Goal: Task Accomplishment & Management: Manage account settings

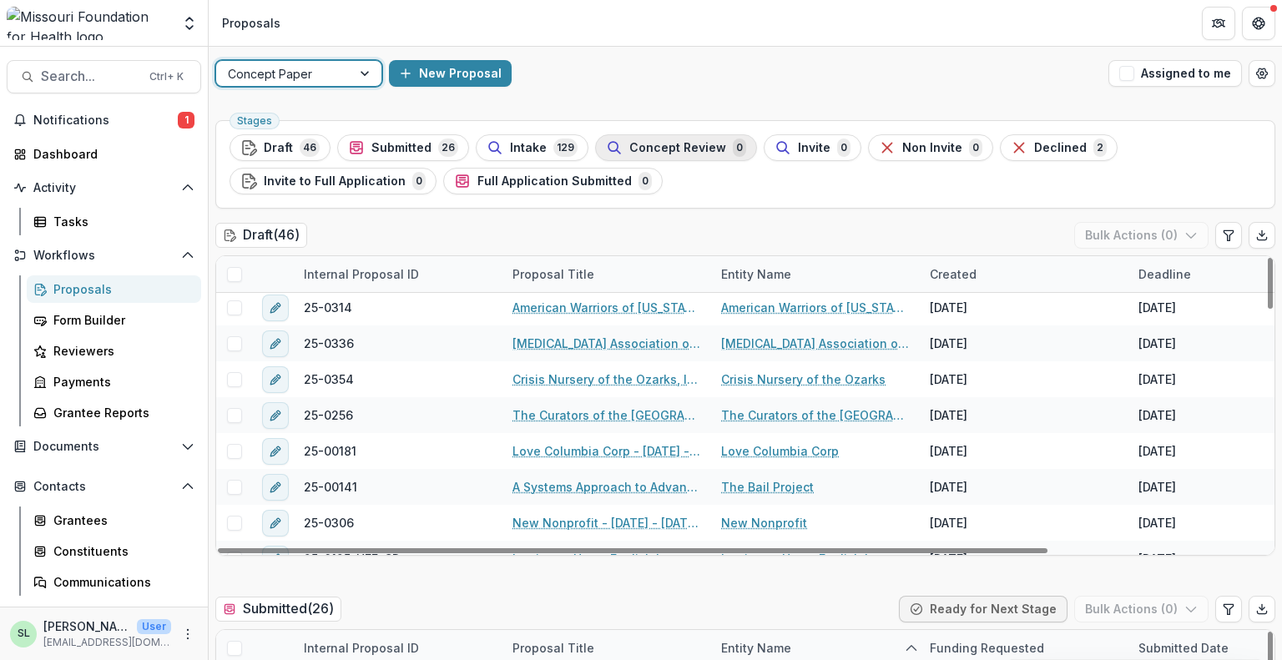
scroll to position [751, 0]
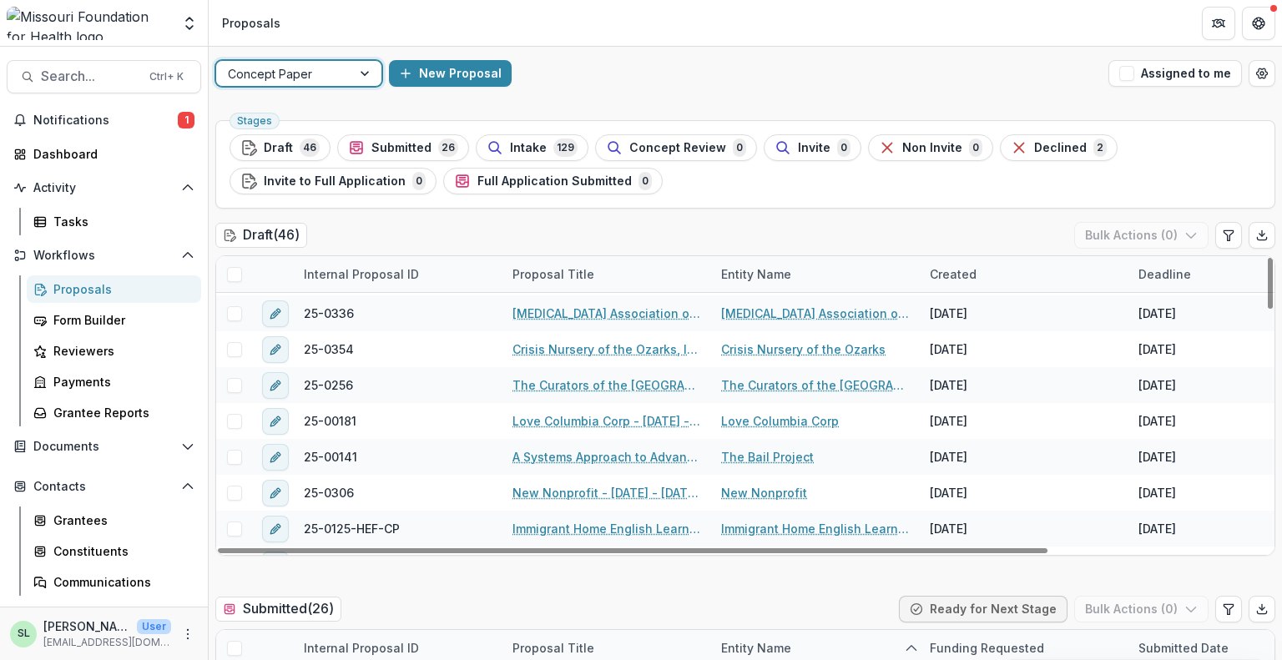
click at [355, 77] on div at bounding box center [366, 73] width 30 height 25
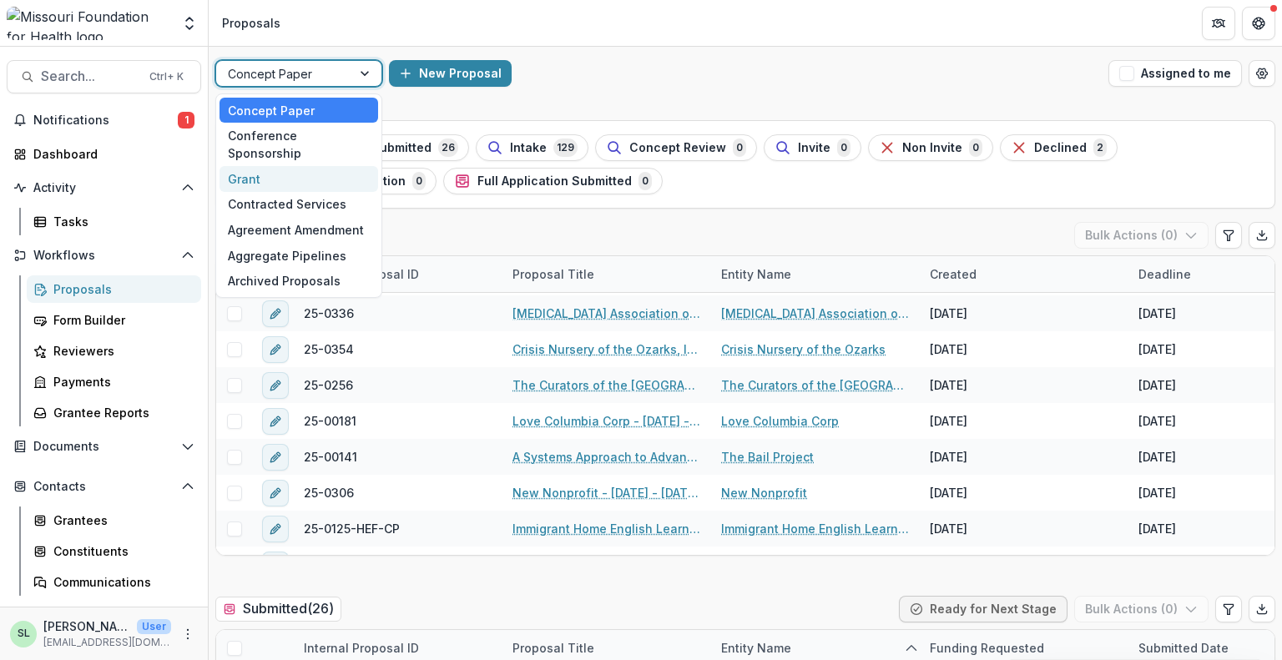
click at [327, 166] on div "Grant" at bounding box center [298, 179] width 159 height 26
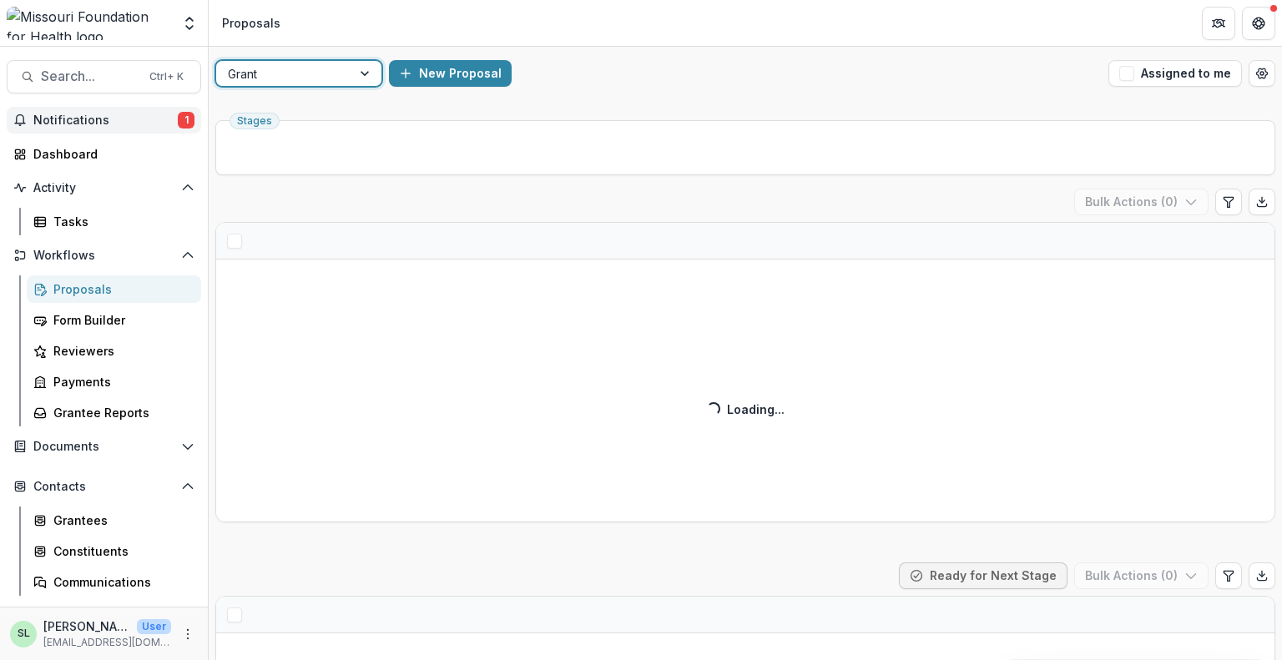
click at [144, 127] on button "Notifications 1" at bounding box center [104, 120] width 194 height 27
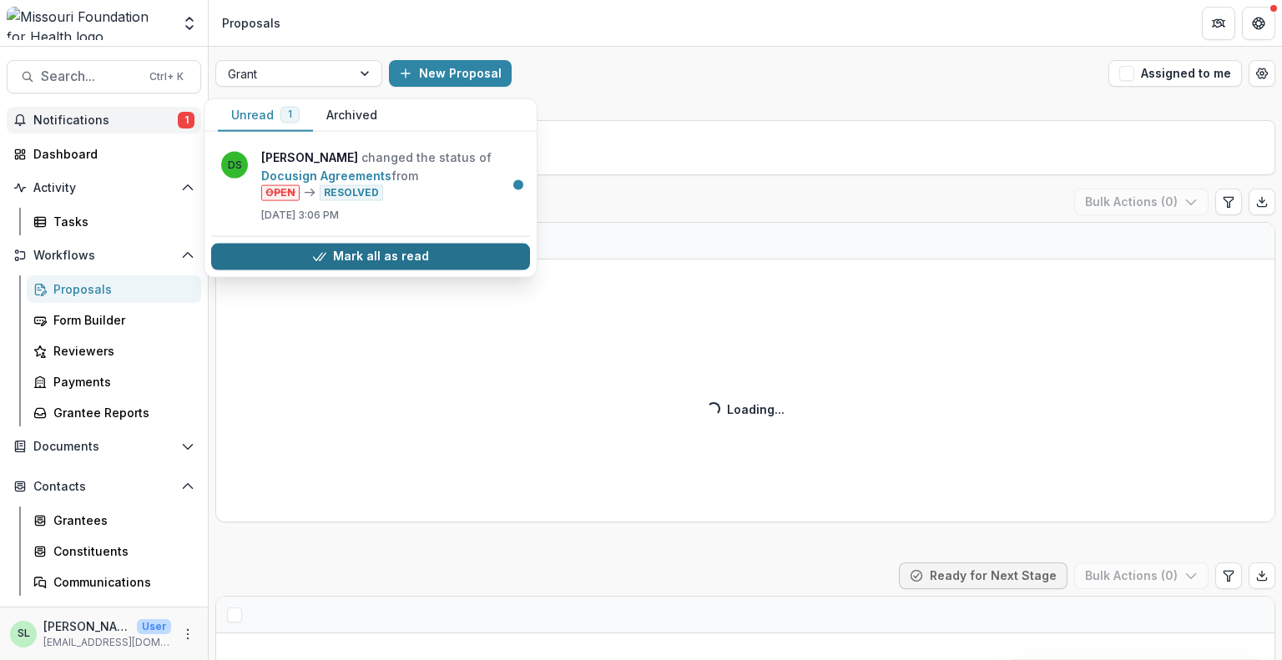
click at [436, 260] on button "Mark all as read" at bounding box center [370, 256] width 319 height 27
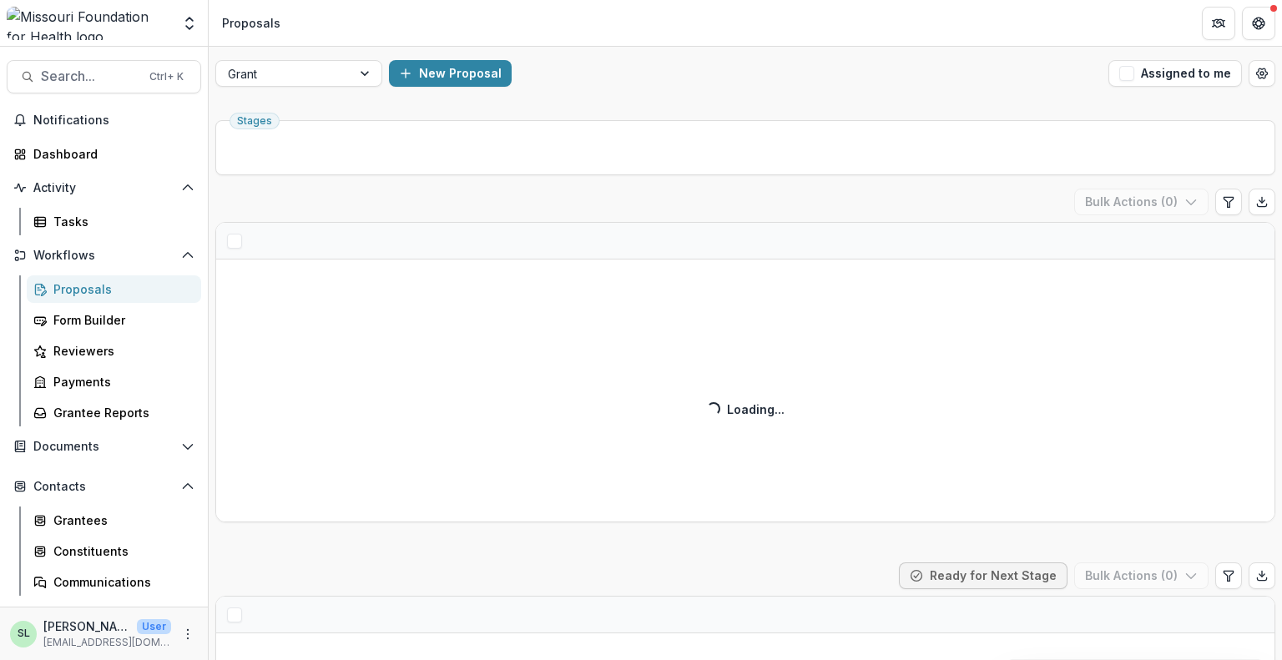
click at [778, 73] on div "New Proposal" at bounding box center [745, 73] width 713 height 27
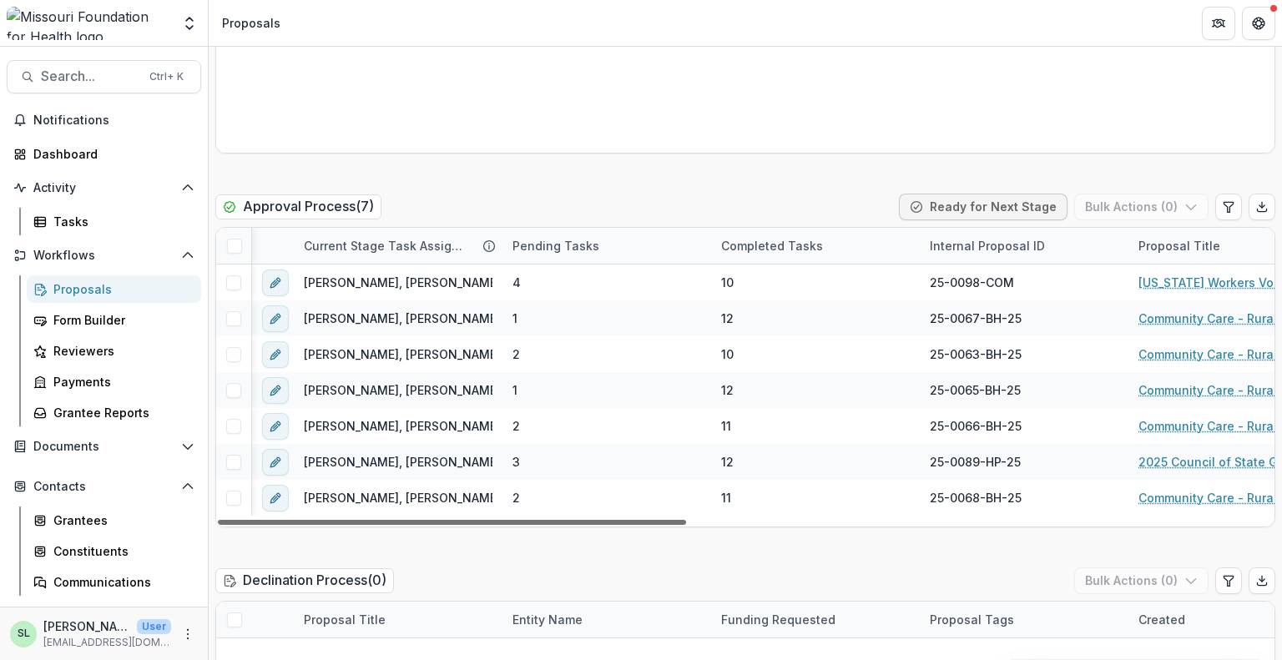
scroll to position [0, 720]
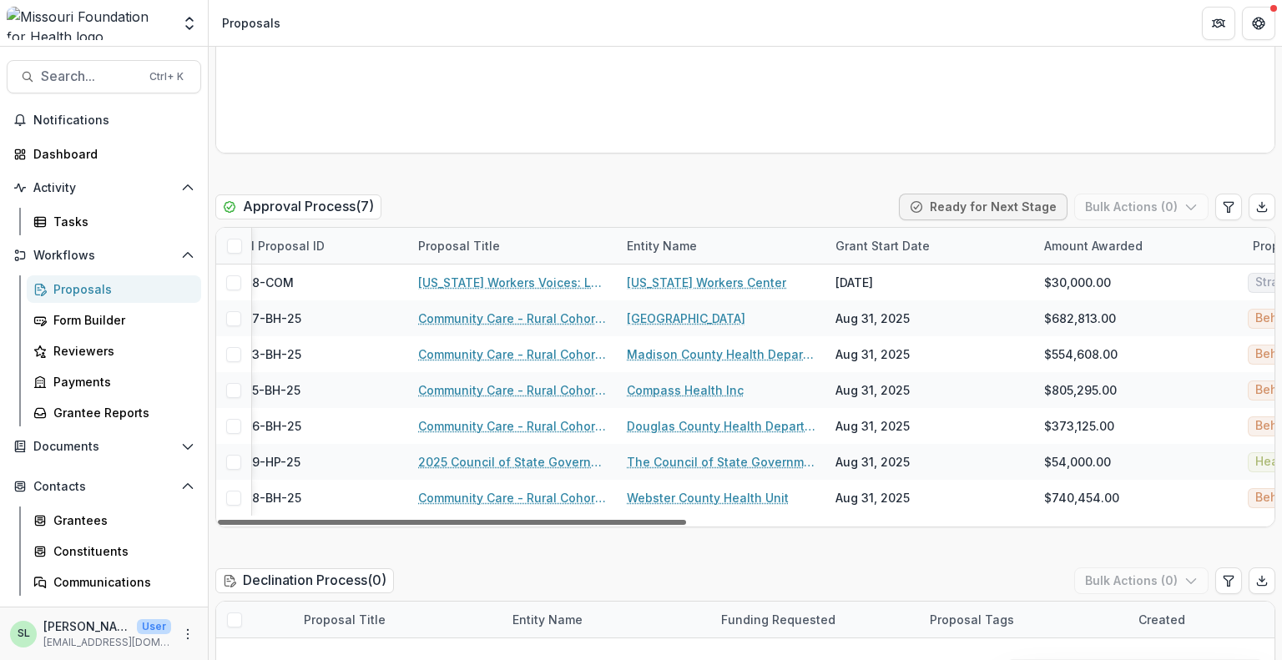
drag, startPoint x: 638, startPoint y: 483, endPoint x: 958, endPoint y: 501, distance: 320.1
click at [686, 520] on div at bounding box center [452, 522] width 468 height 5
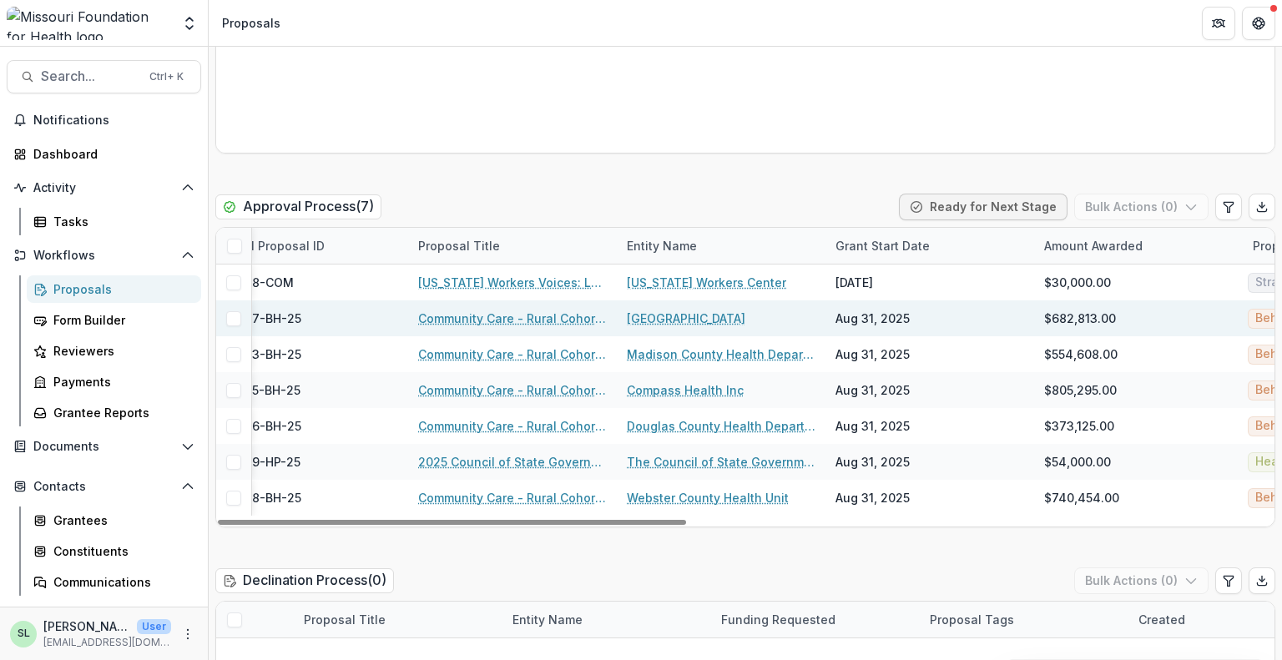
click at [521, 310] on link "Community Care - Rural Cohort Implementation Grant" at bounding box center [512, 319] width 189 height 18
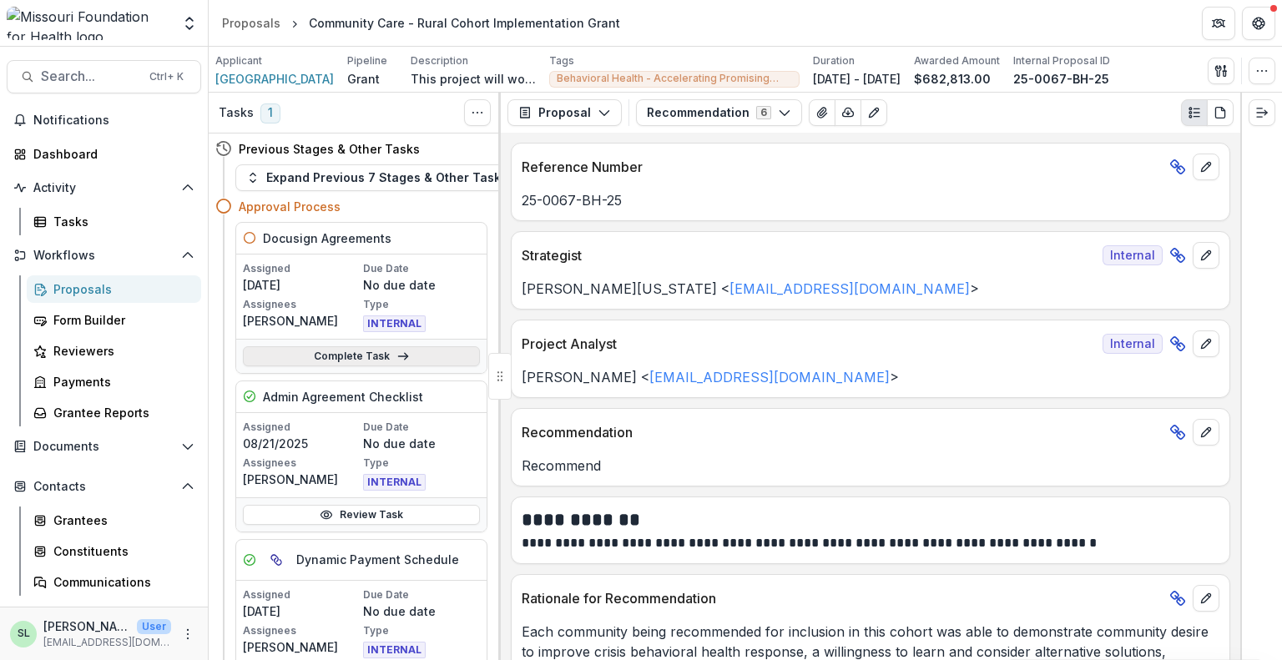
click at [314, 353] on link "Complete Task" at bounding box center [361, 356] width 237 height 20
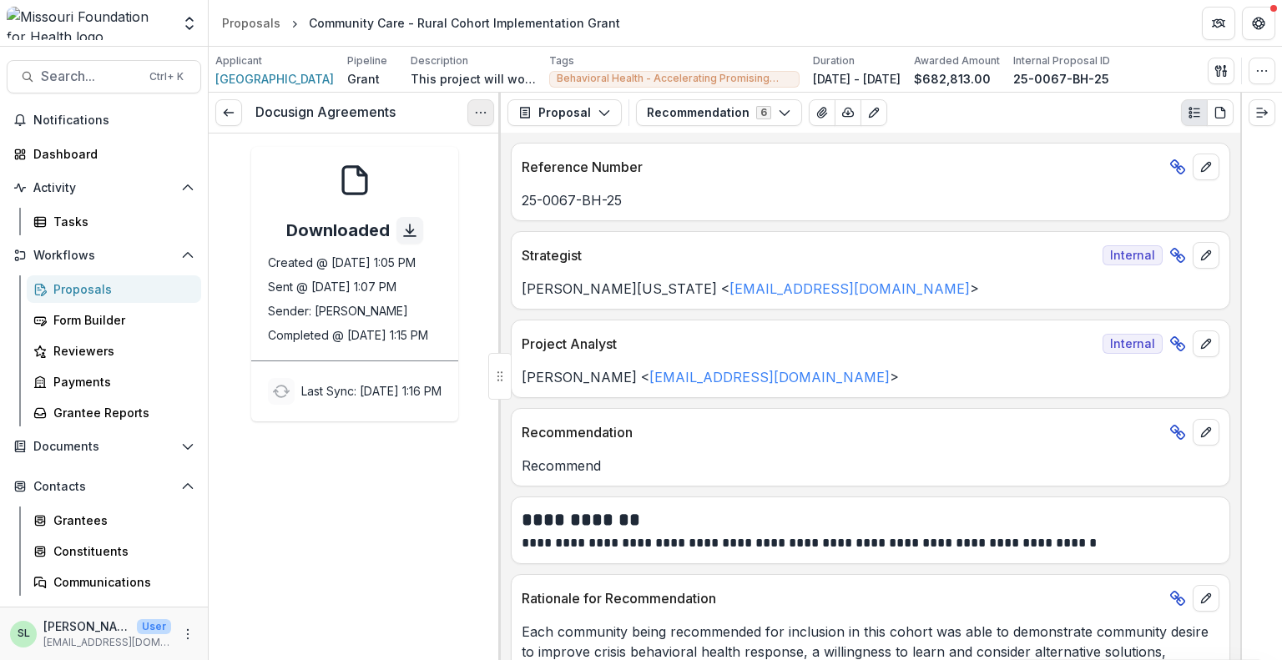
click at [477, 104] on button "Options" at bounding box center [480, 112] width 27 height 27
click at [392, 149] on link "View task" at bounding box center [400, 151] width 179 height 28
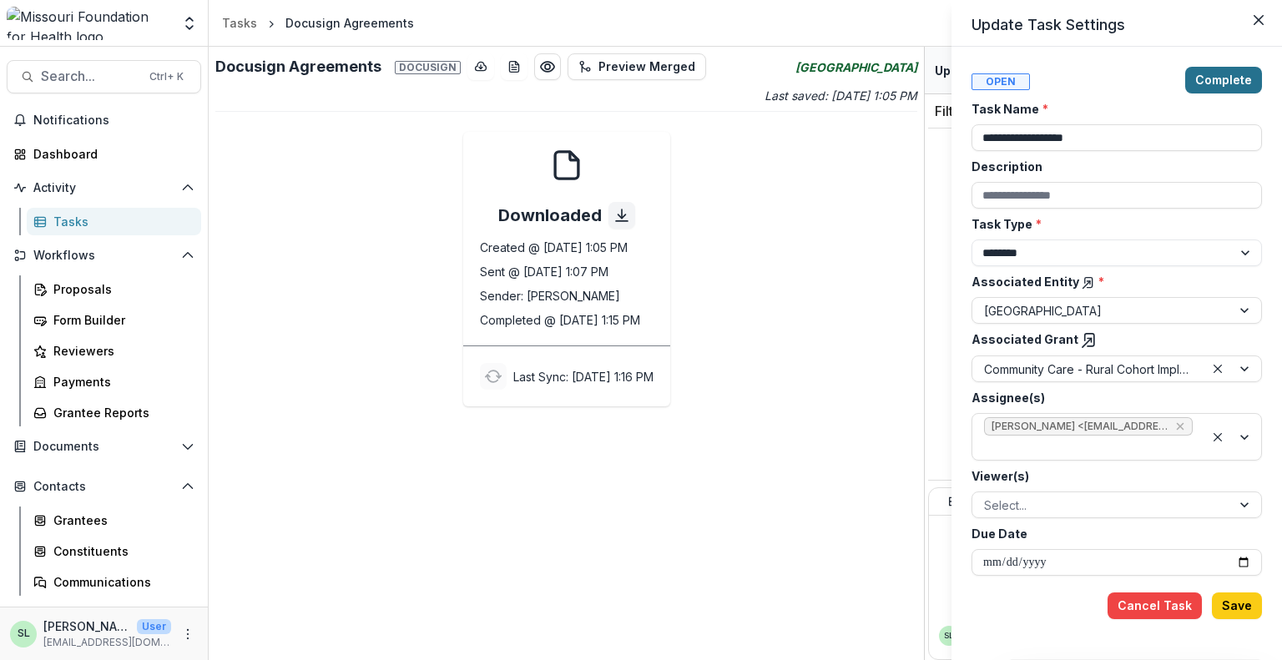
click at [1242, 75] on button "Complete" at bounding box center [1223, 80] width 77 height 27
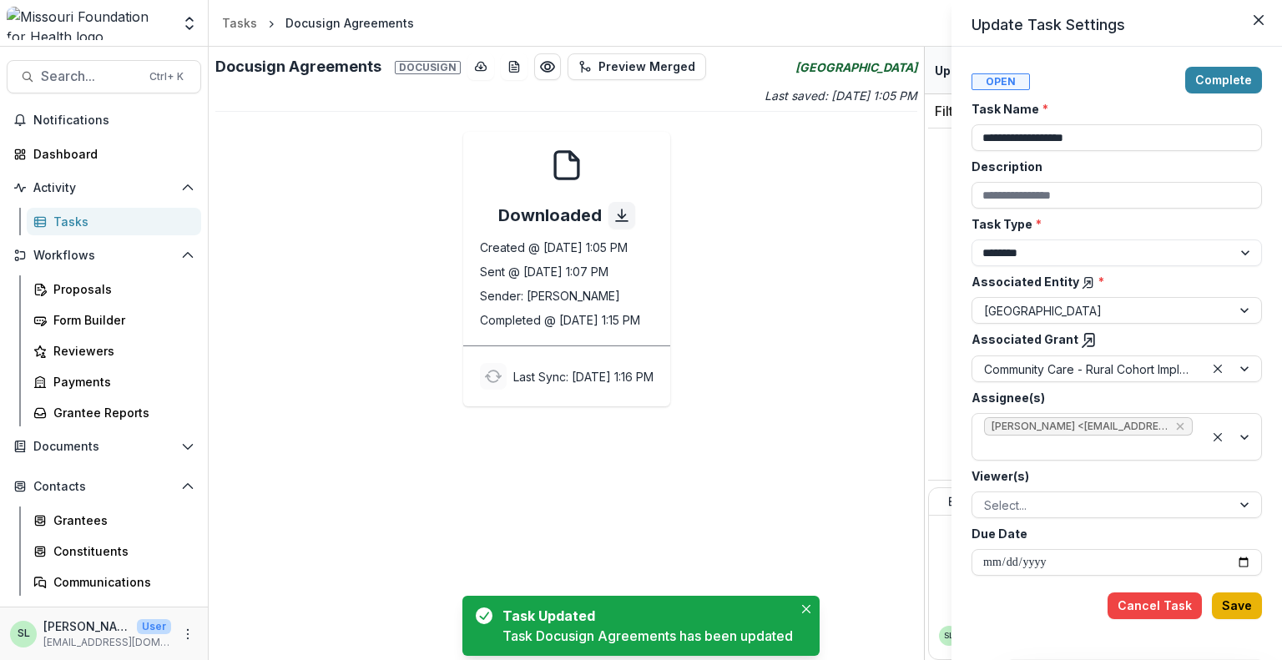
click at [1247, 604] on div "**********" at bounding box center [1116, 353] width 290 height 573
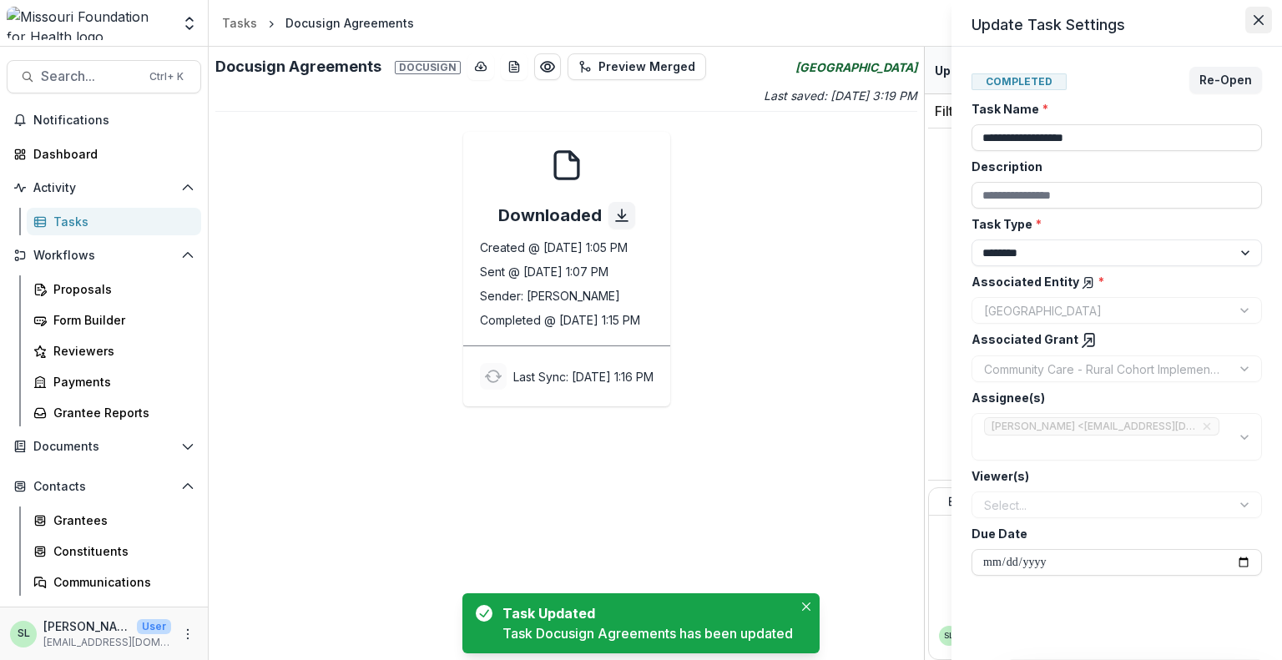
click at [1267, 19] on button "Close" at bounding box center [1258, 20] width 27 height 27
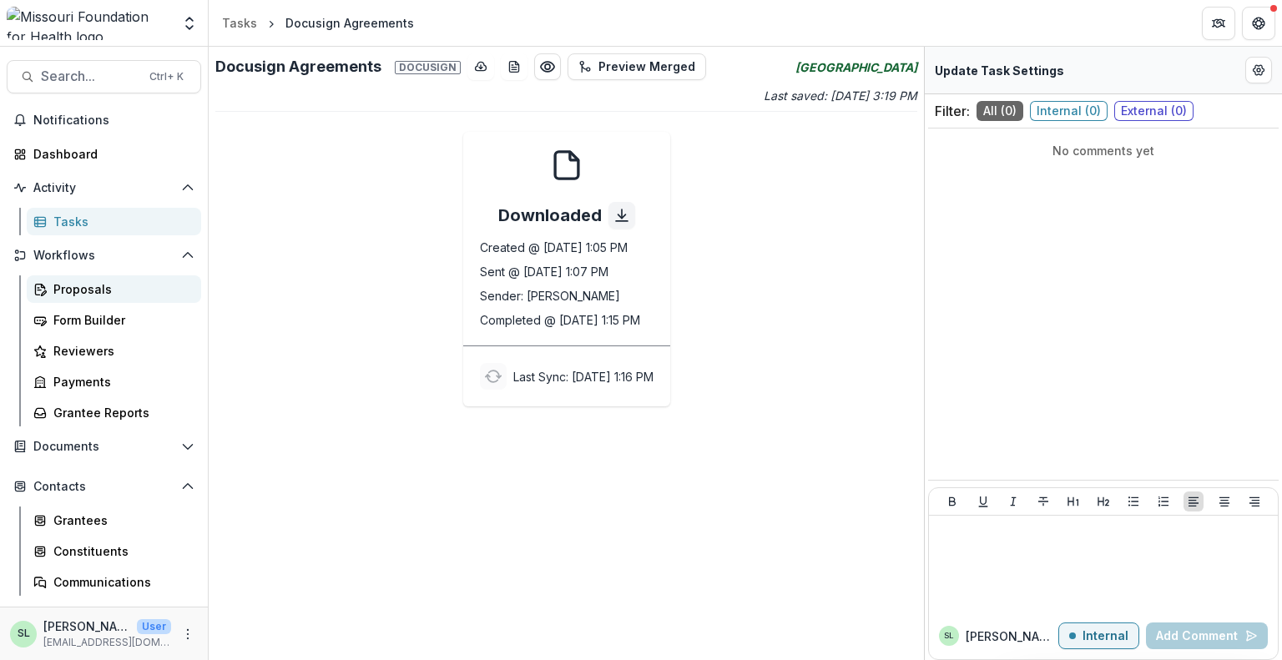
click at [73, 292] on div "Proposals" at bounding box center [120, 289] width 134 height 18
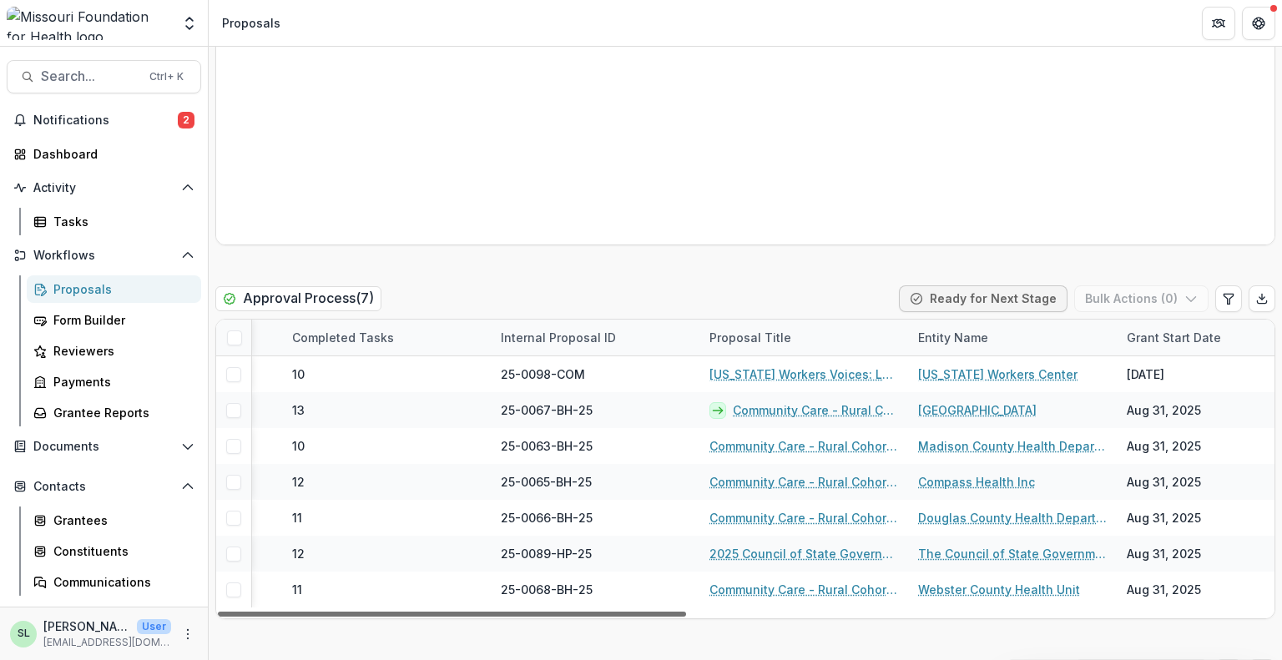
scroll to position [0, 437]
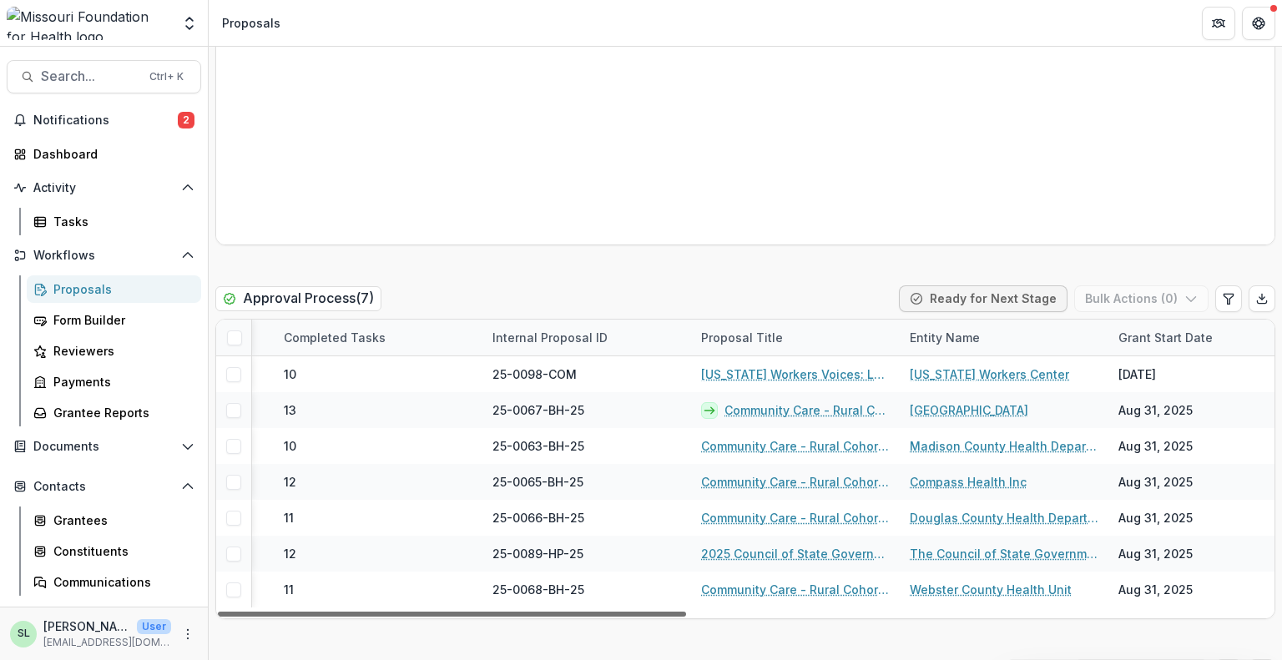
drag, startPoint x: 677, startPoint y: 580, endPoint x: 871, endPoint y: 585, distance: 193.6
click at [686, 612] on div at bounding box center [452, 614] width 468 height 5
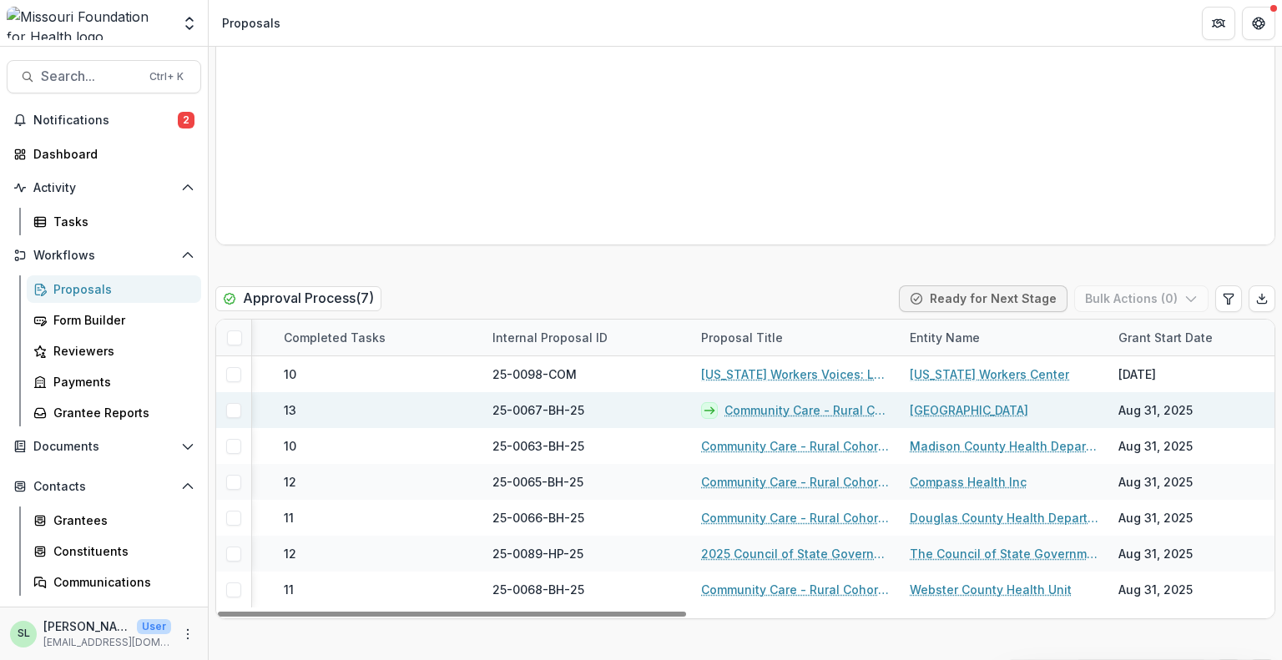
click at [808, 401] on link "Community Care - Rural Cohort Implementation Grant" at bounding box center [806, 410] width 165 height 18
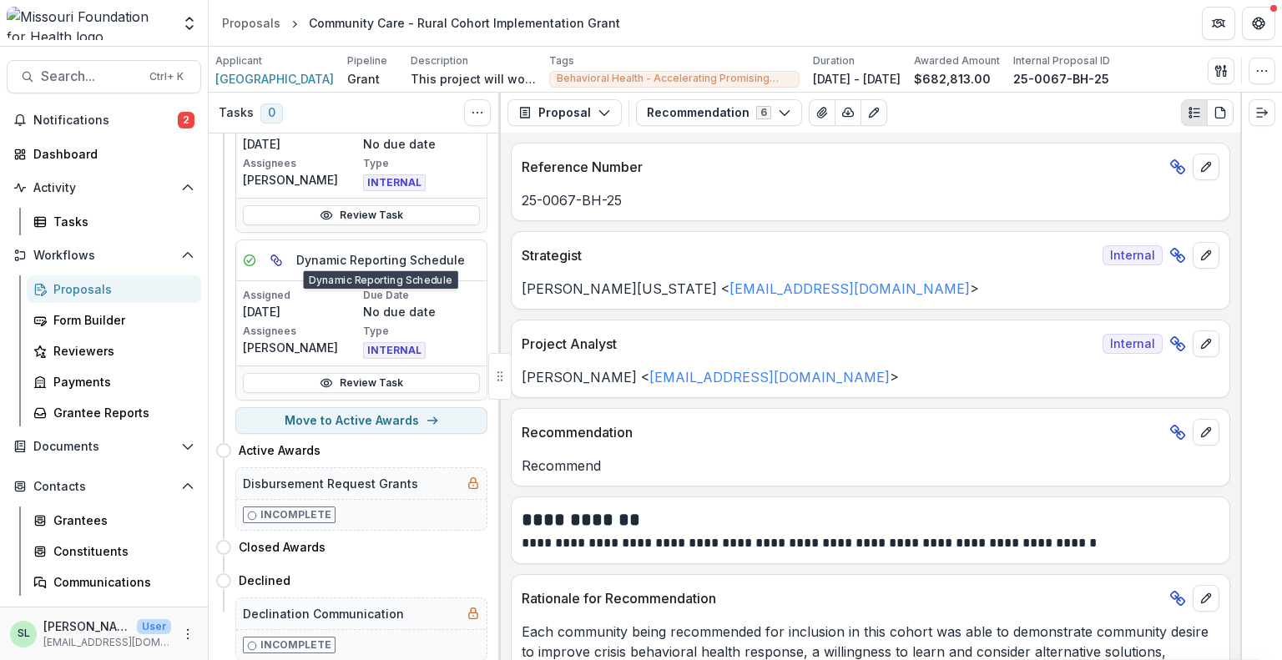
scroll to position [791, 0]
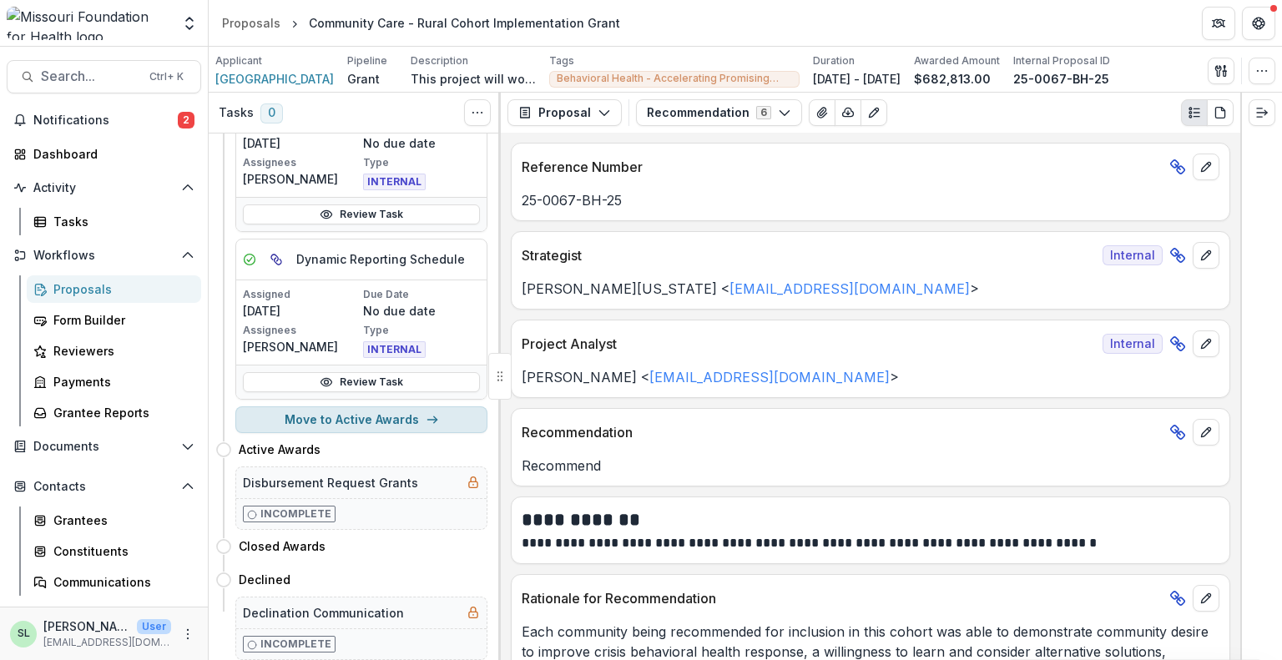
click at [370, 410] on button "Move to Active Awards" at bounding box center [361, 419] width 252 height 27
select select "**********"
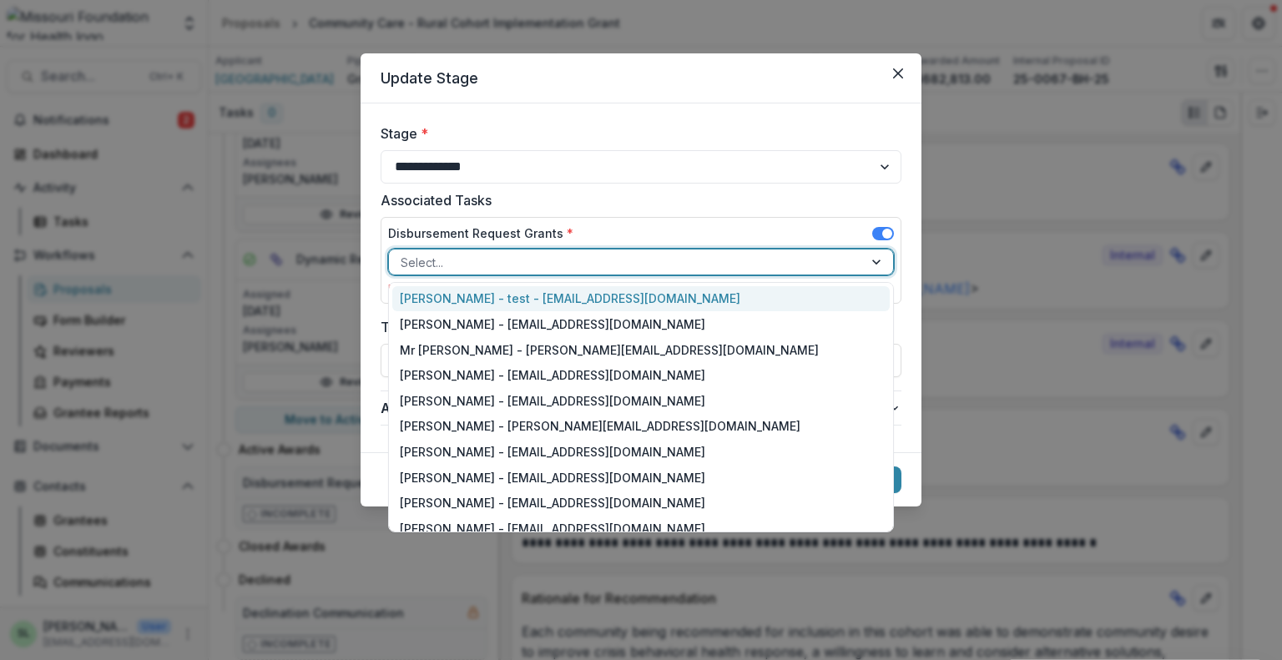
click at [874, 259] on div at bounding box center [878, 261] width 30 height 25
click at [899, 78] on button "Close" at bounding box center [897, 73] width 27 height 27
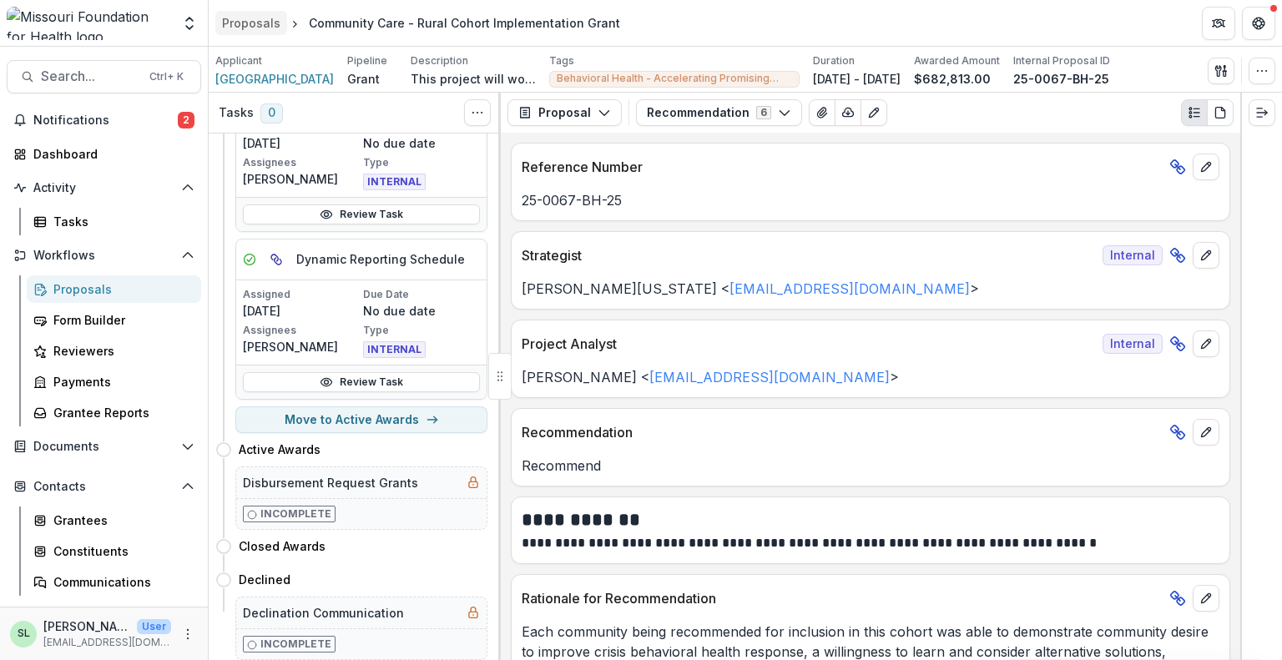
click at [244, 23] on div "Proposals" at bounding box center [251, 23] width 58 height 18
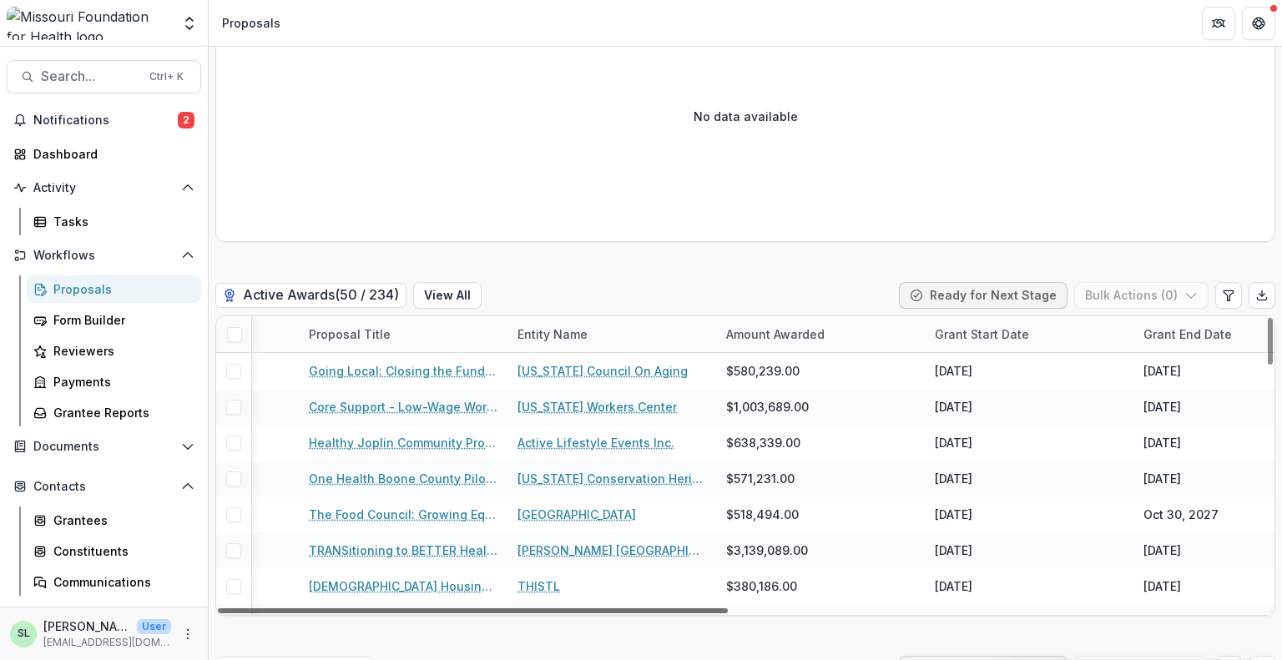
scroll to position [0, 400]
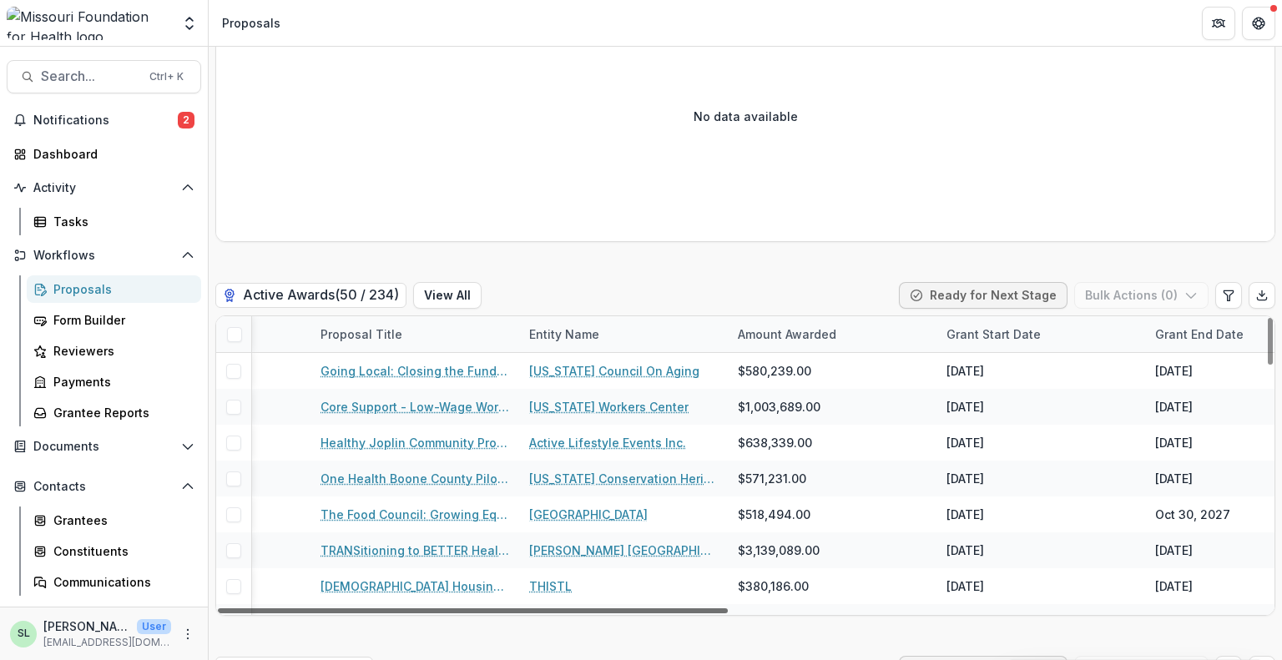
drag, startPoint x: 701, startPoint y: 576, endPoint x: 894, endPoint y: 606, distance: 195.1
click at [728, 608] on div at bounding box center [473, 610] width 510 height 5
click at [999, 325] on div "Grant Start Date" at bounding box center [993, 334] width 114 height 18
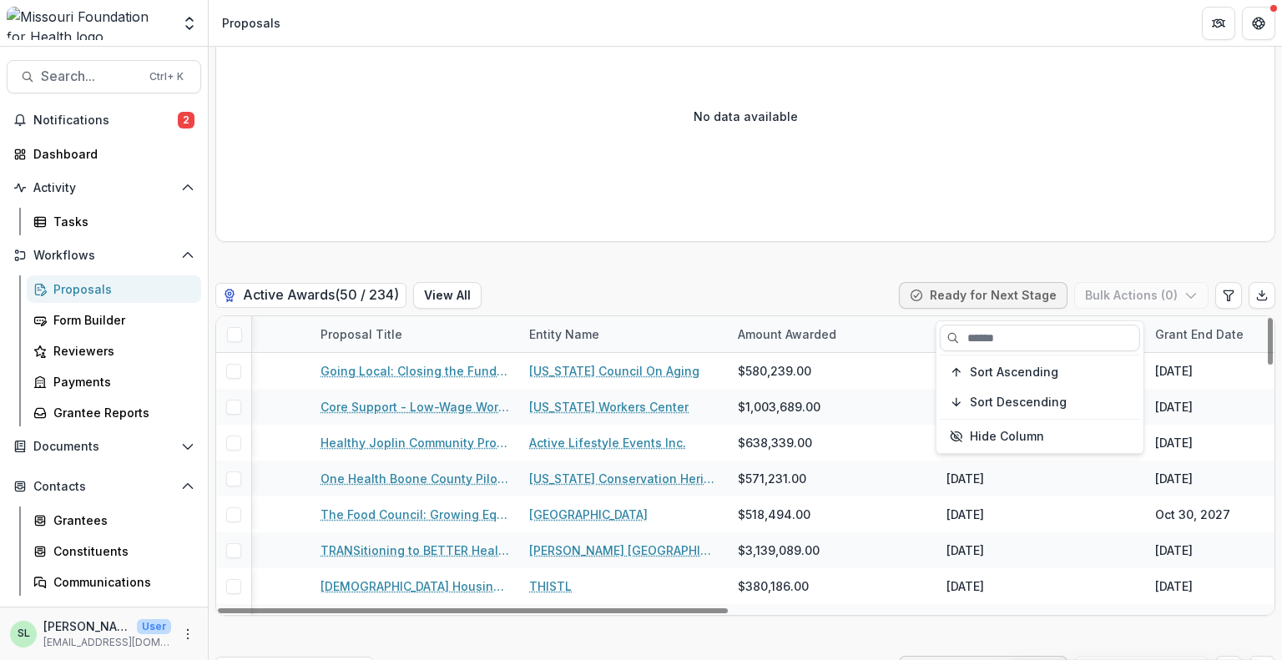
click at [1002, 420] on div "Sort Ascending Sort Descending Hide Column" at bounding box center [1039, 387] width 207 height 132
click at [1005, 406] on span "Sort Descending" at bounding box center [1018, 402] width 97 height 14
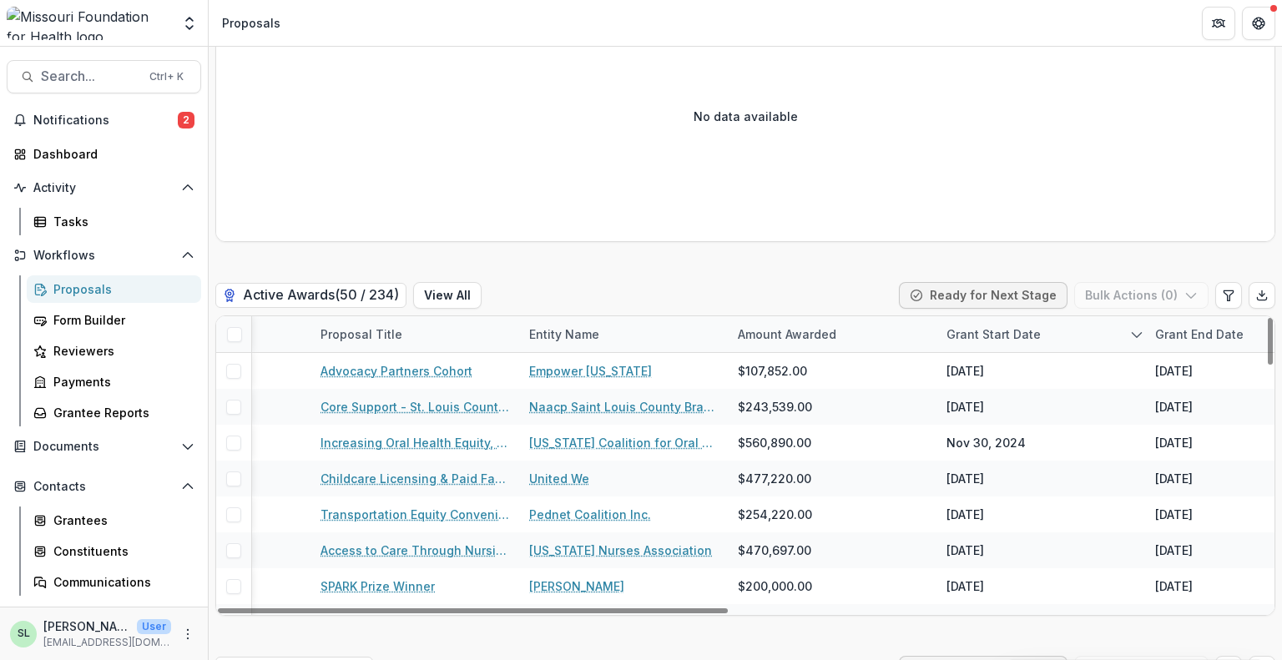
click at [998, 325] on div "Grant Start Date" at bounding box center [993, 334] width 114 height 18
click at [1011, 366] on span "Sort Ascending" at bounding box center [1014, 372] width 88 height 14
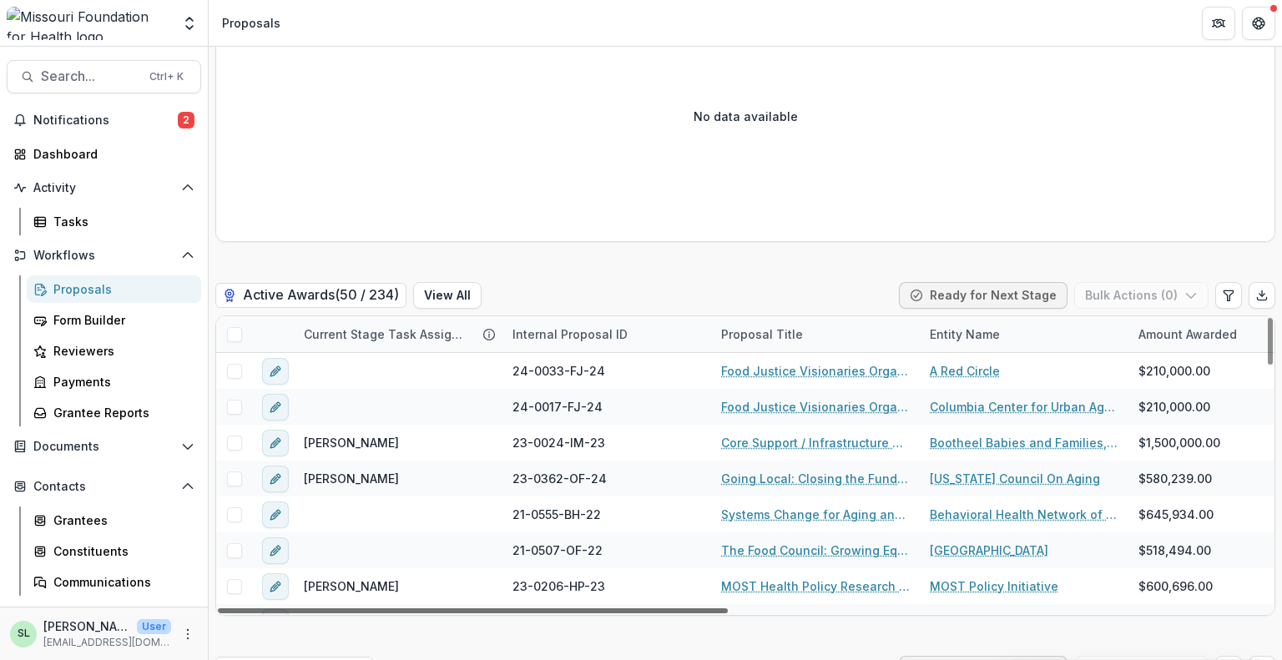
drag, startPoint x: 533, startPoint y: 576, endPoint x: 220, endPoint y: 573, distance: 312.9
click at [220, 608] on div at bounding box center [473, 610] width 510 height 5
click at [70, 68] on button "Search... Ctrl + K" at bounding box center [104, 76] width 194 height 33
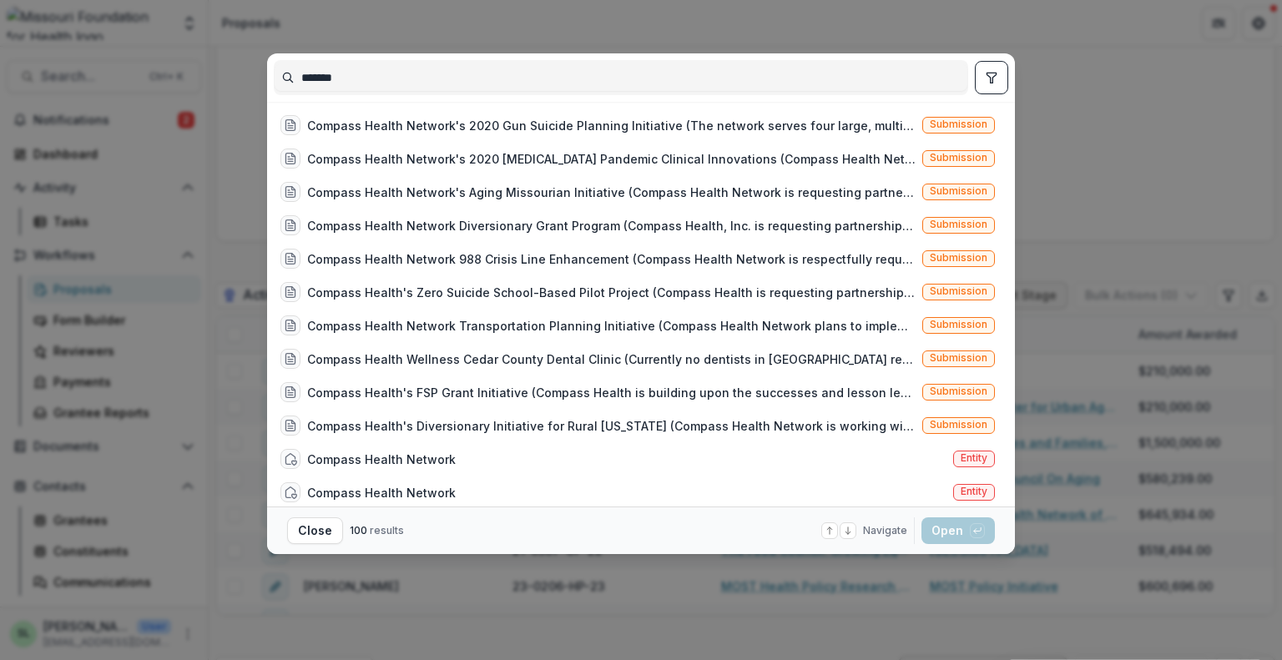
type input "*******"
click at [987, 76] on icon "toggle filters" at bounding box center [991, 77] width 13 height 13
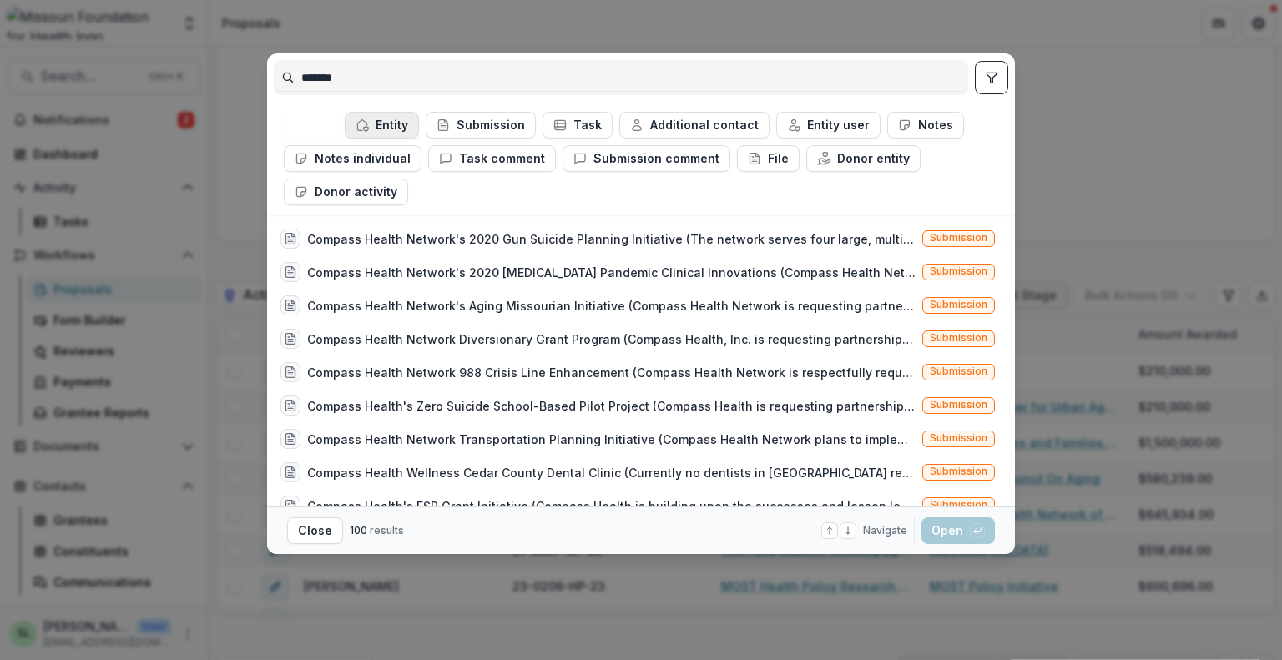
click at [386, 120] on button "Entity" at bounding box center [382, 125] width 74 height 27
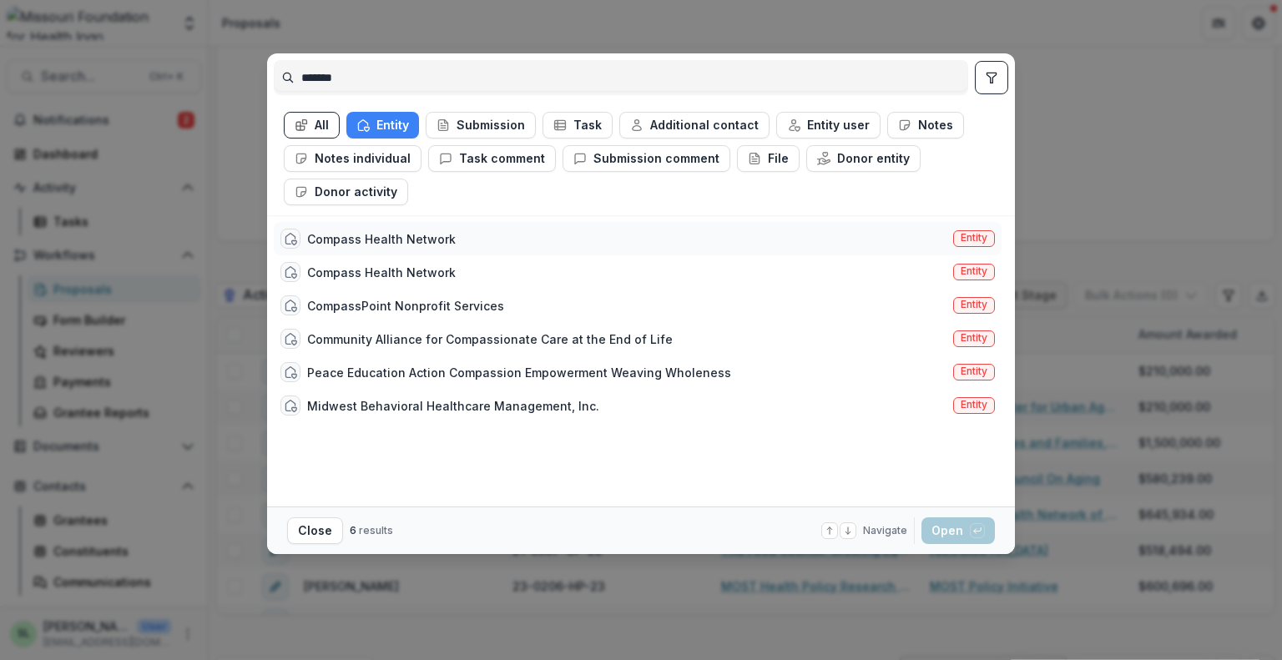
click at [399, 238] on div "Compass Health Network" at bounding box center [381, 239] width 149 height 18
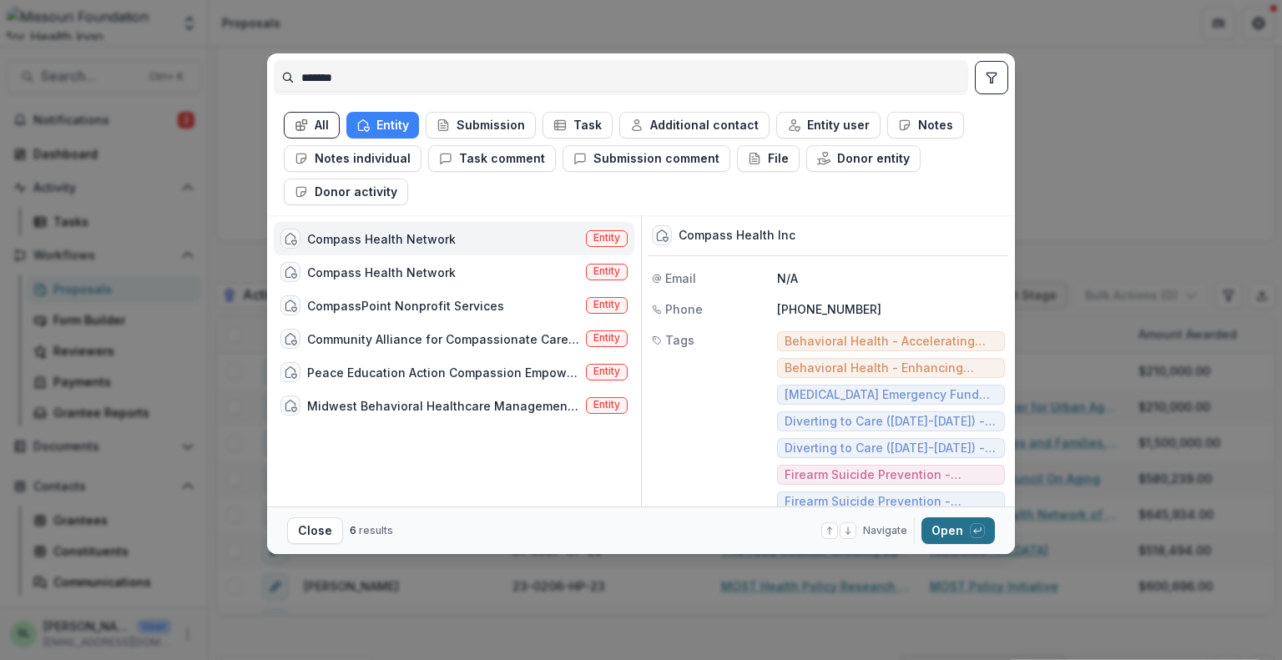
click at [965, 530] on button "Open with enter key" at bounding box center [957, 530] width 73 height 27
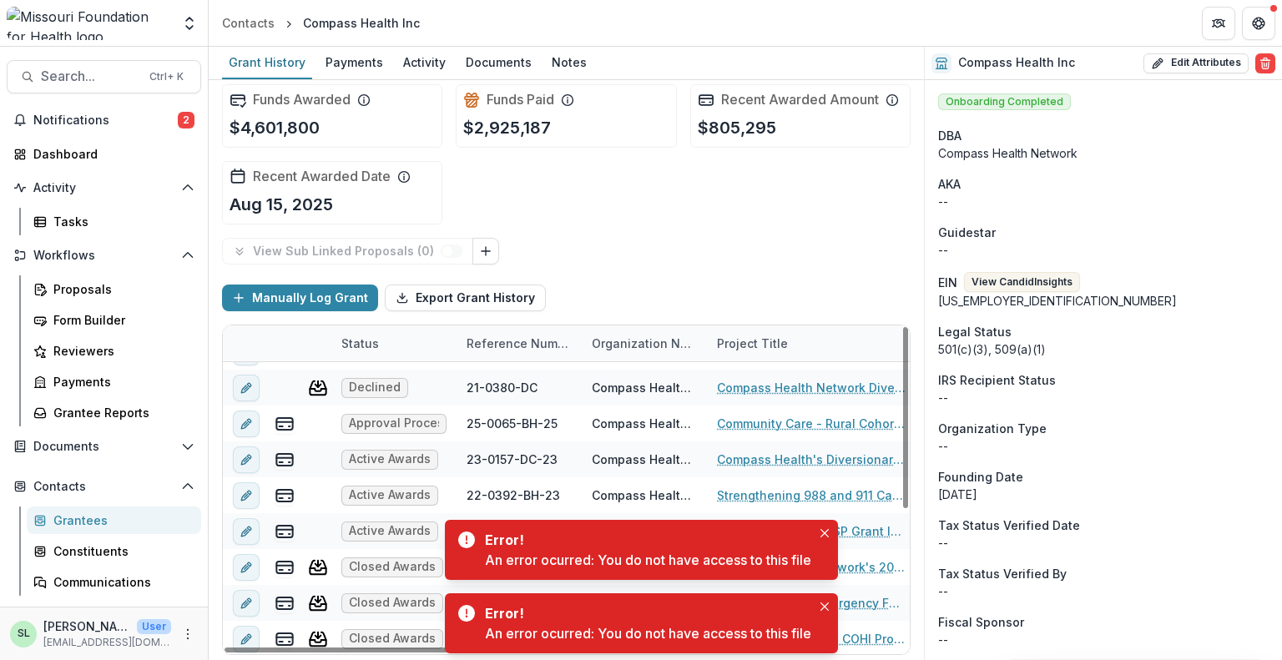
scroll to position [245, 0]
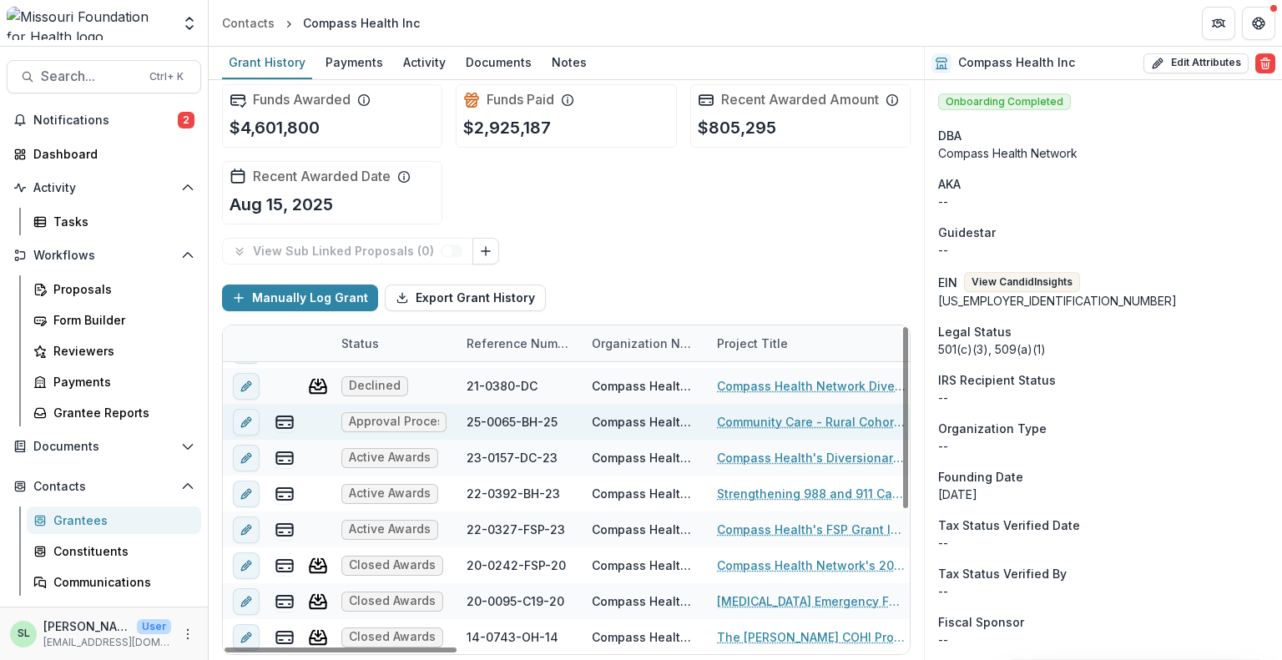
click at [770, 420] on link "Community Care - Rural Cohort Implementation Grant" at bounding box center [811, 422] width 189 height 18
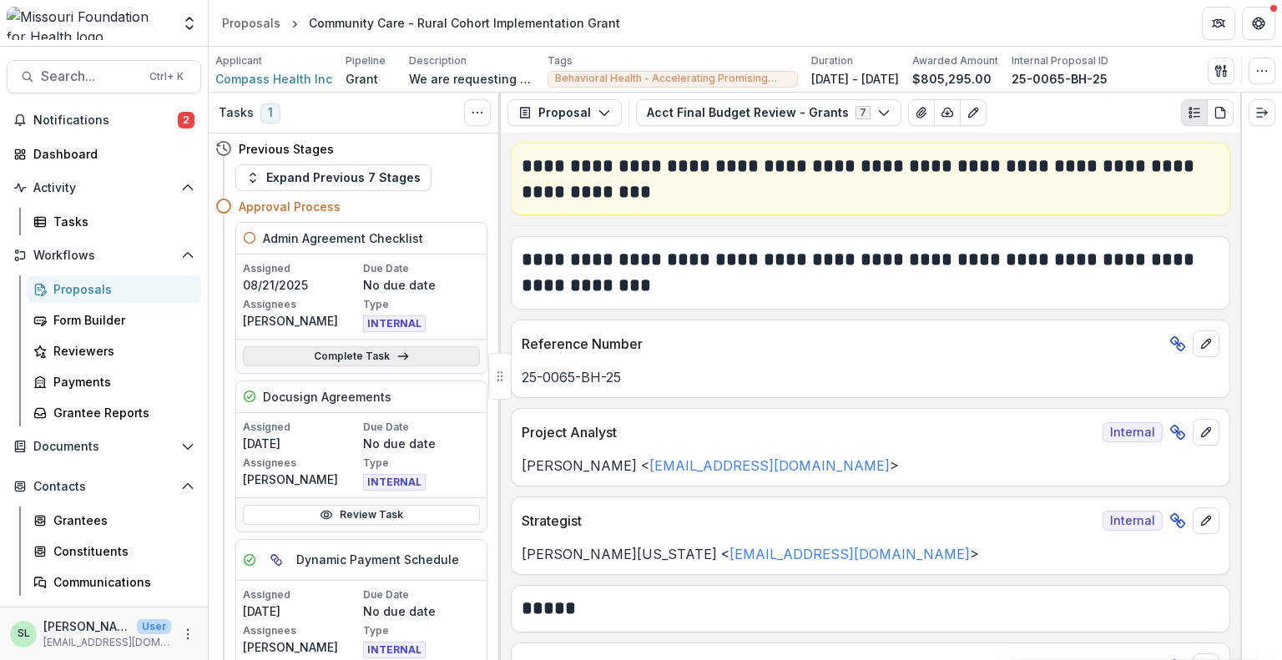
click at [385, 359] on link "Complete Task" at bounding box center [361, 356] width 237 height 20
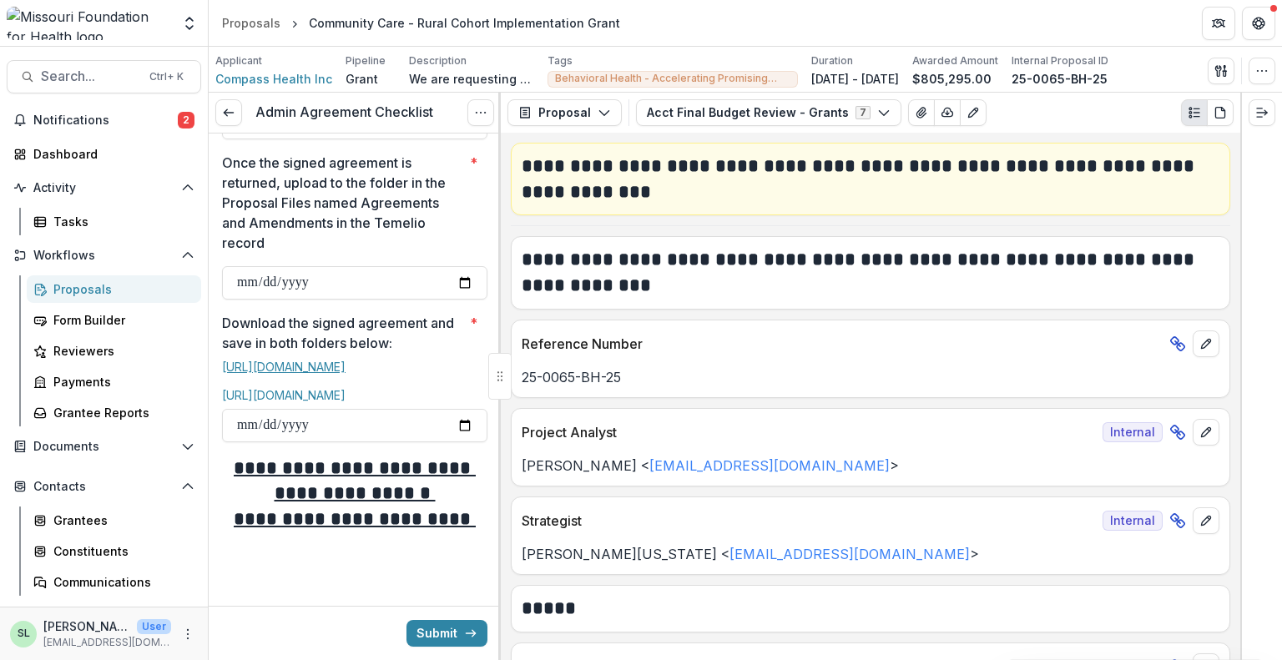
scroll to position [737, 0]
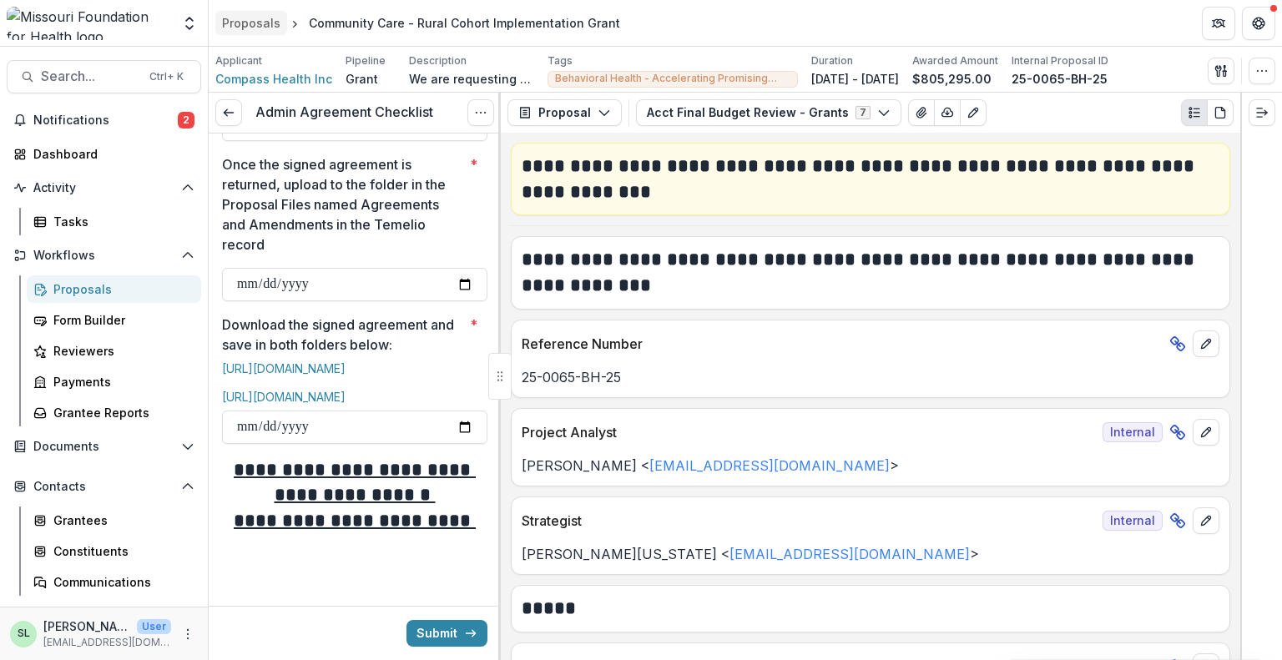
click at [254, 13] on link "Proposals" at bounding box center [251, 23] width 72 height 24
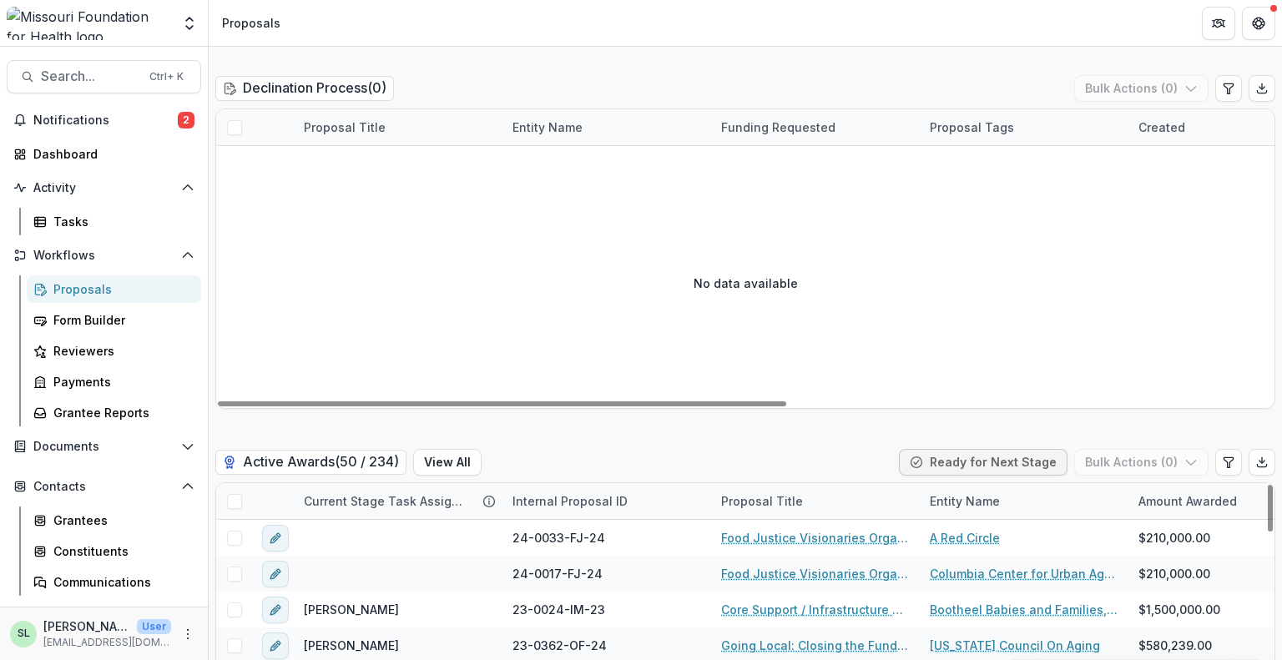
scroll to position [3421, 0]
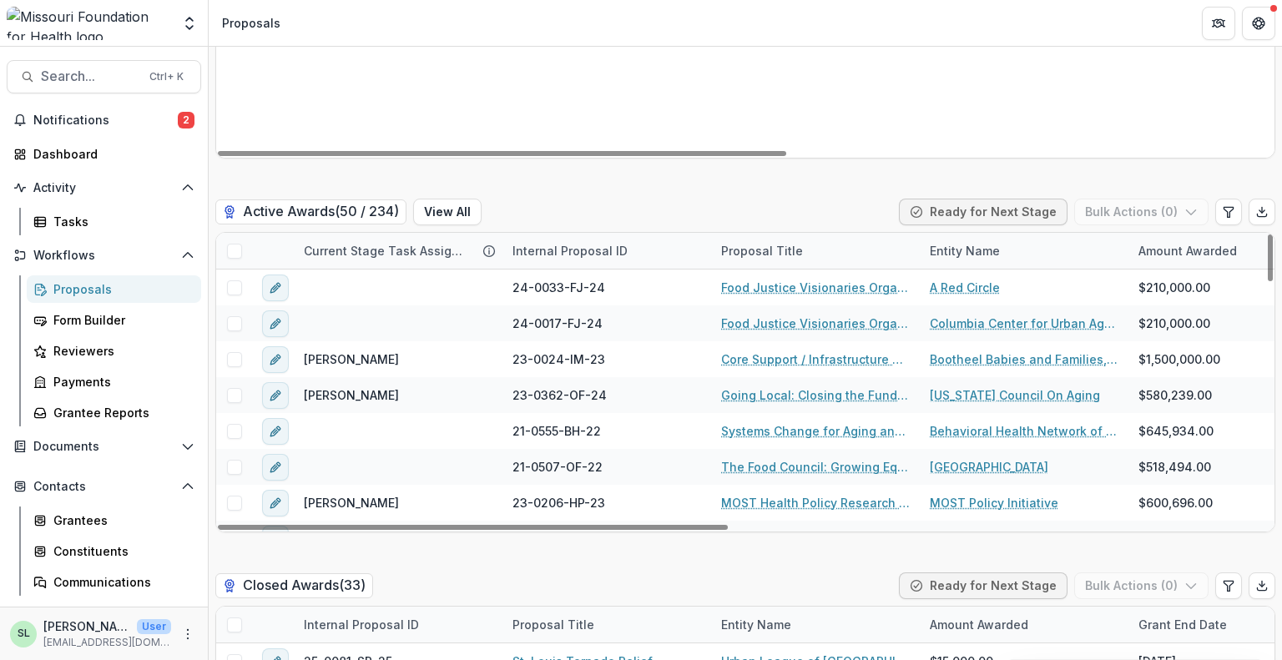
click at [557, 242] on div "Internal Proposal ID" at bounding box center [569, 251] width 135 height 18
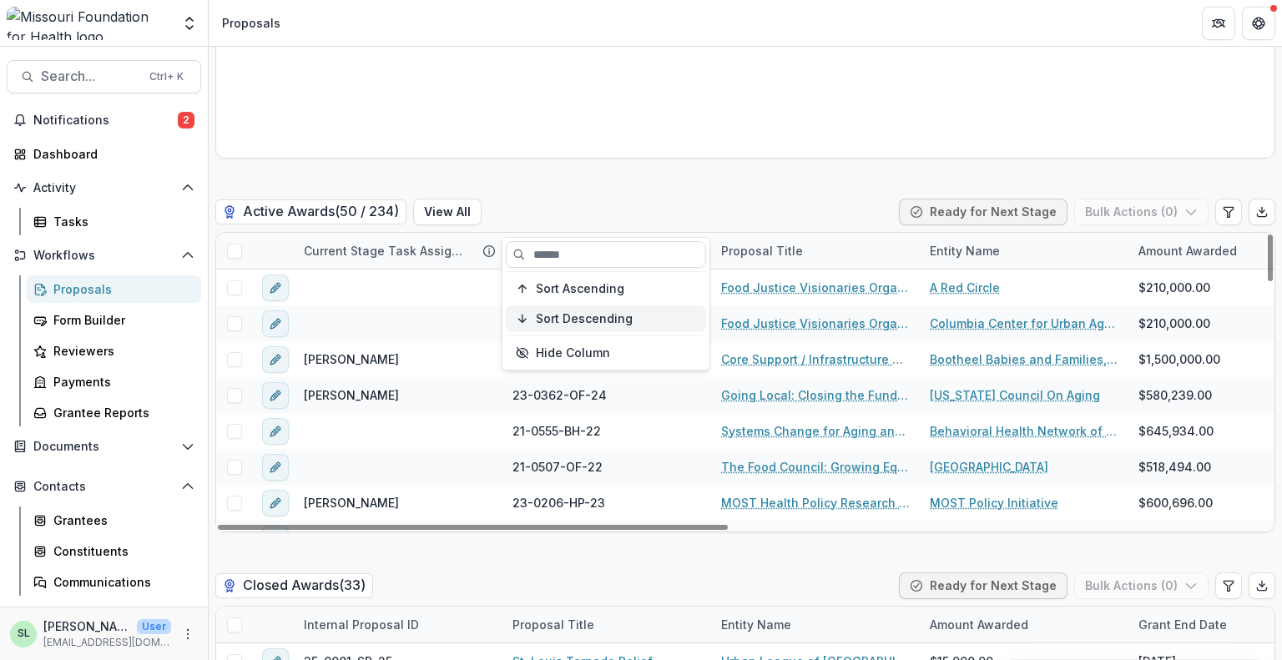
click at [574, 319] on span "Sort Descending" at bounding box center [584, 319] width 97 height 14
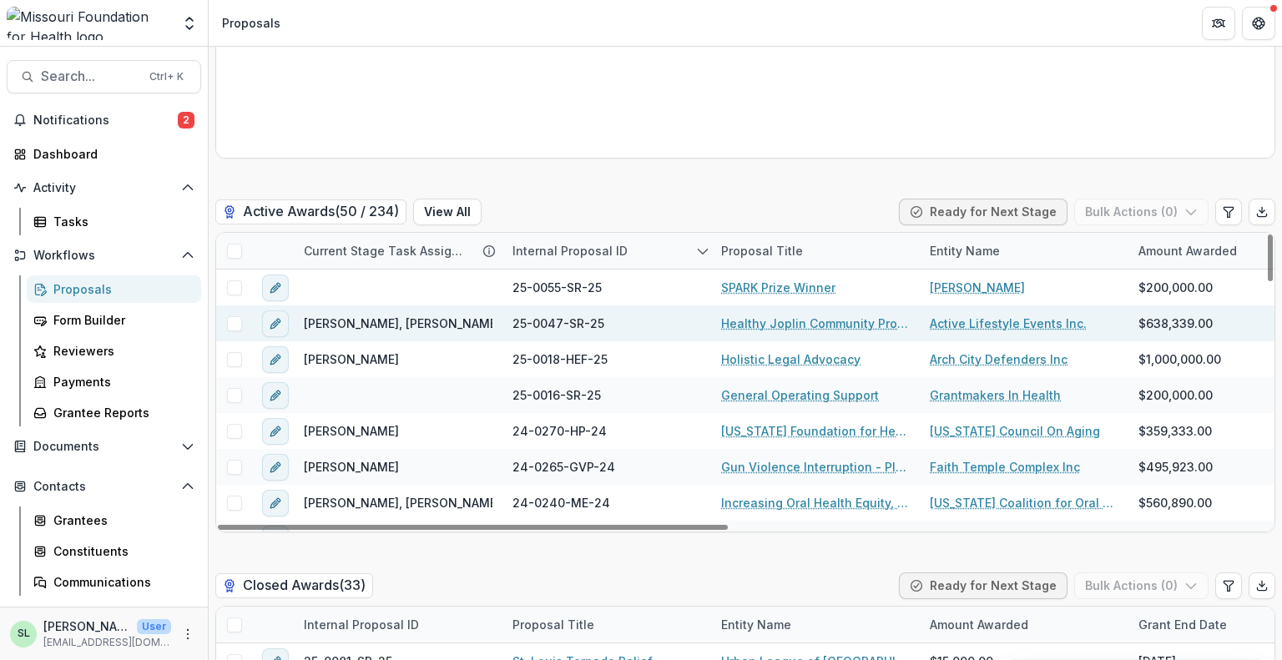
click at [751, 315] on link "Healthy Joplin Community Project" at bounding box center [815, 324] width 189 height 18
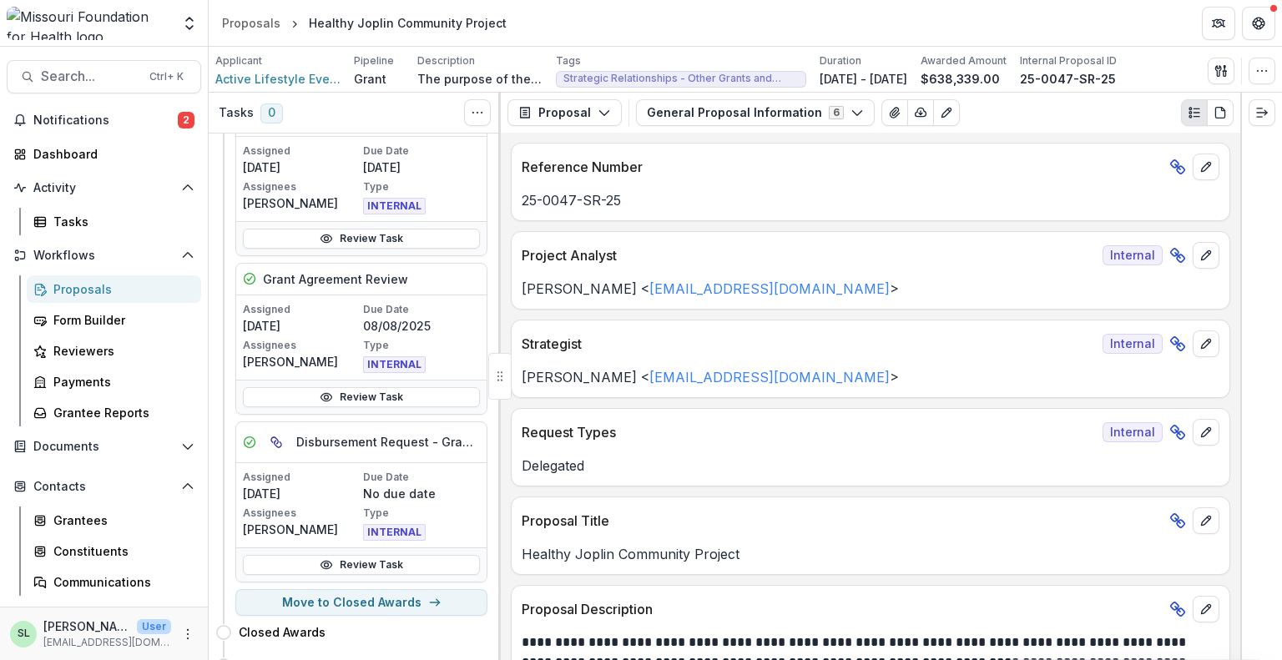
scroll to position [370, 0]
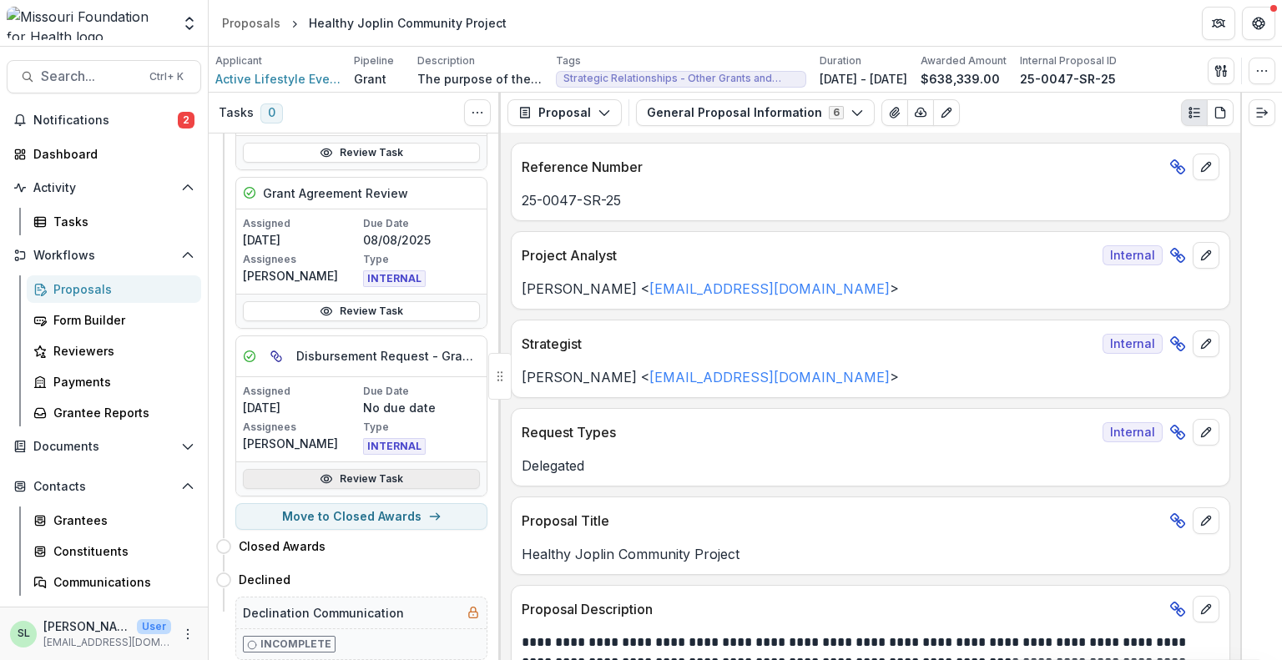
click at [366, 469] on link "Review Task" at bounding box center [361, 479] width 237 height 20
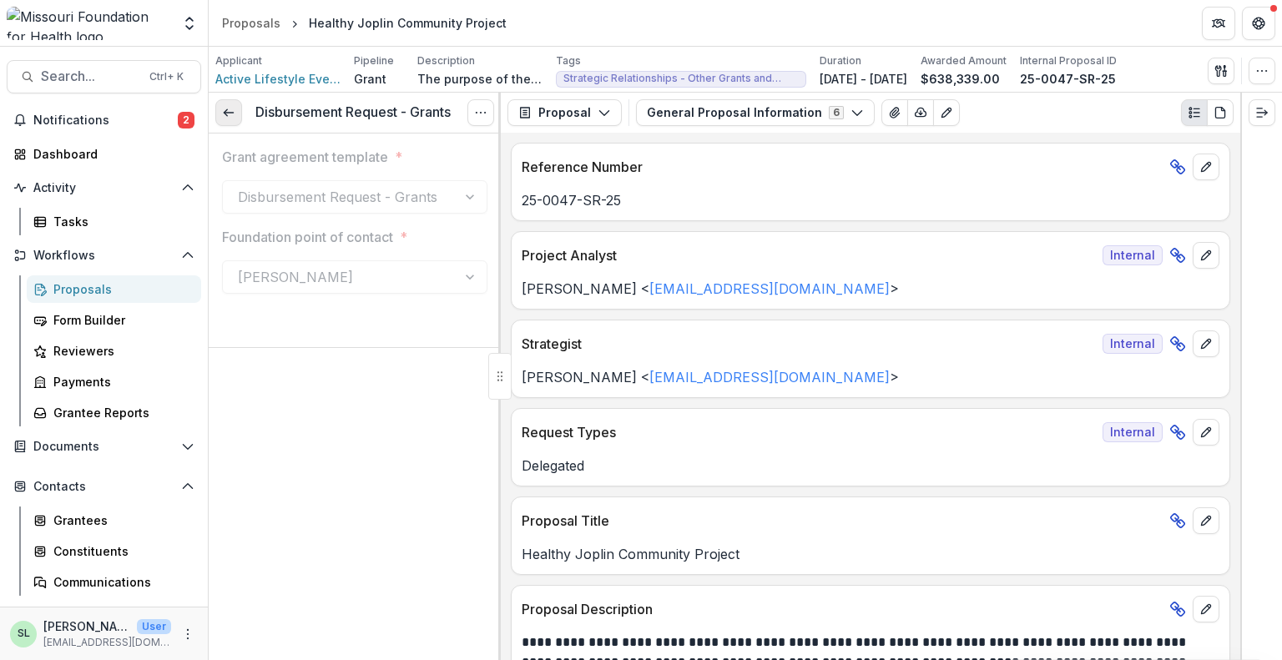
click at [224, 118] on icon at bounding box center [228, 112] width 13 height 13
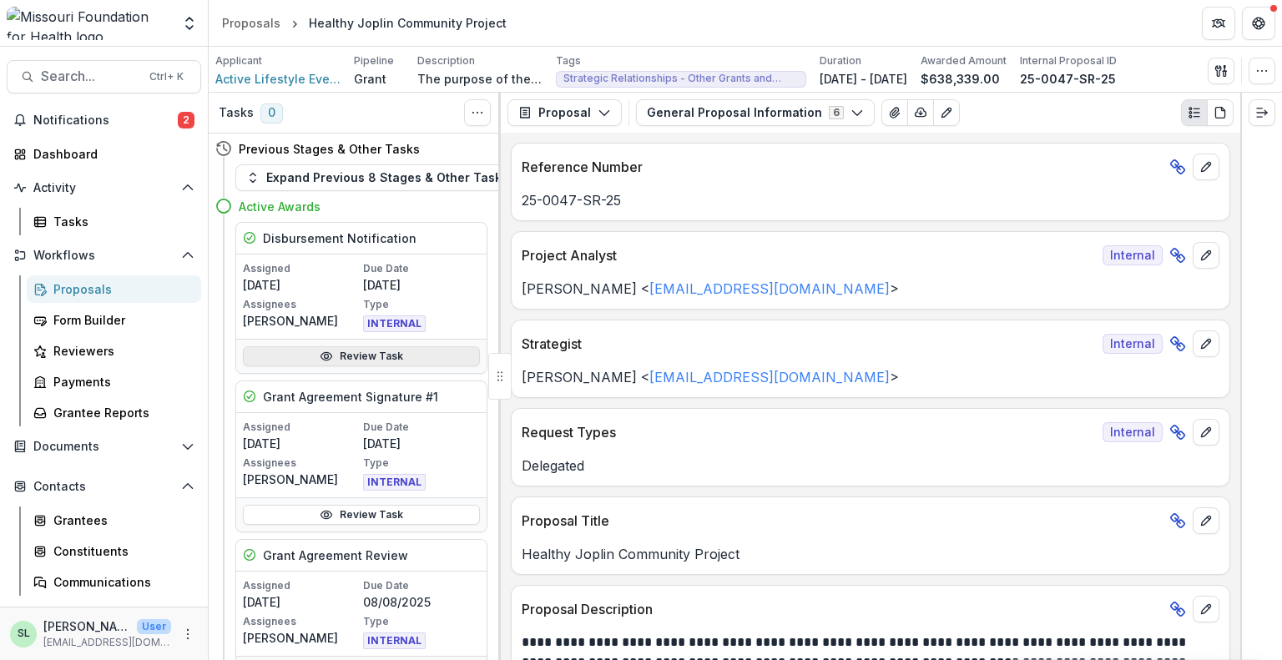
click at [365, 354] on link "Review Task" at bounding box center [361, 356] width 237 height 20
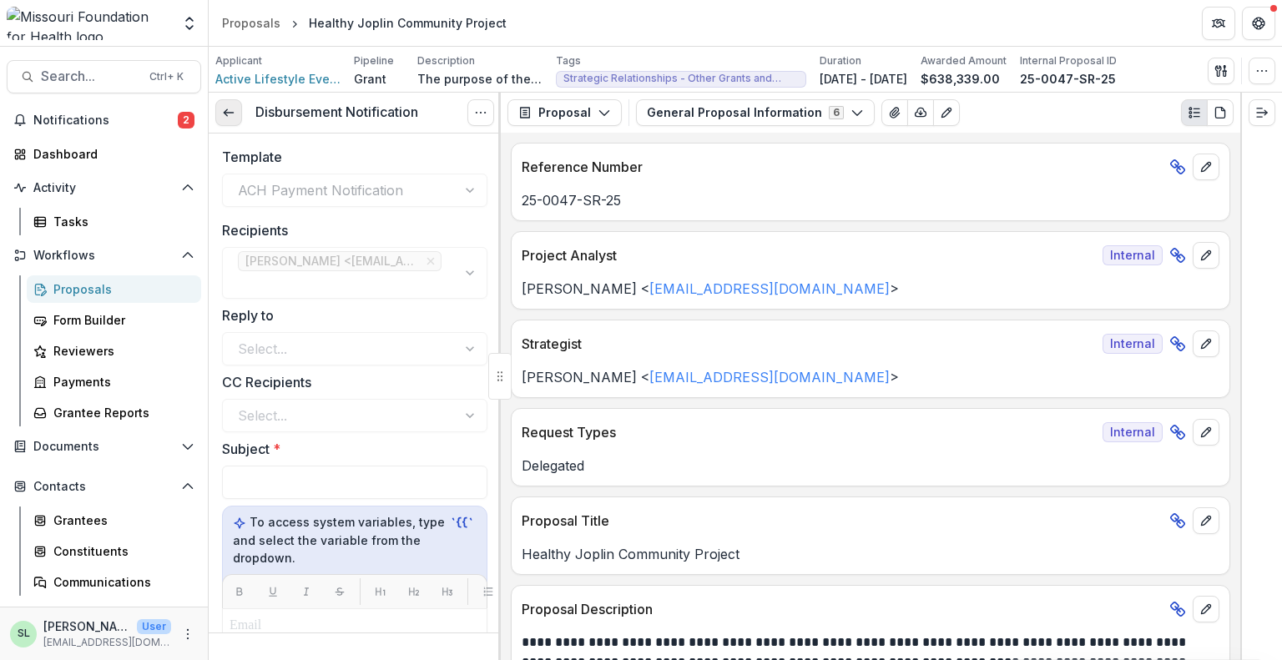
click at [229, 113] on line at bounding box center [228, 113] width 9 height 0
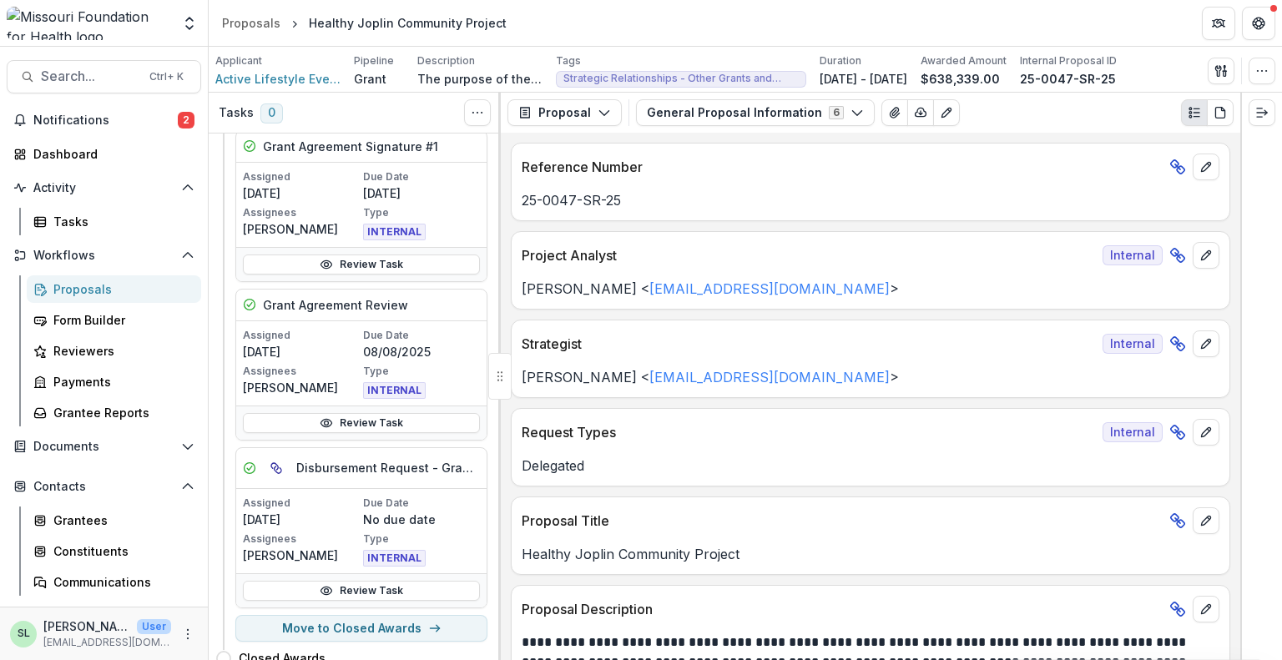
scroll to position [334, 0]
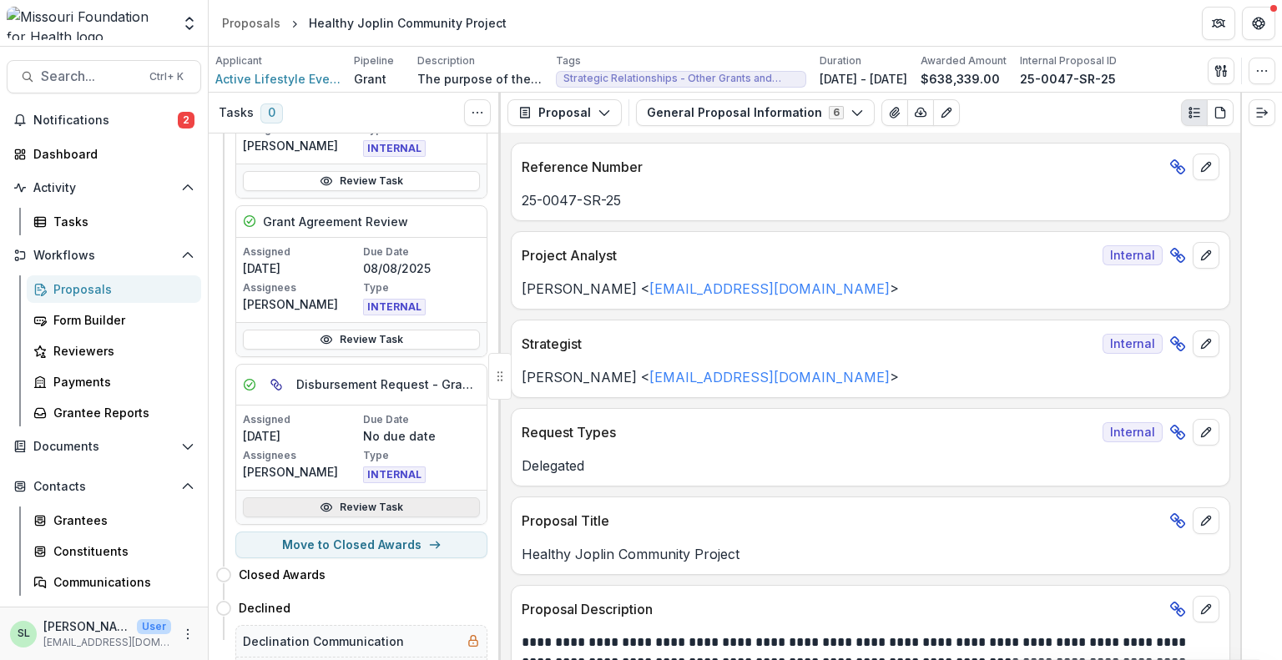
click at [354, 506] on link "Review Task" at bounding box center [361, 507] width 237 height 20
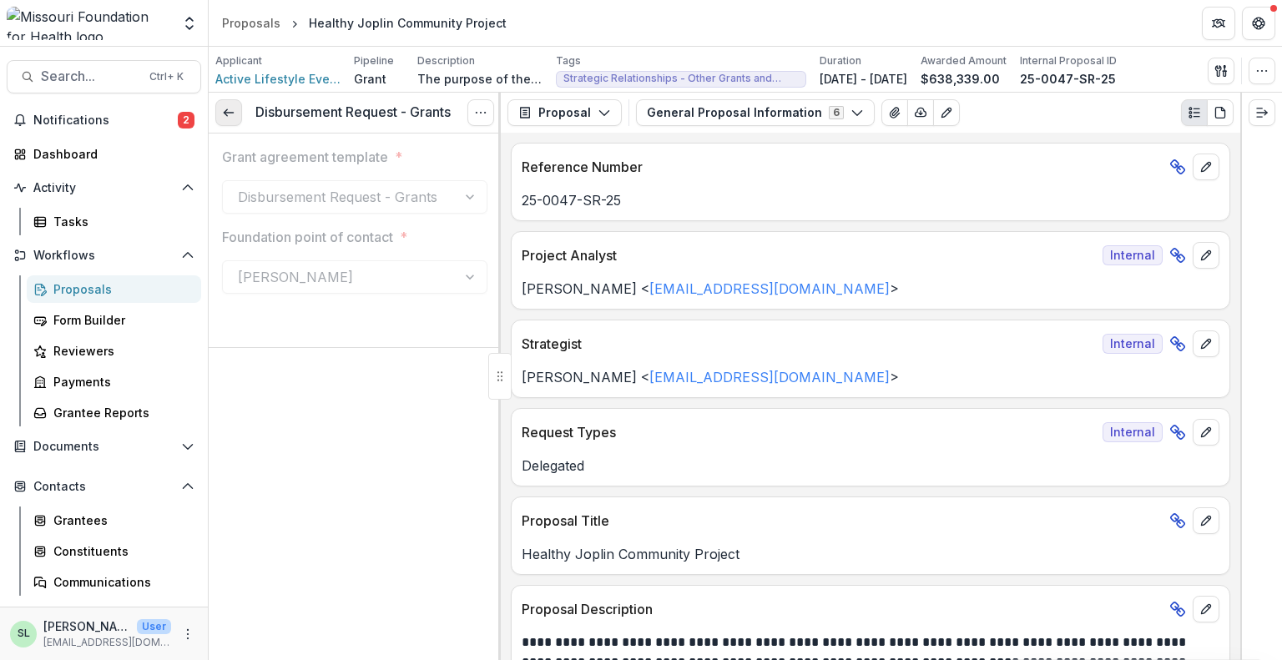
click at [230, 113] on icon at bounding box center [228, 112] width 13 height 13
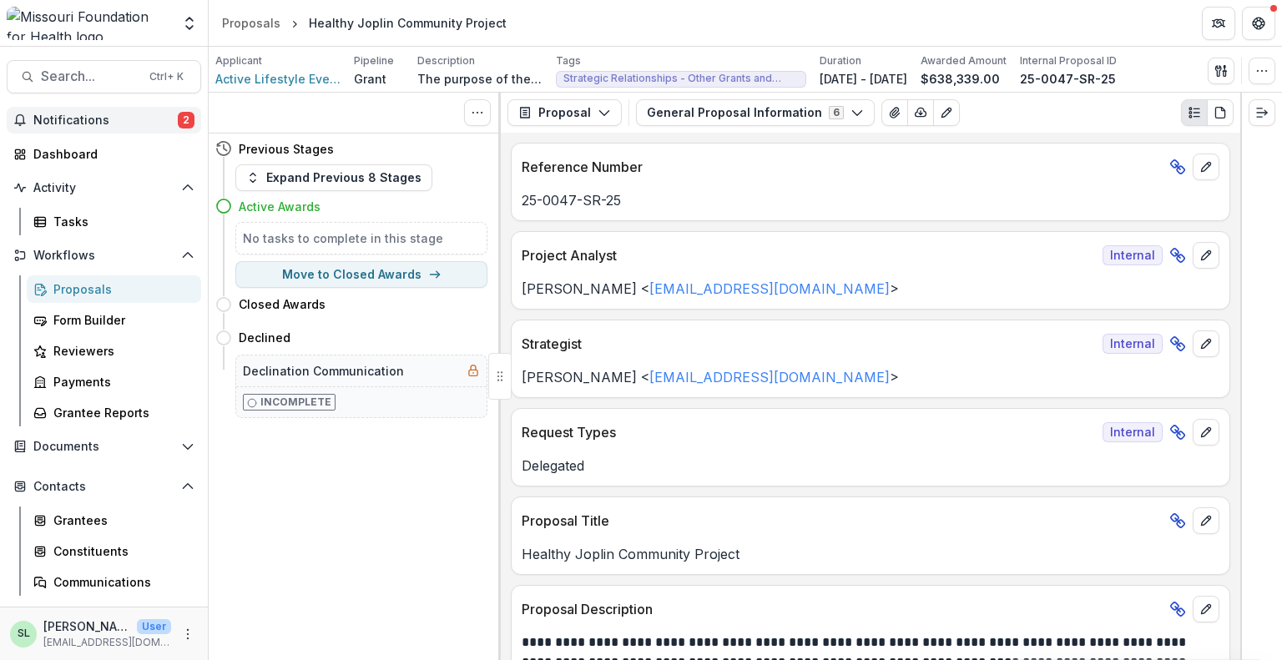
click at [134, 118] on span "Notifications" at bounding box center [105, 120] width 144 height 14
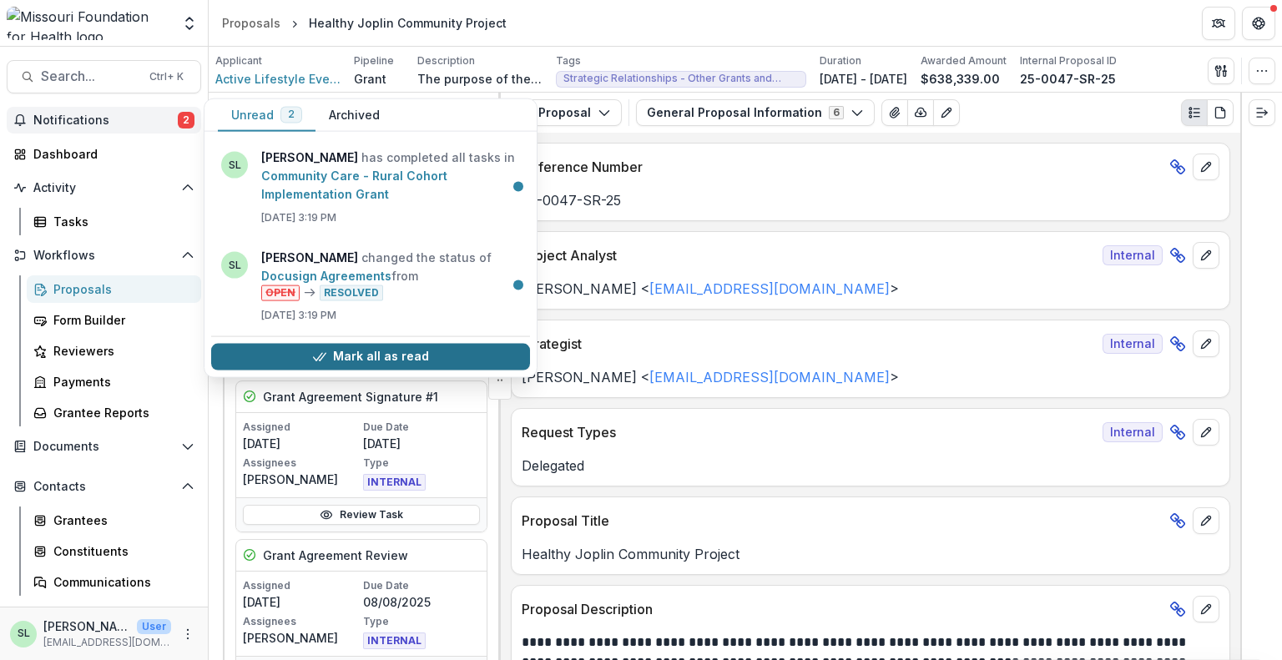
click at [383, 355] on button "Mark all as read" at bounding box center [370, 356] width 319 height 27
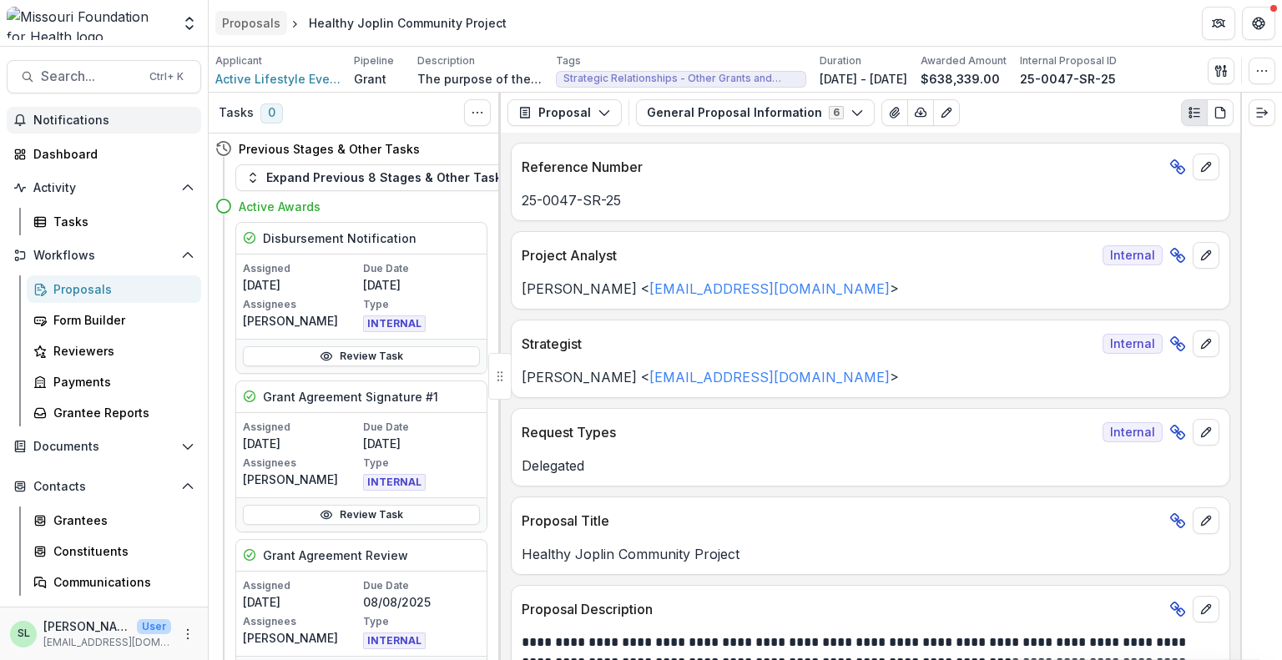
click at [267, 23] on div "Proposals" at bounding box center [251, 23] width 58 height 18
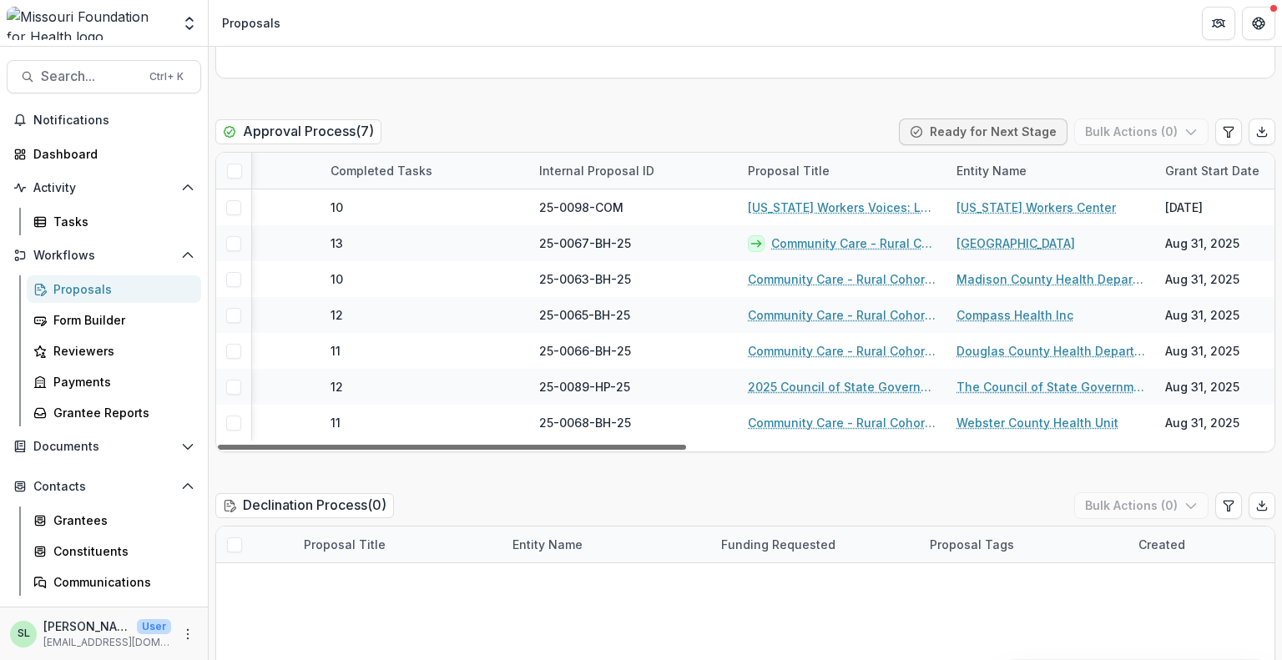
scroll to position [0, 393]
drag, startPoint x: 657, startPoint y: 411, endPoint x: 832, endPoint y: 417, distance: 174.5
click at [686, 445] on div at bounding box center [452, 447] width 468 height 5
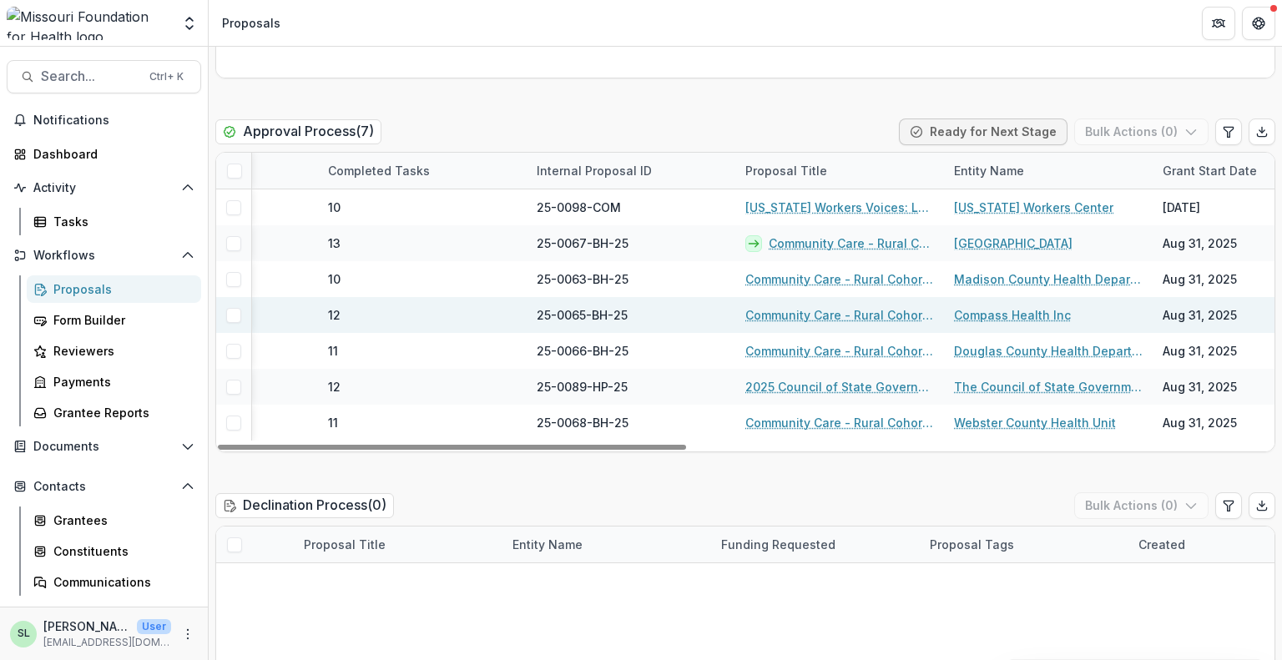
click at [804, 306] on link "Community Care - Rural Cohort Implementation Grant" at bounding box center [839, 315] width 189 height 18
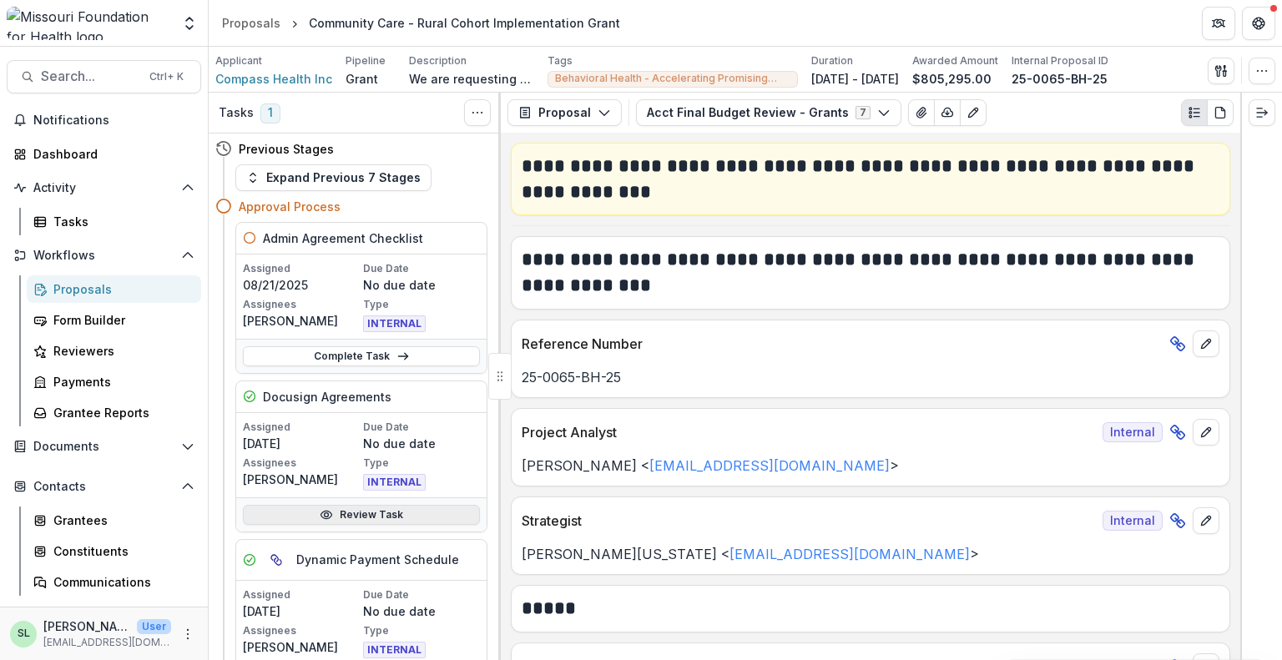
click at [357, 516] on link "Review Task" at bounding box center [361, 515] width 237 height 20
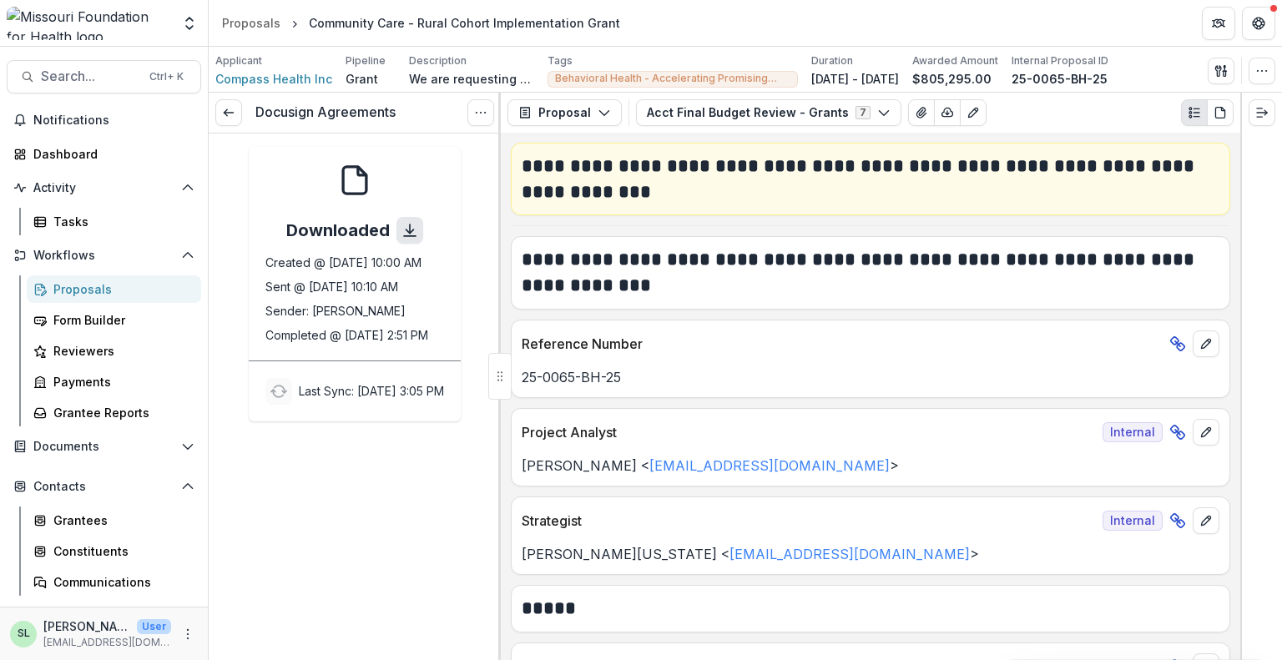
click at [401, 230] on icon "sync" at bounding box center [409, 230] width 17 height 17
click at [227, 107] on icon at bounding box center [228, 112] width 13 height 13
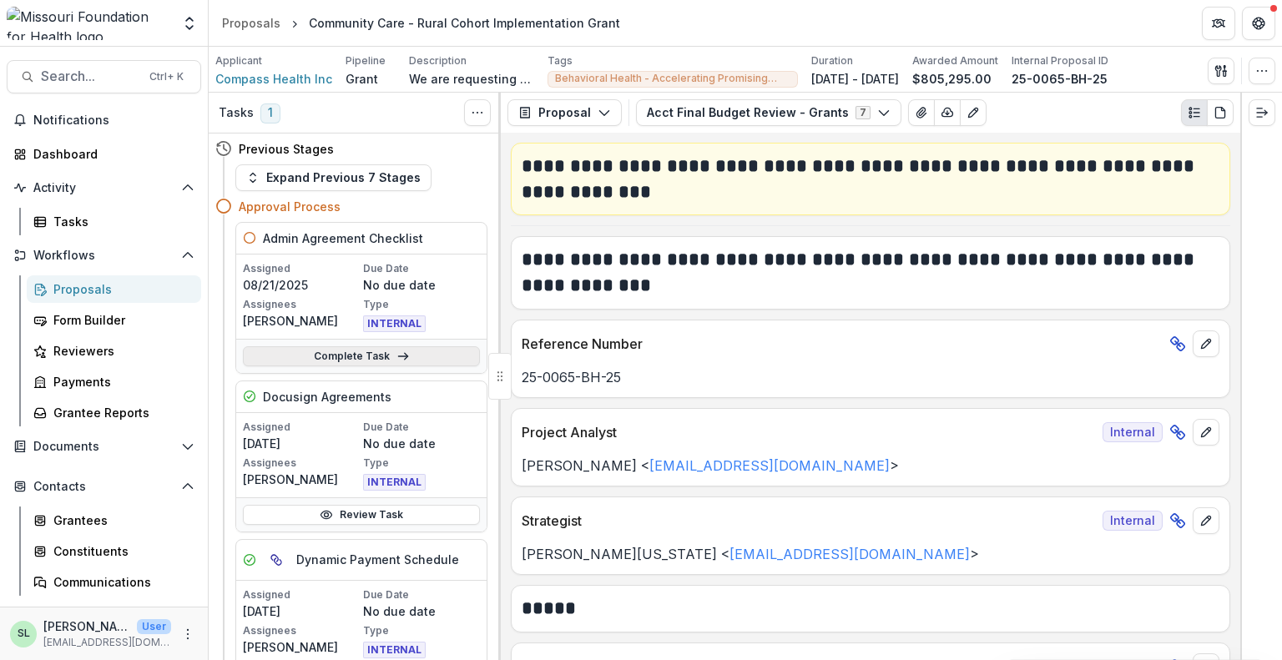
click at [348, 356] on link "Complete Task" at bounding box center [361, 356] width 237 height 20
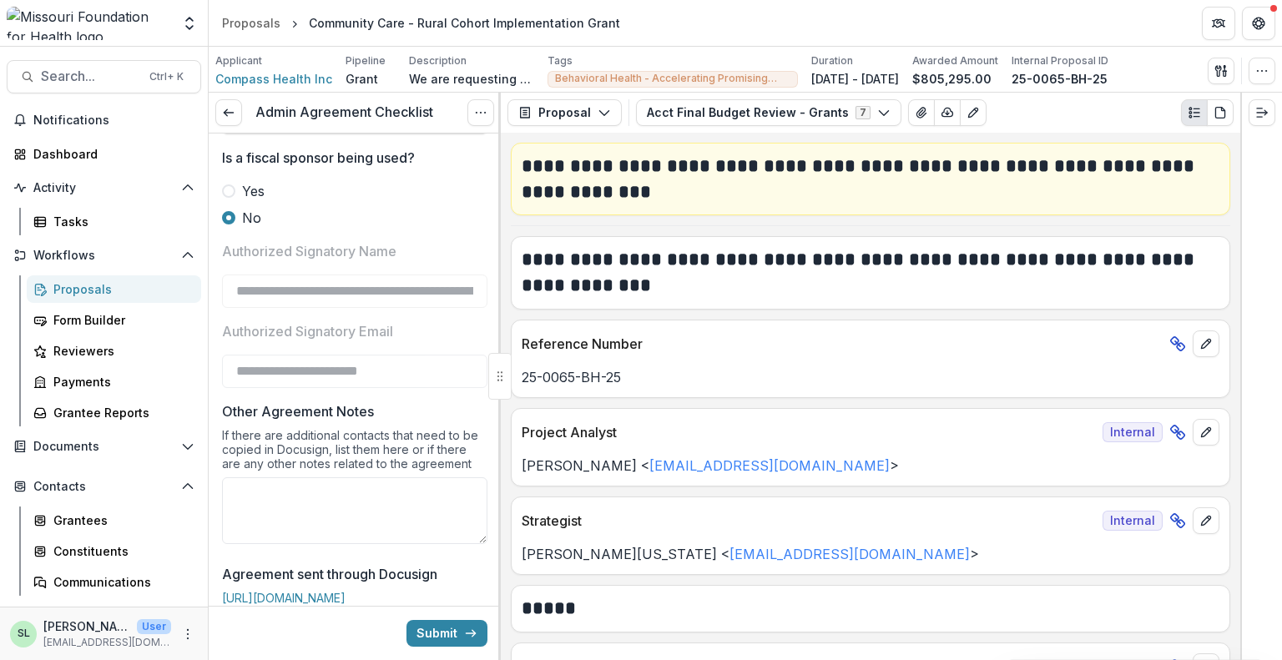
scroll to position [83, 0]
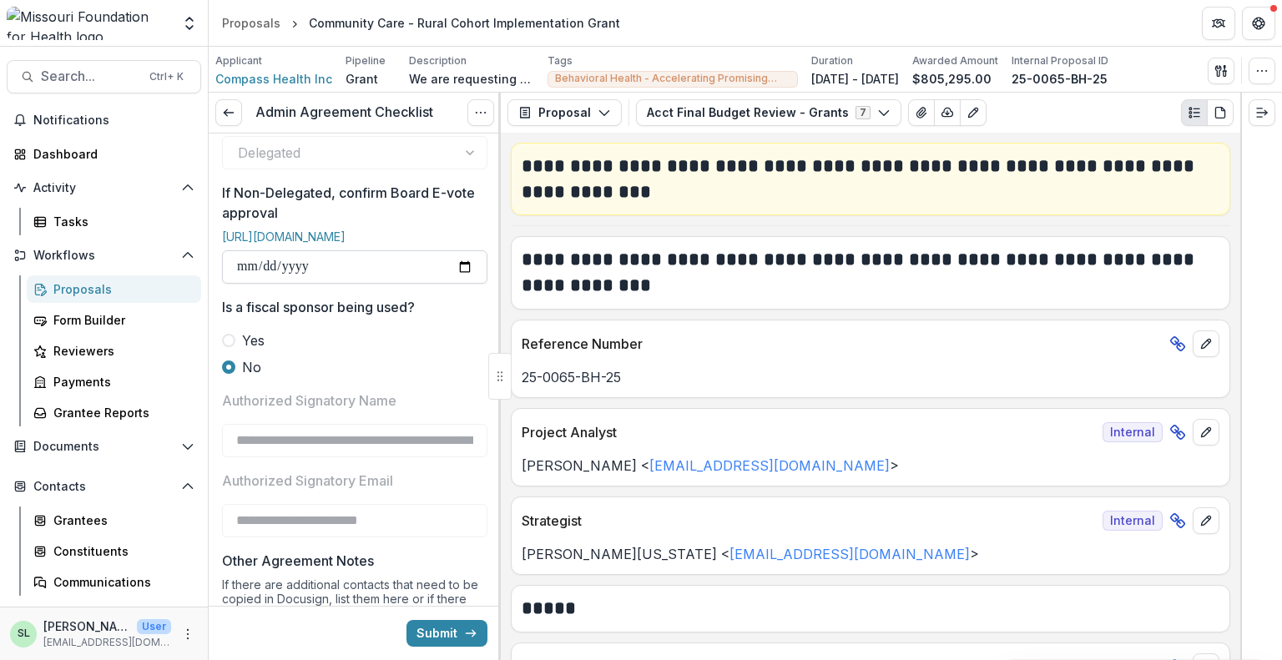
click at [343, 280] on input "**********" at bounding box center [354, 266] width 265 height 33
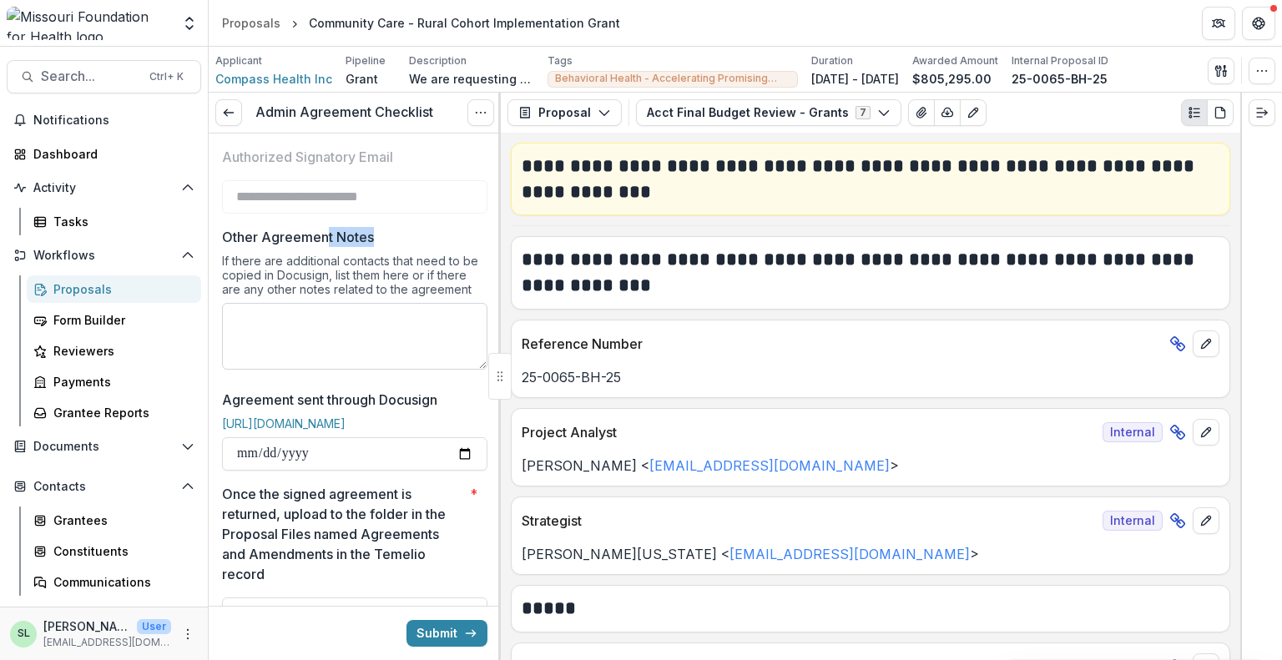
drag, startPoint x: 327, startPoint y: 407, endPoint x: 341, endPoint y: 347, distance: 61.7
click at [339, 351] on div "**********" at bounding box center [354, 318] width 265 height 1184
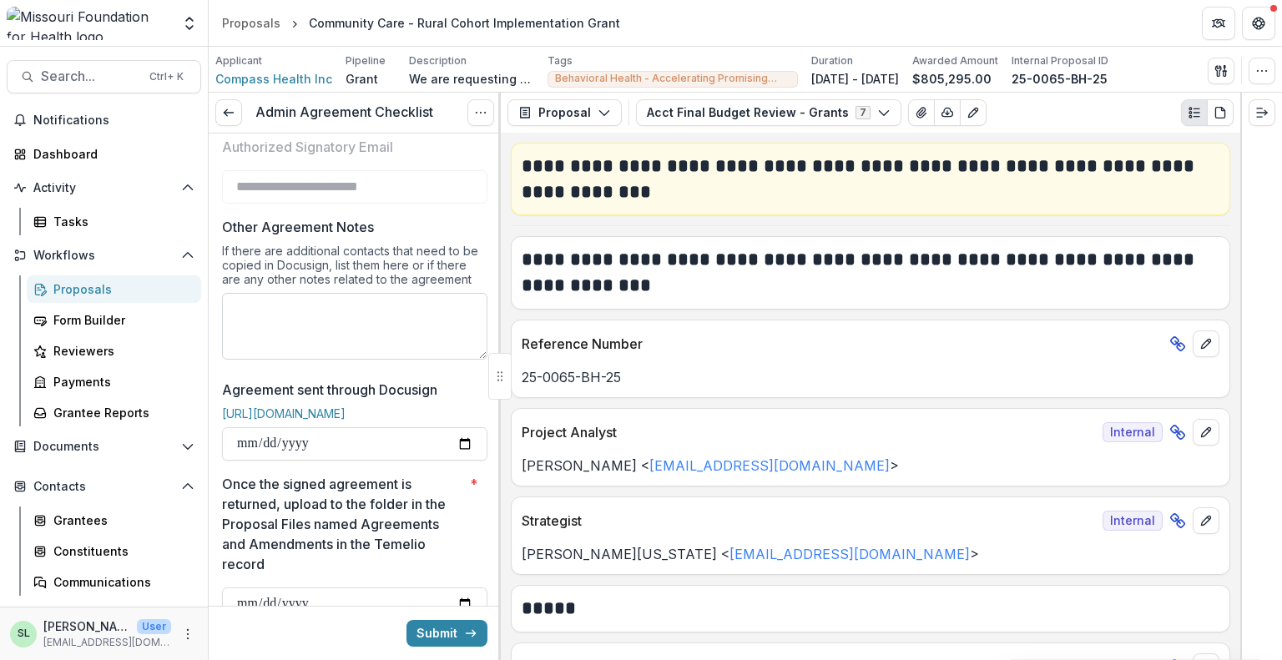
click at [334, 333] on textarea "Other Agreement Notes" at bounding box center [354, 326] width 265 height 67
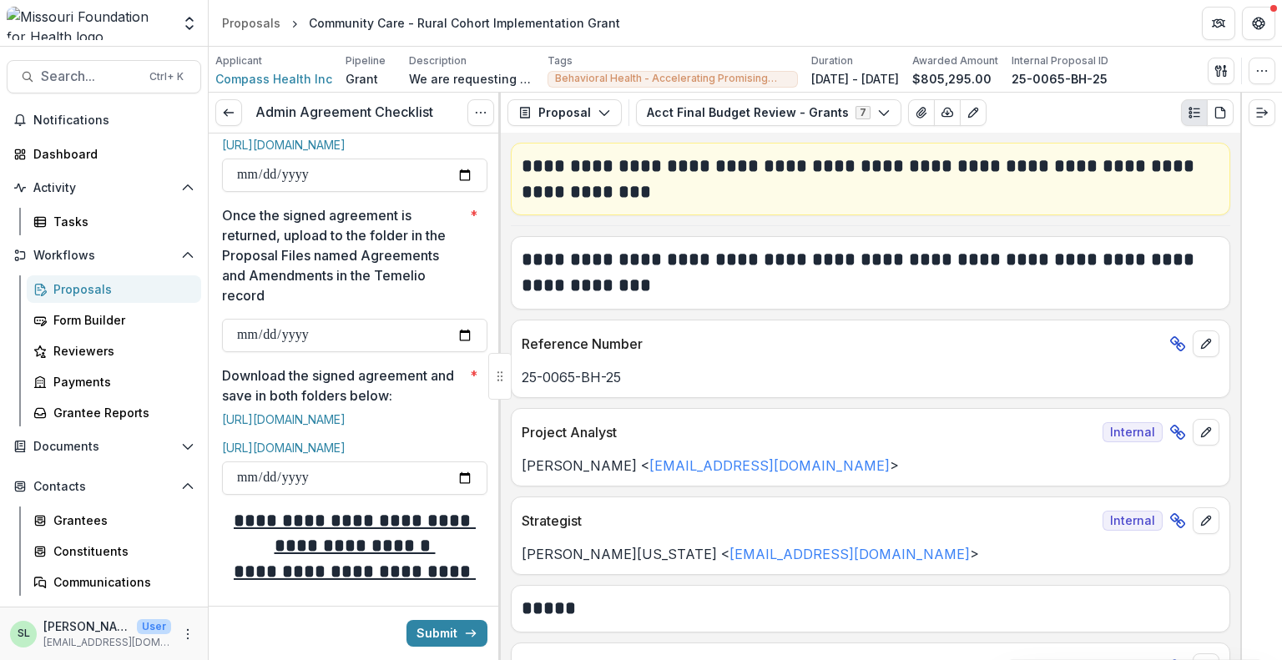
scroll to position [820, 0]
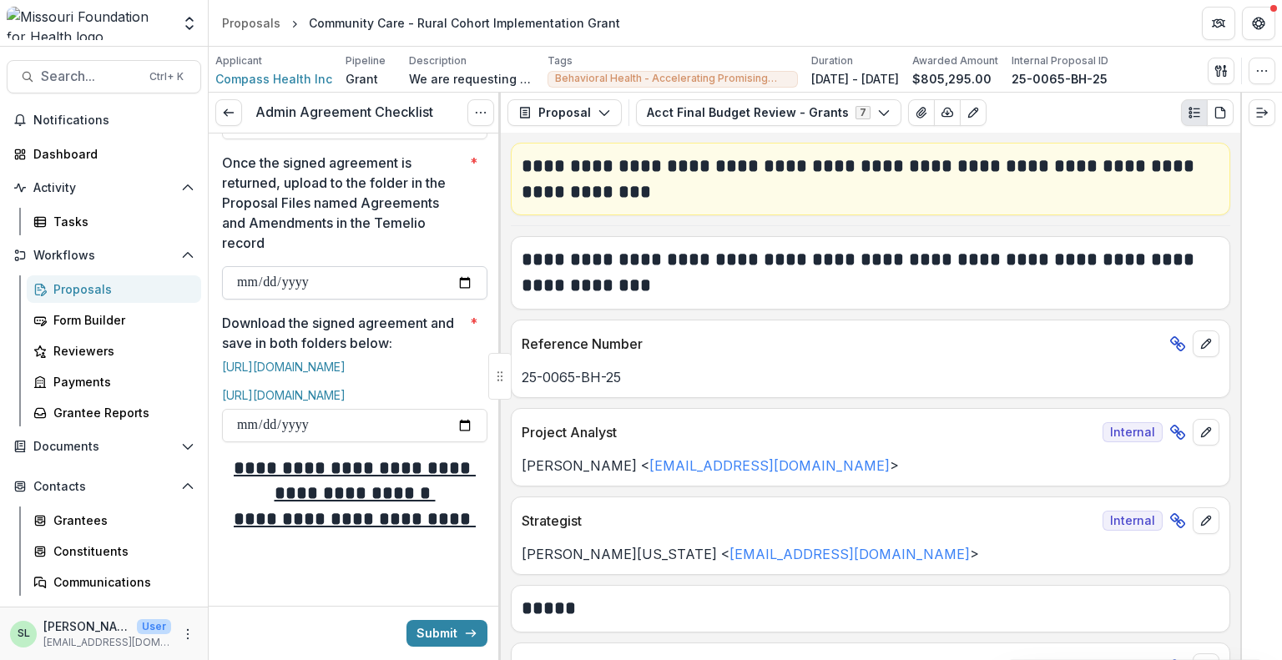
click at [461, 266] on input "Once the signed agreement is returned, upload to the folder in the Proposal Fil…" at bounding box center [354, 282] width 265 height 33
type input "**********"
click at [459, 423] on input "Download the signed agreement and save in both folders below: *" at bounding box center [354, 425] width 265 height 33
type input "**********"
click at [314, 360] on link "[URL][DOMAIN_NAME]" at bounding box center [283, 367] width 123 height 14
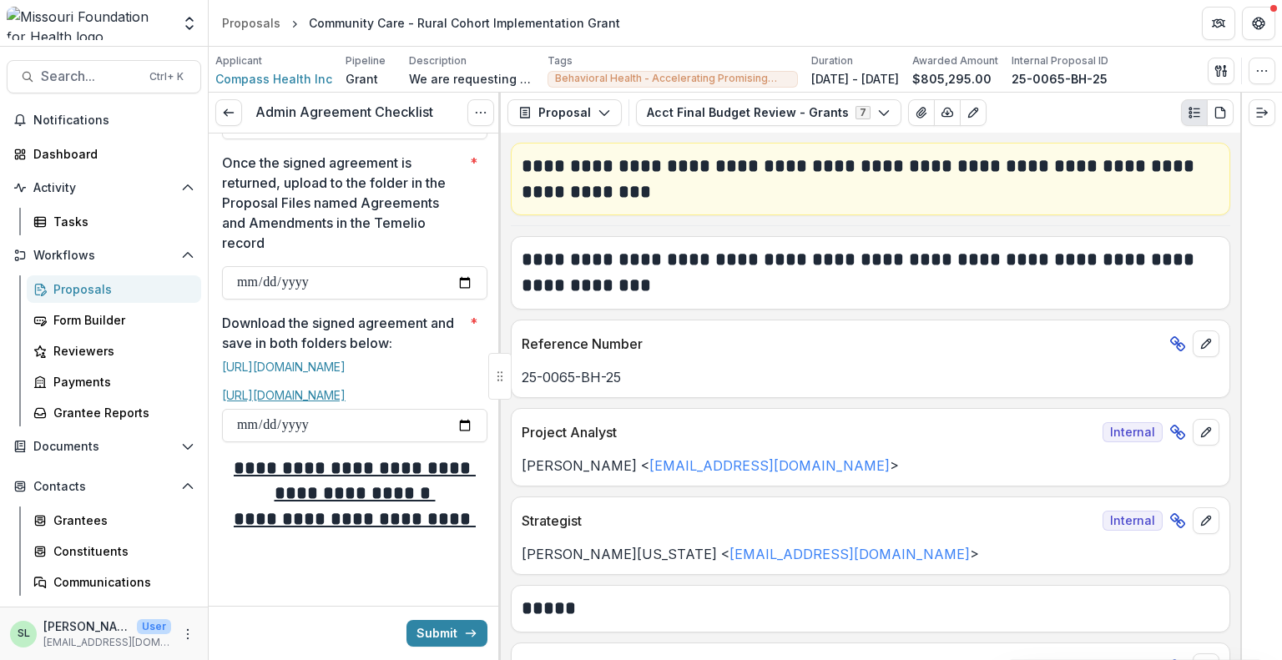
click at [340, 388] on link "[URL][DOMAIN_NAME]" at bounding box center [283, 395] width 123 height 14
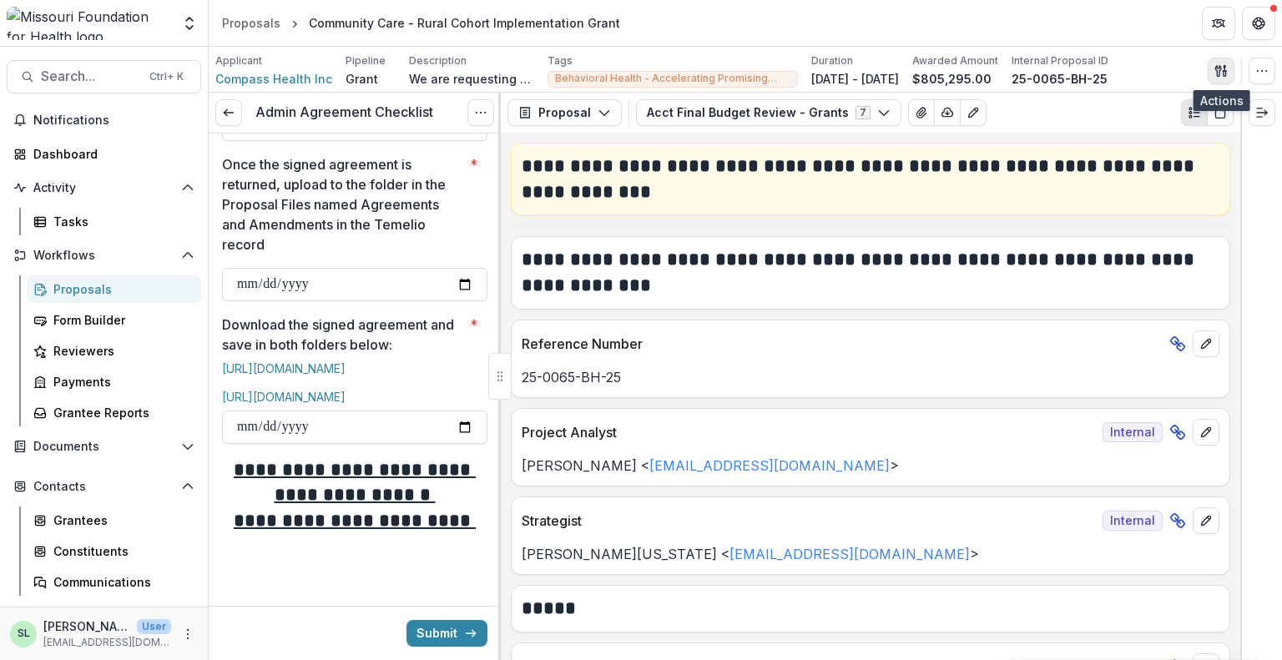
click at [1221, 64] on icon "button" at bounding box center [1220, 70] width 13 height 13
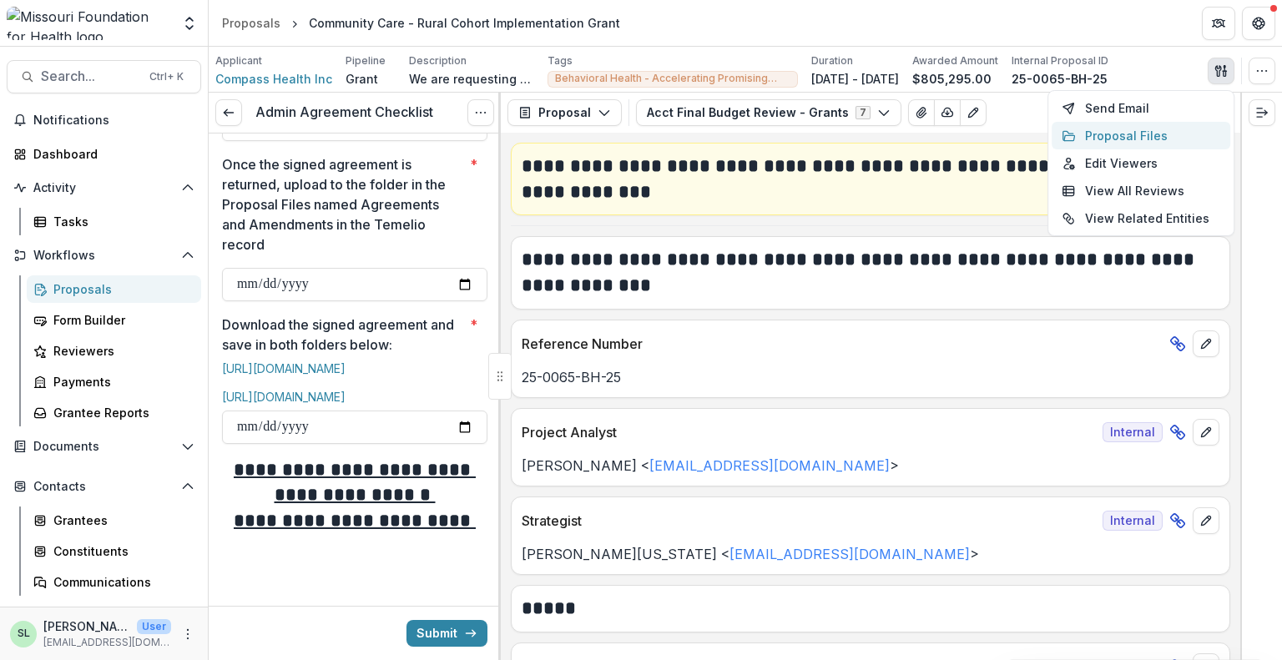
click at [1145, 133] on button "Proposal Files" at bounding box center [1140, 136] width 179 height 28
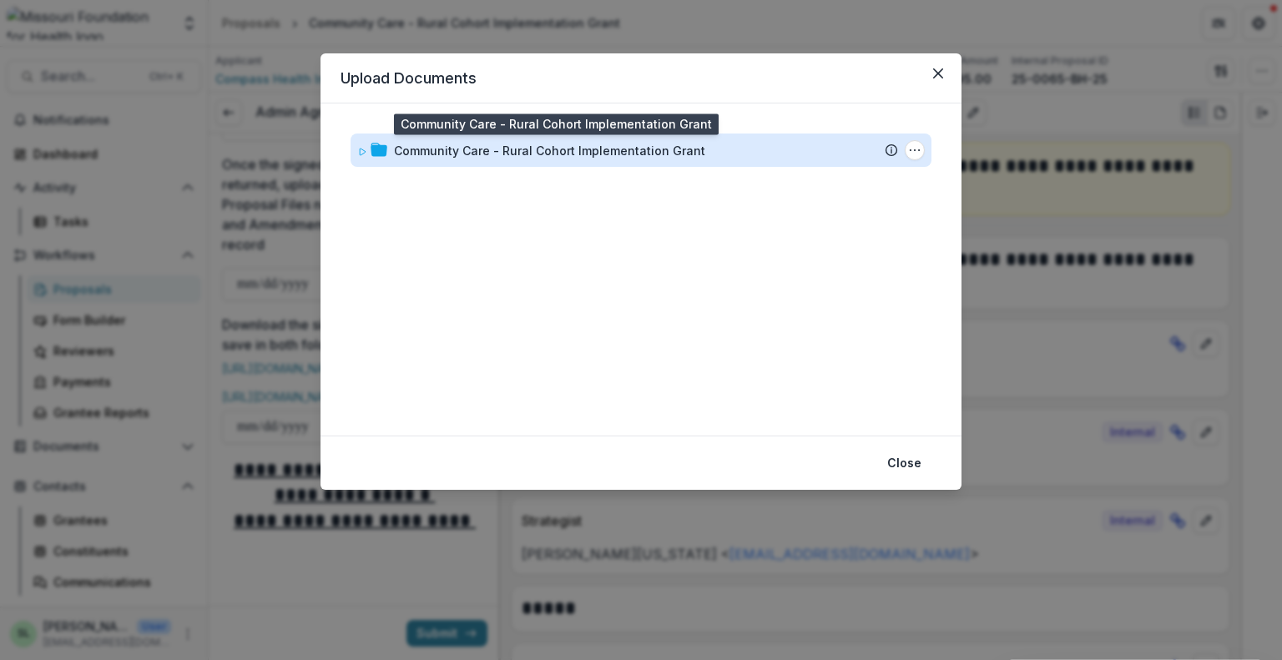
click at [430, 144] on div "Community Care - Rural Cohort Implementation Grant" at bounding box center [549, 151] width 311 height 18
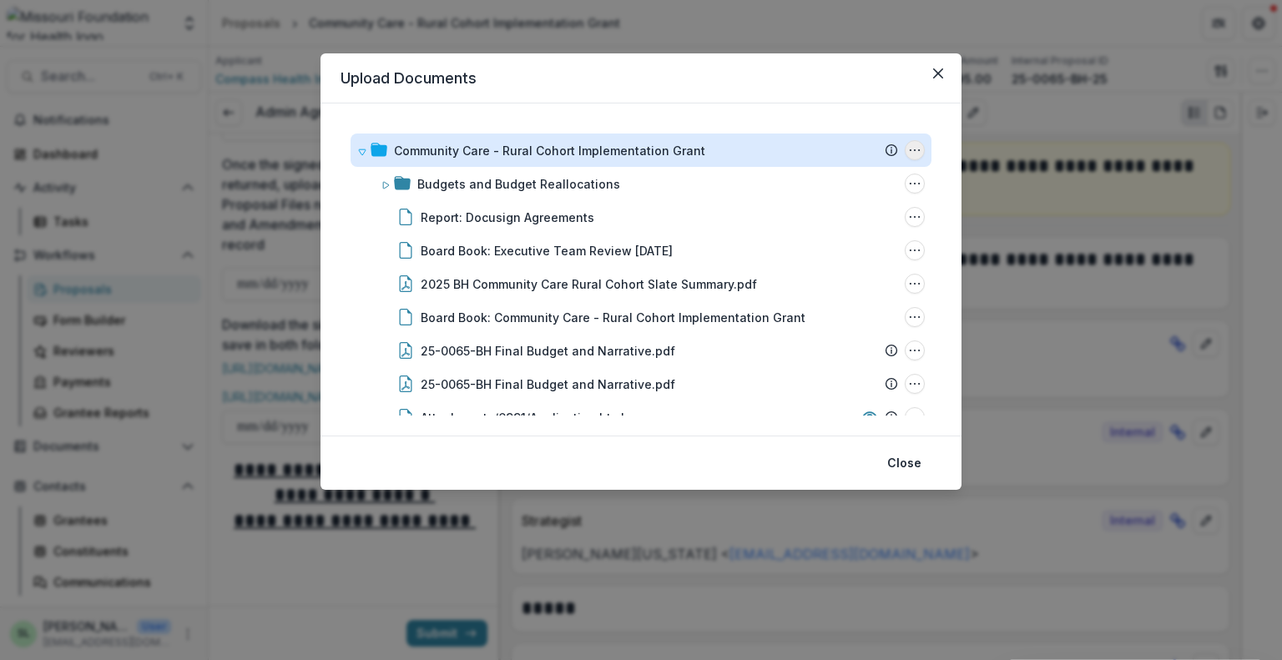
click at [911, 142] on button "Community Care - Rural Cohort Implementation Grant Options" at bounding box center [914, 150] width 20 height 20
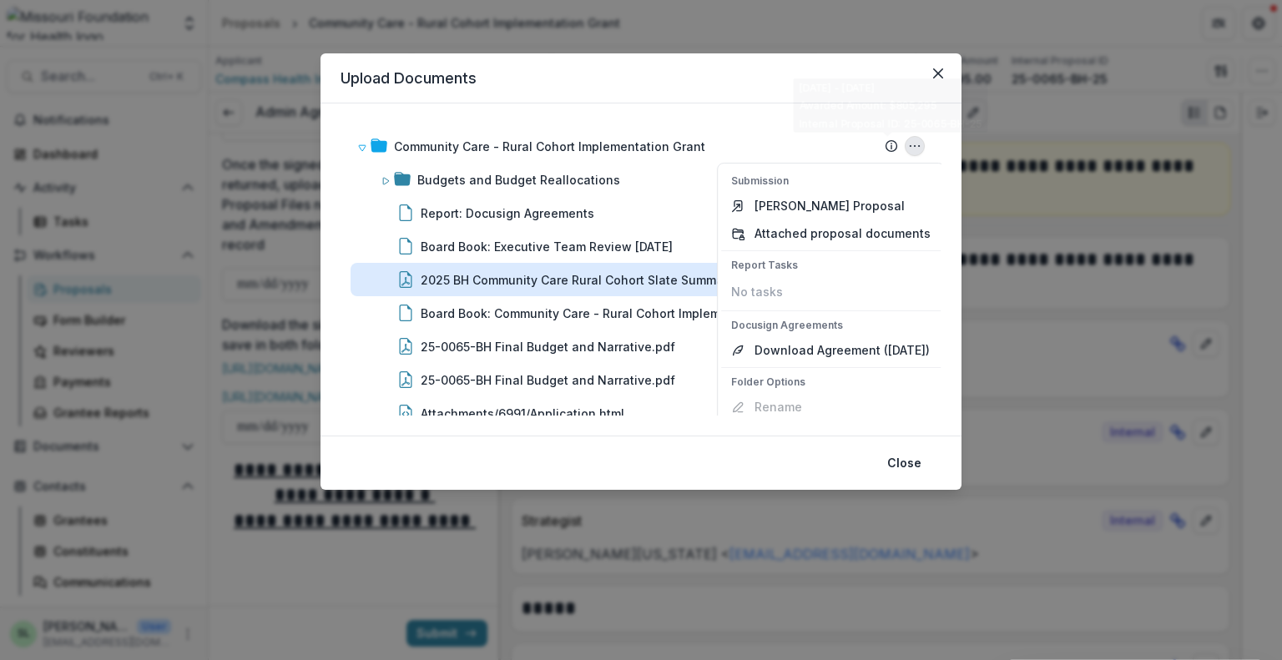
scroll to position [43, 0]
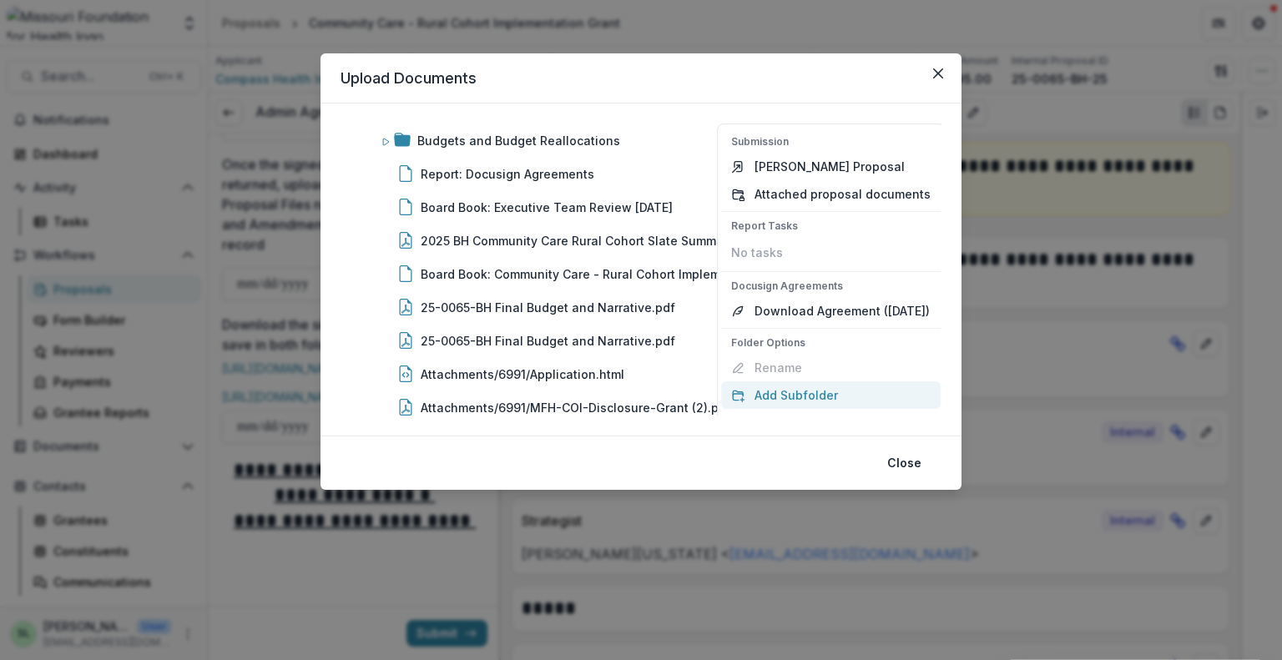
click at [798, 399] on button "Add Subfolder" at bounding box center [830, 395] width 219 height 28
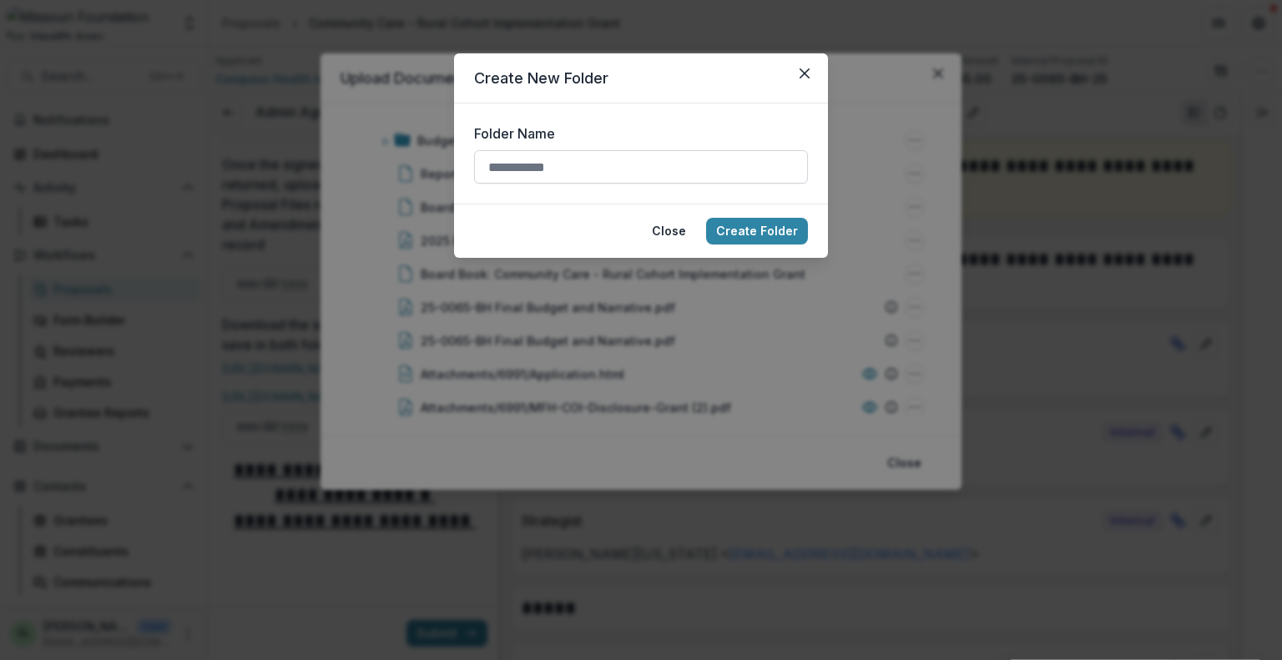
click at [545, 169] on input "Folder Name" at bounding box center [641, 166] width 334 height 33
type input "**********"
click at [733, 229] on button "Create Folder" at bounding box center [757, 231] width 102 height 27
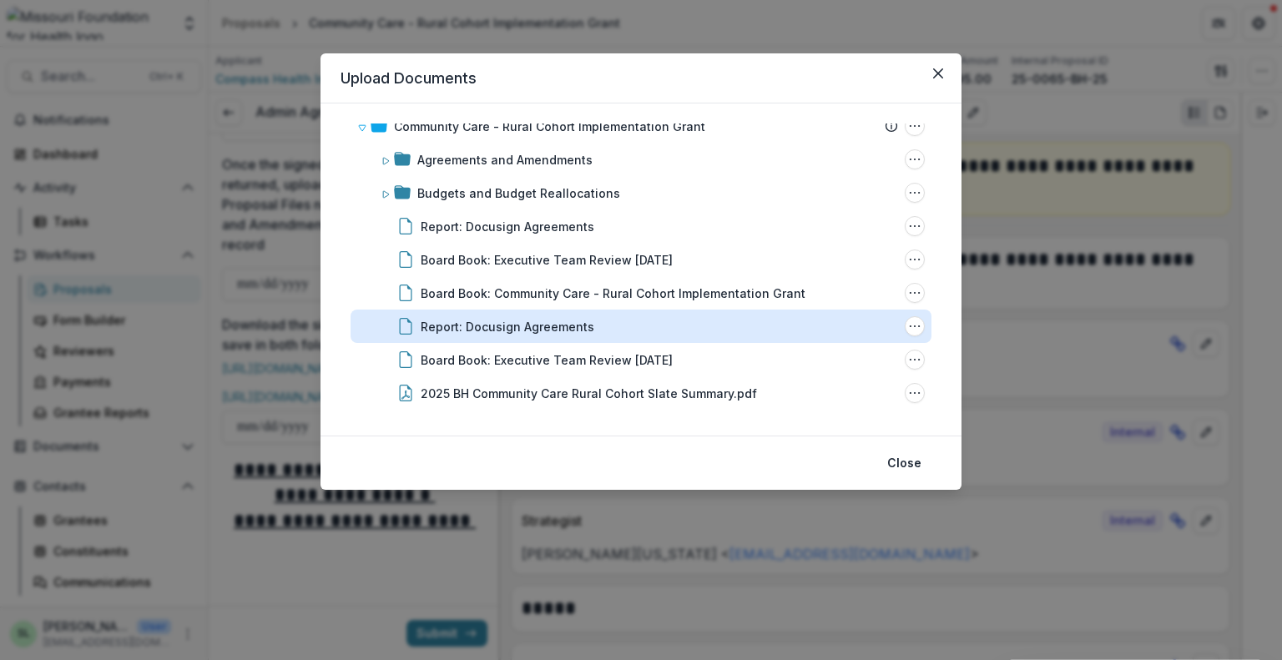
scroll to position [0, 0]
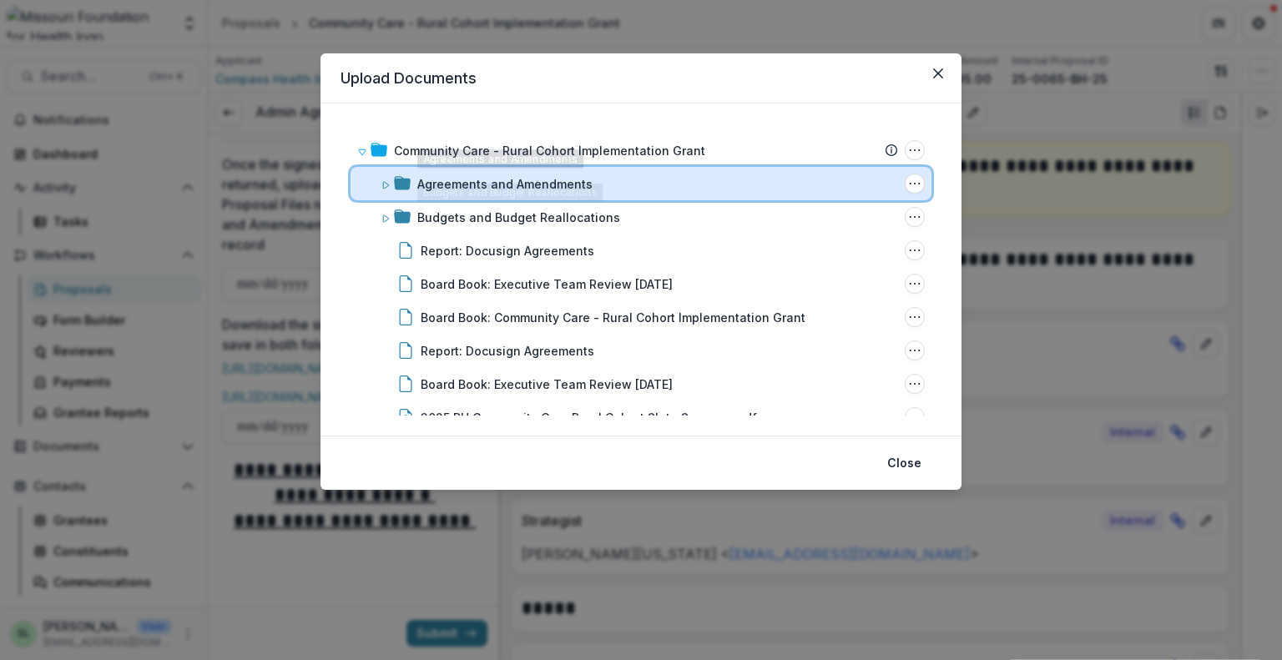
click at [481, 172] on div "Agreements and Amendments Folder Options Rename Add Subfolder Delete" at bounding box center [640, 183] width 581 height 33
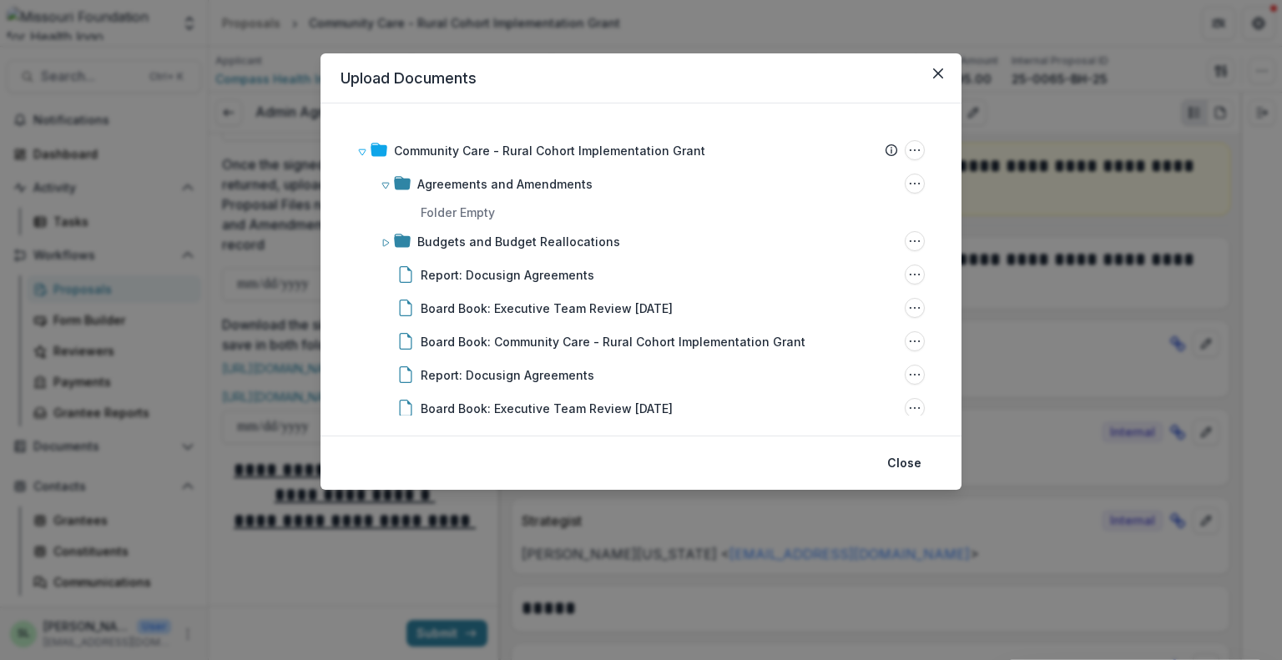
click at [778, 105] on div "Community Care - Rural Cohort Implementation Grant Submission Temelio Proposal …" at bounding box center [640, 269] width 641 height 332
drag, startPoint x: 624, startPoint y: 78, endPoint x: 979, endPoint y: 84, distance: 354.6
click at [996, 83] on div "Upload Documents Community Care - Rural Cohort Implementation Grant Submission …" at bounding box center [641, 330] width 1282 height 660
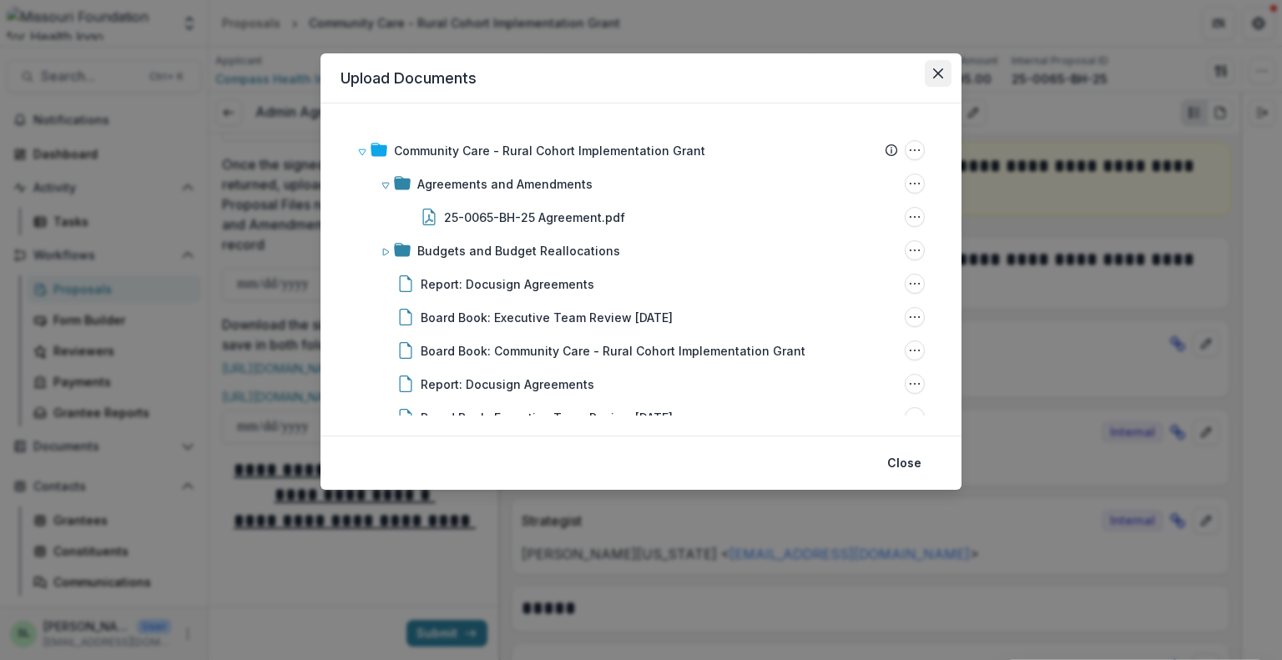
click at [941, 77] on icon "Close" at bounding box center [938, 73] width 10 height 10
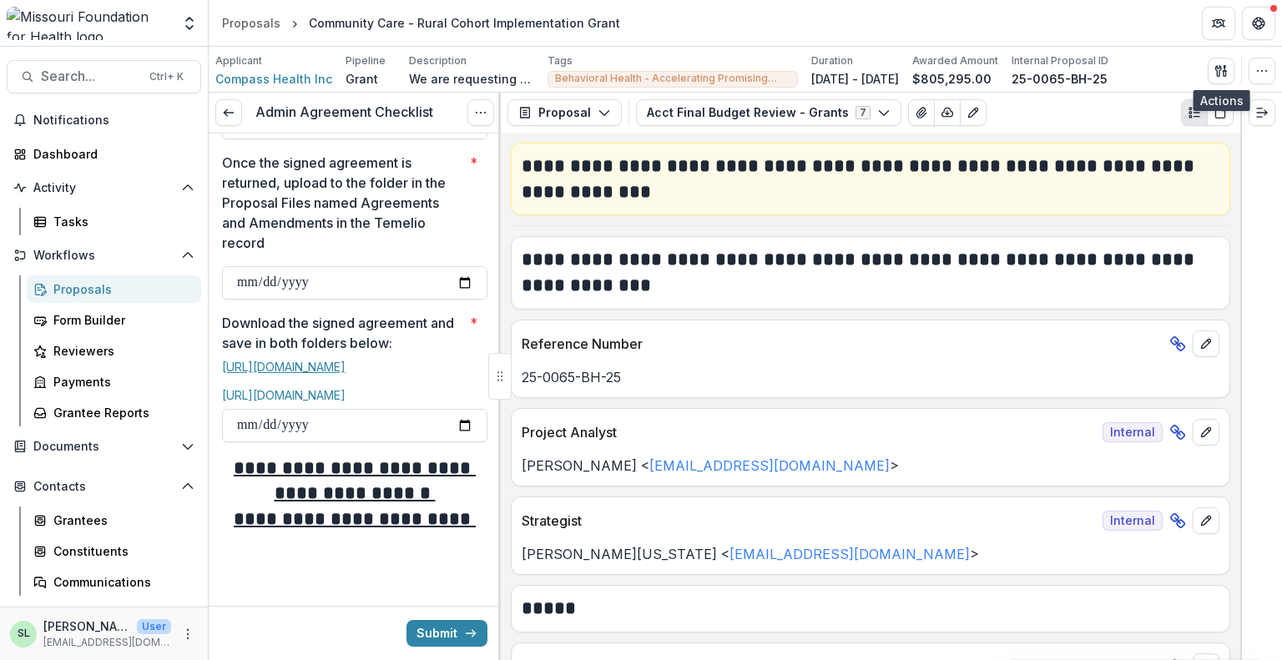
scroll to position [820, 0]
click at [1203, 64] on div "Applicant Compass Health Inc Pipeline Grant Description We are requesting conti…" at bounding box center [745, 70] width 1060 height 34
click at [1229, 73] on button "button" at bounding box center [1220, 71] width 27 height 27
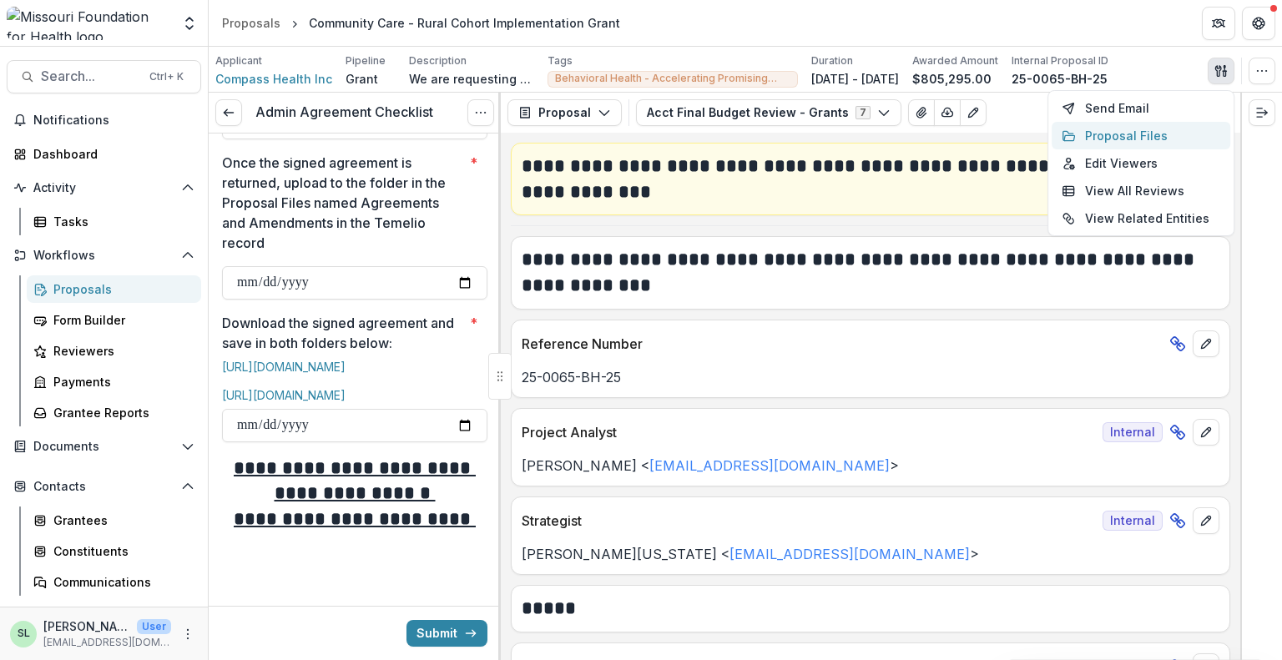
click at [1106, 137] on button "Proposal Files" at bounding box center [1140, 136] width 179 height 28
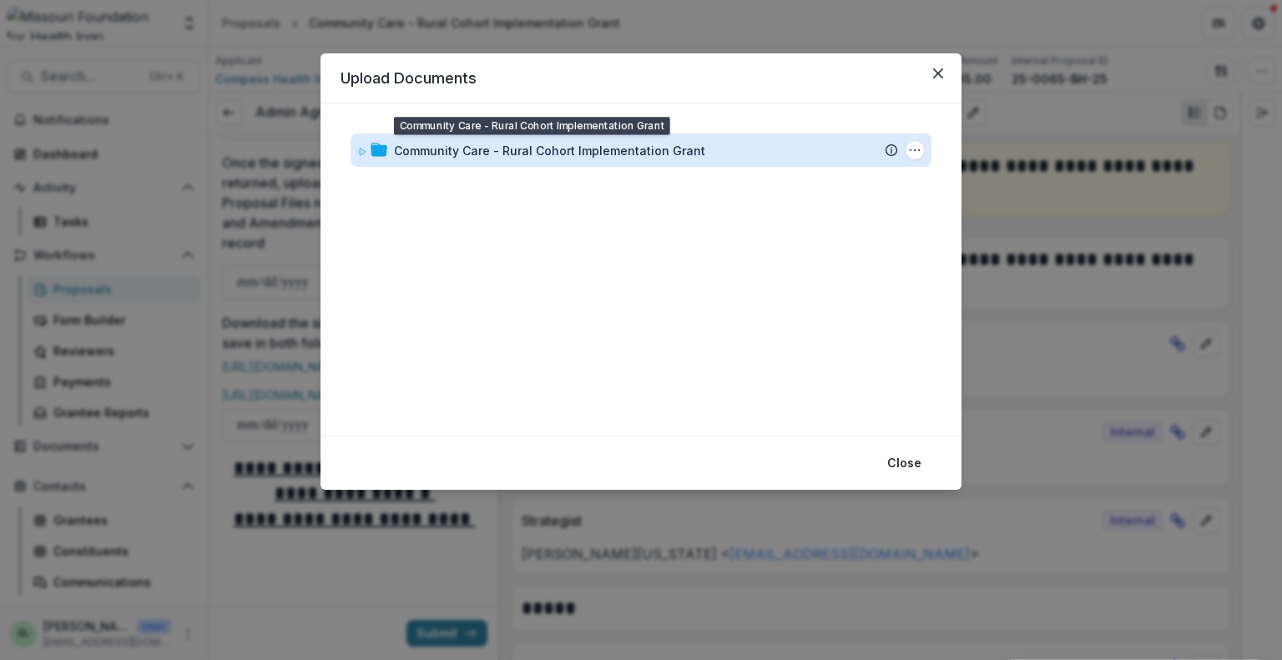
click at [572, 156] on div "Community Care - Rural Cohort Implementation Grant" at bounding box center [549, 151] width 311 height 18
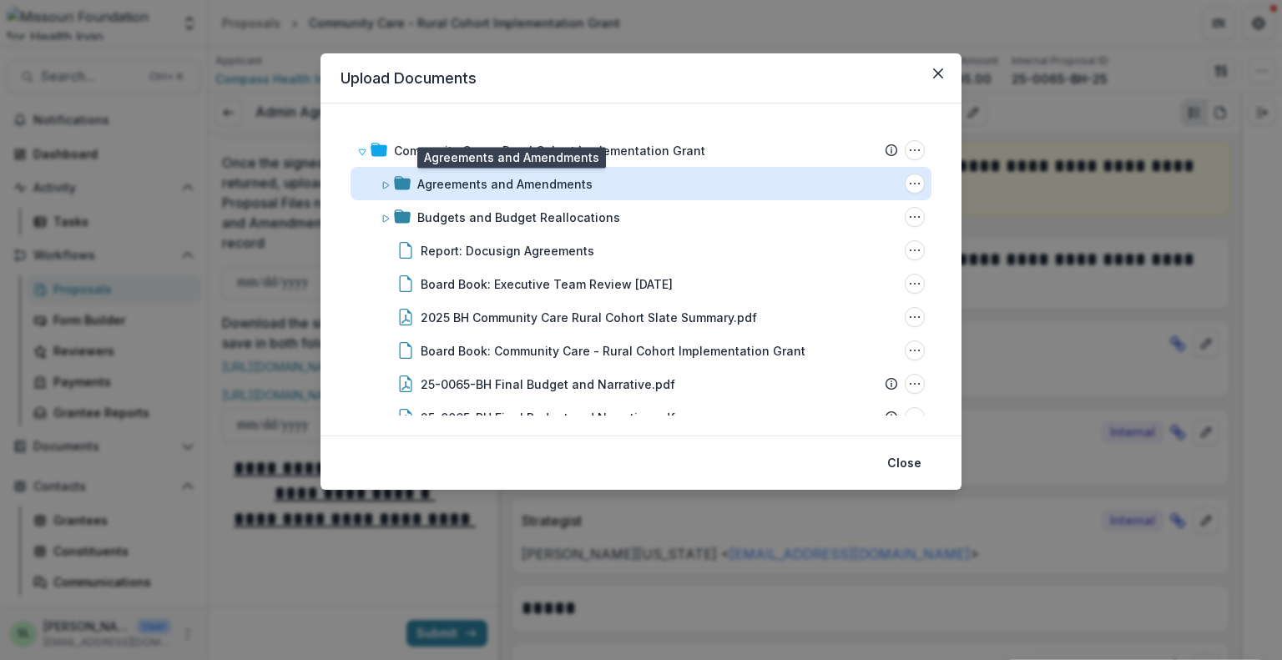
click at [543, 189] on div "Agreements and Amendments" at bounding box center [504, 184] width 175 height 18
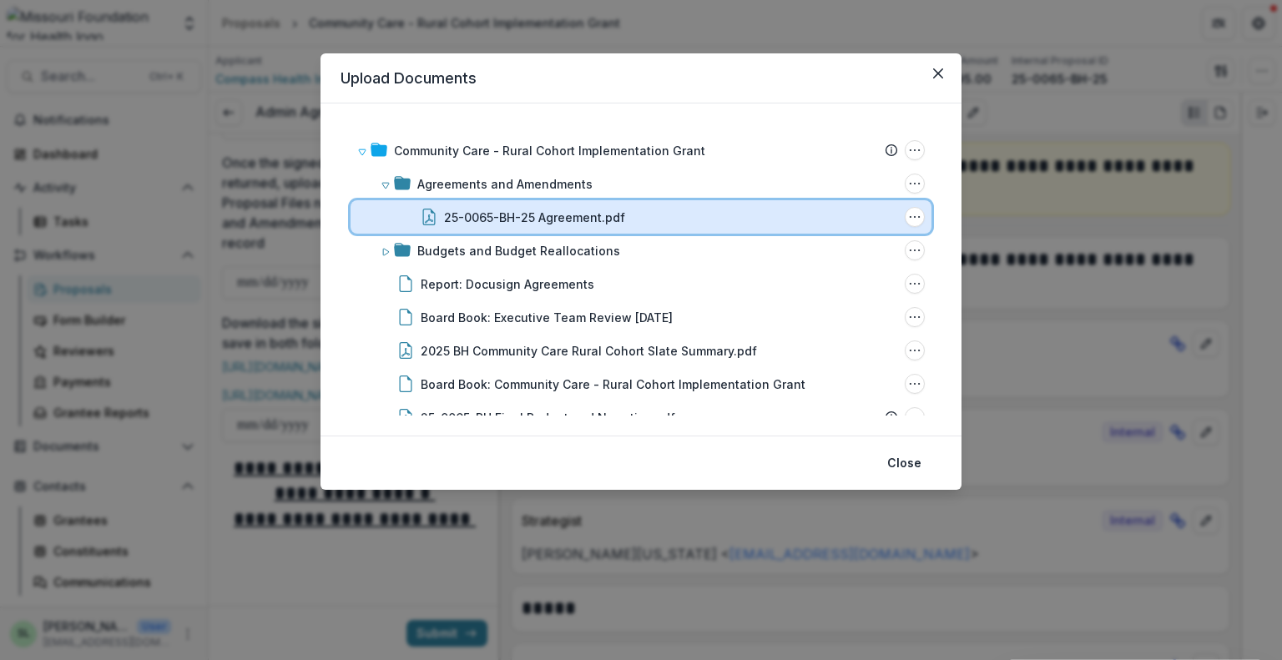
click at [535, 206] on div "25-0065-BH-25 Agreement.pdf File Options Download Rename Delete" at bounding box center [640, 216] width 581 height 33
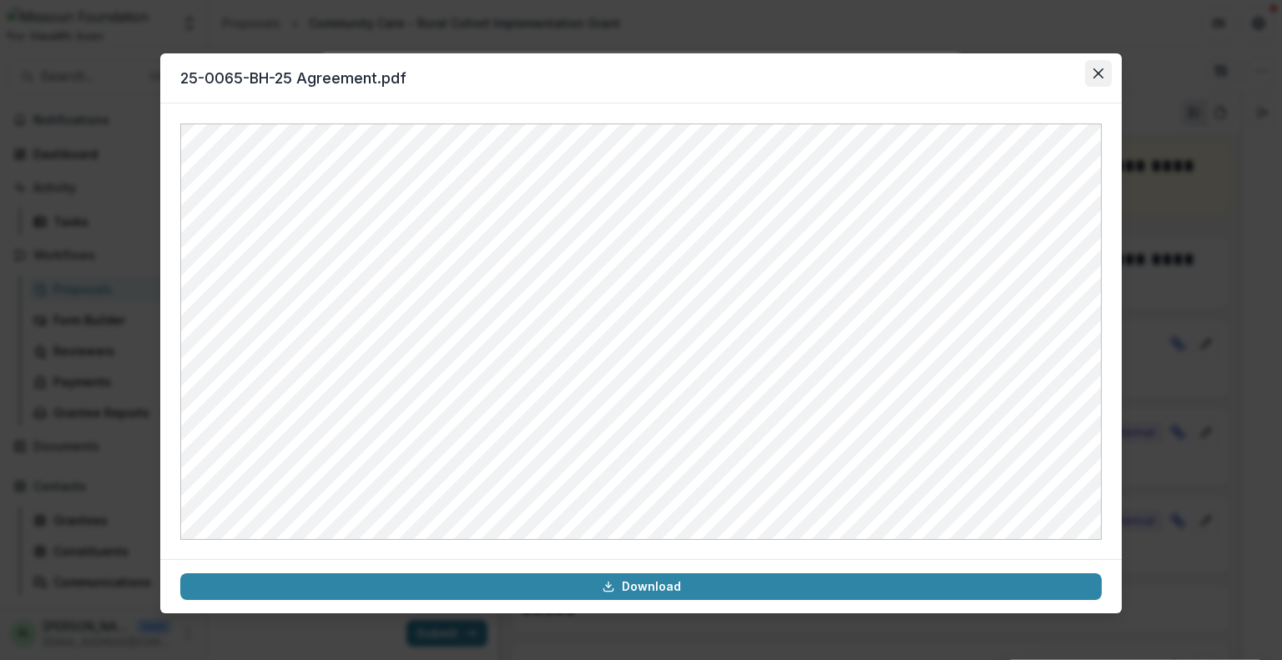
click at [1095, 72] on icon "Close" at bounding box center [1098, 73] width 10 height 10
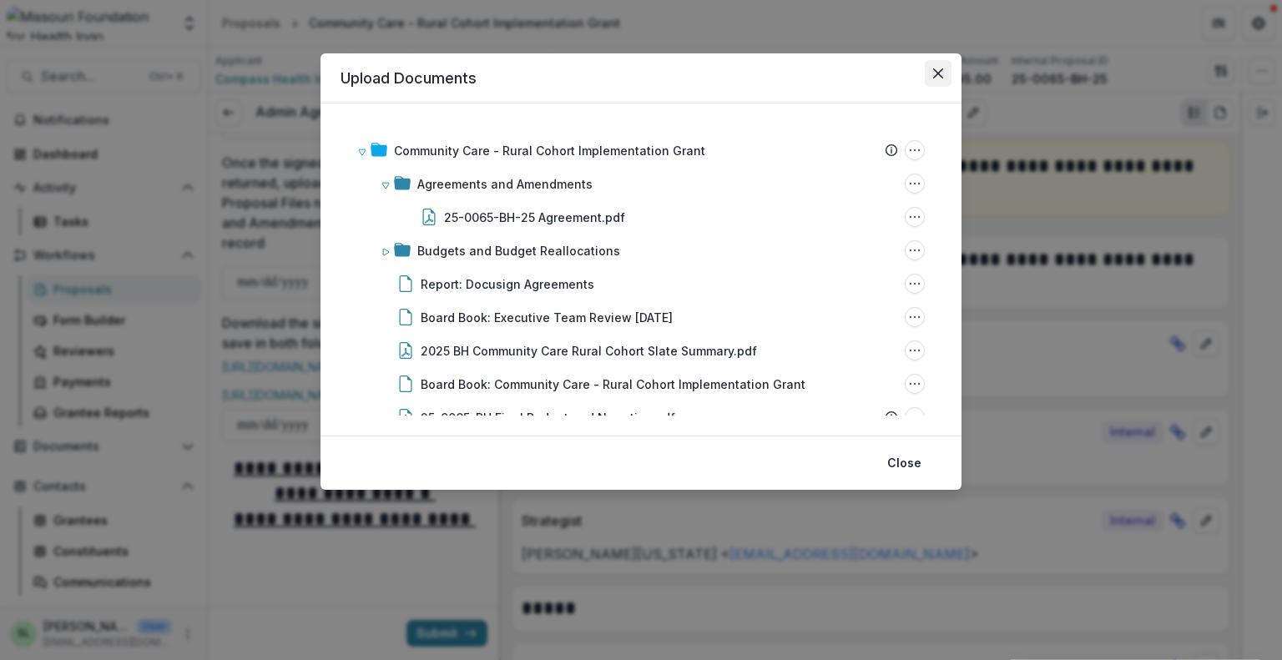
click at [935, 73] on icon "Close" at bounding box center [938, 73] width 10 height 10
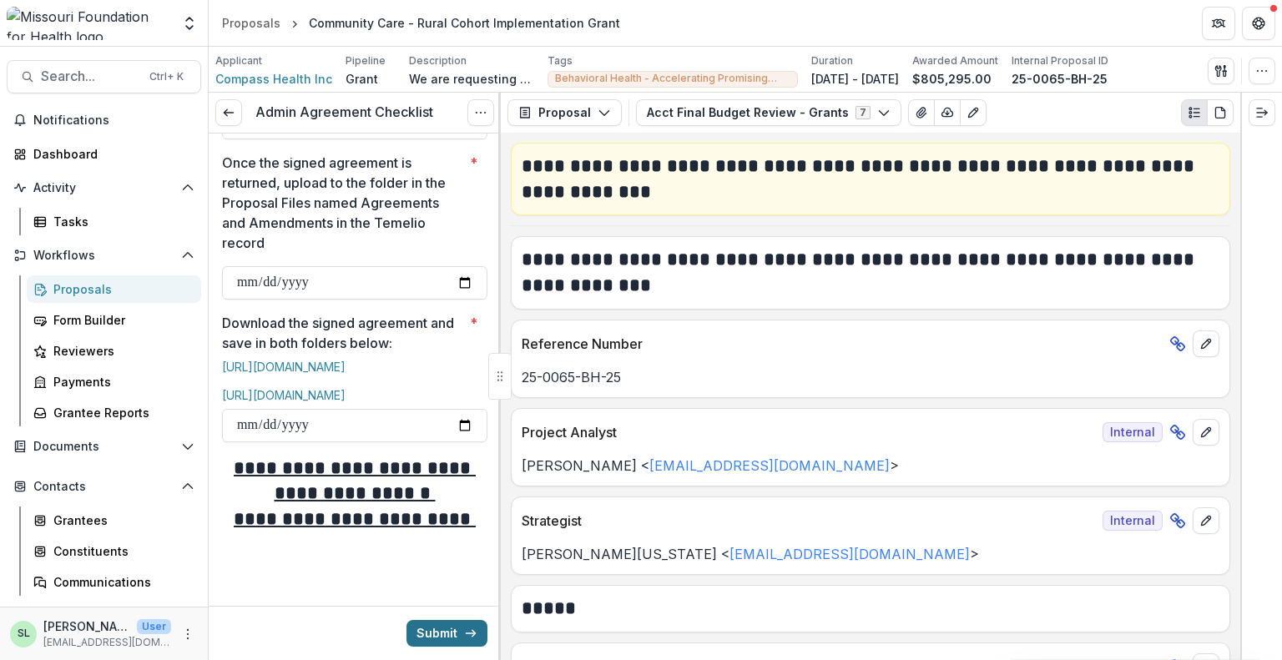
click at [439, 641] on button "Submit" at bounding box center [446, 633] width 81 height 27
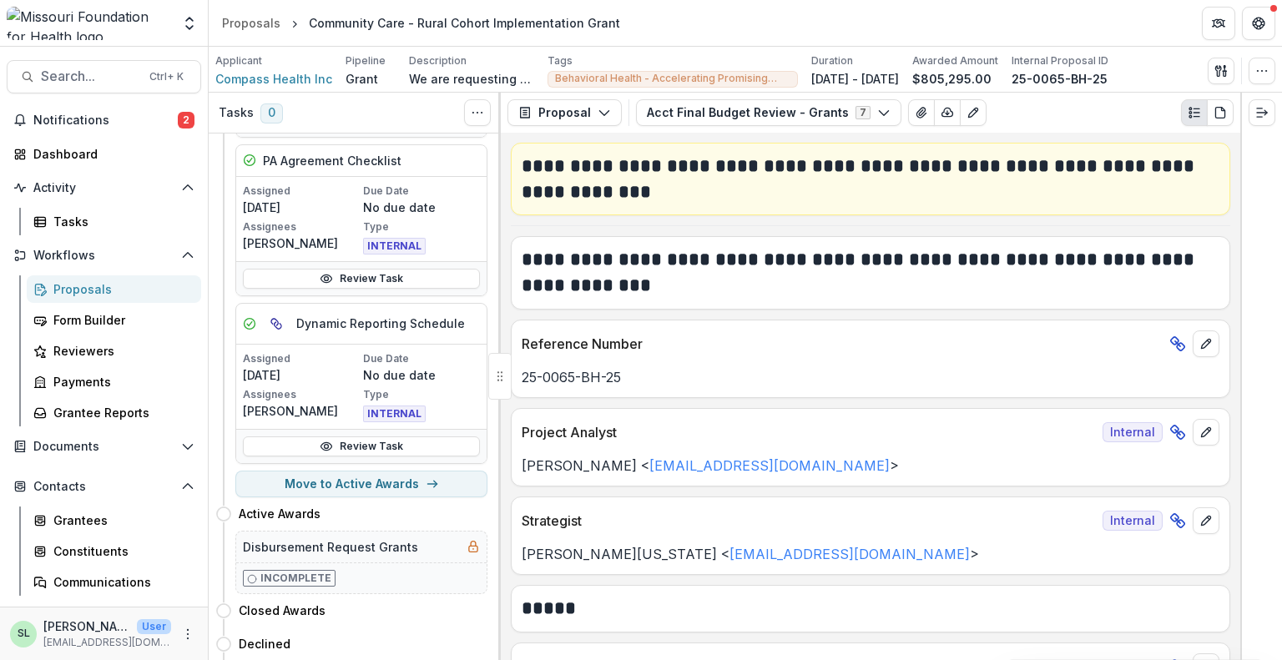
scroll to position [751, 0]
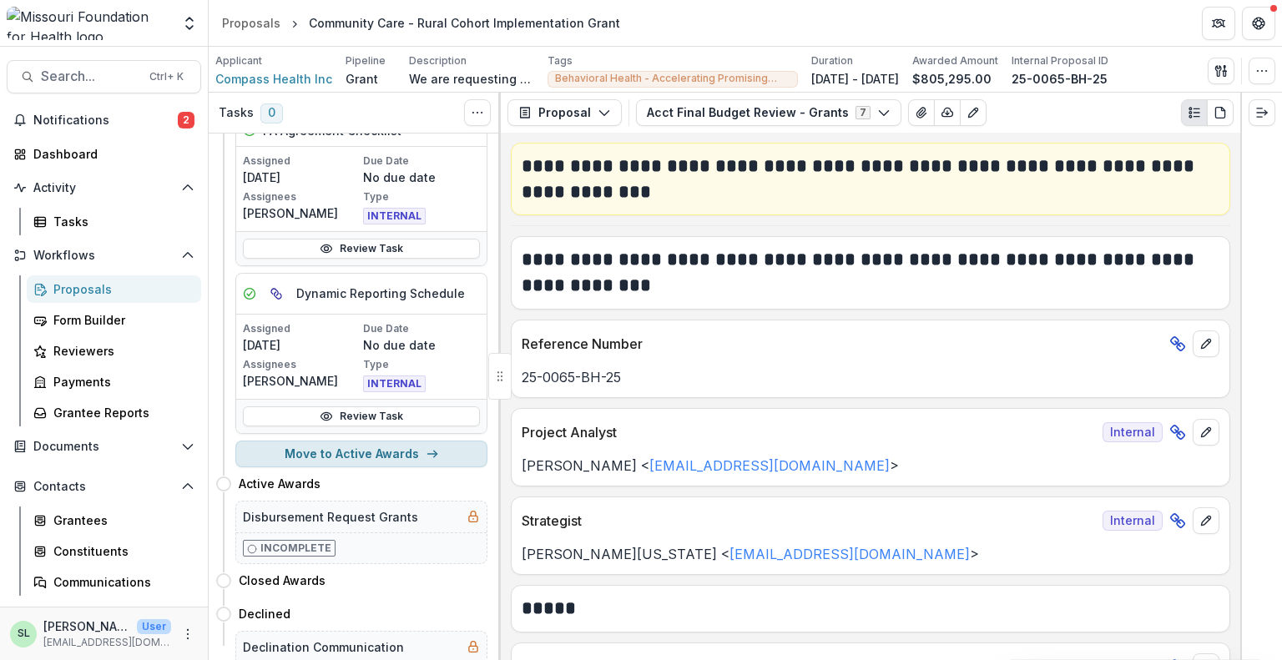
click at [360, 453] on button "Move to Active Awards" at bounding box center [361, 454] width 252 height 27
select select "**********"
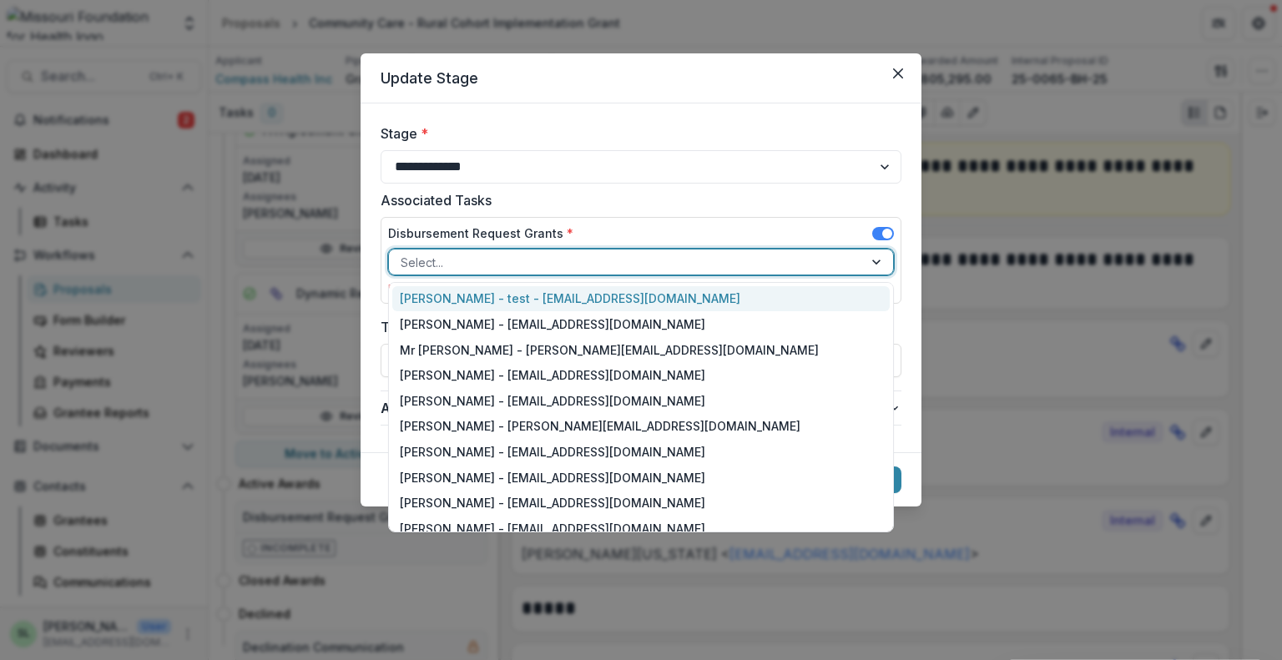
click at [886, 267] on div at bounding box center [878, 261] width 30 height 25
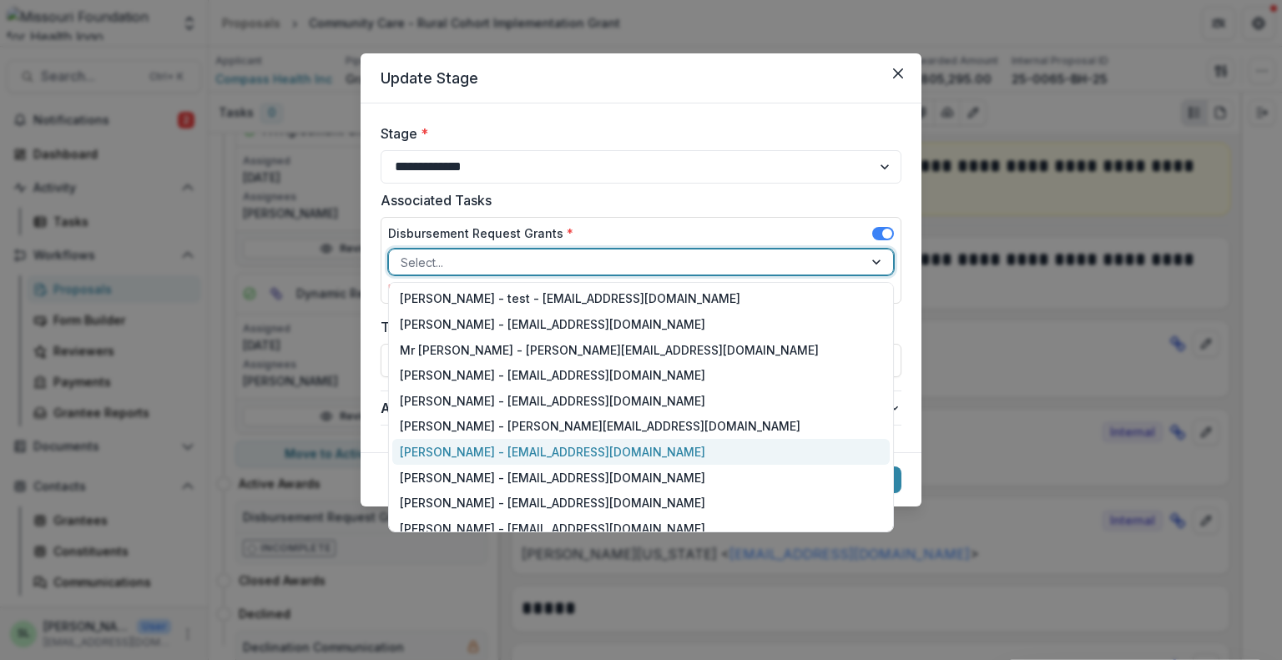
click at [466, 456] on div "[PERSON_NAME] - [EMAIL_ADDRESS][DOMAIN_NAME]" at bounding box center [640, 452] width 497 height 26
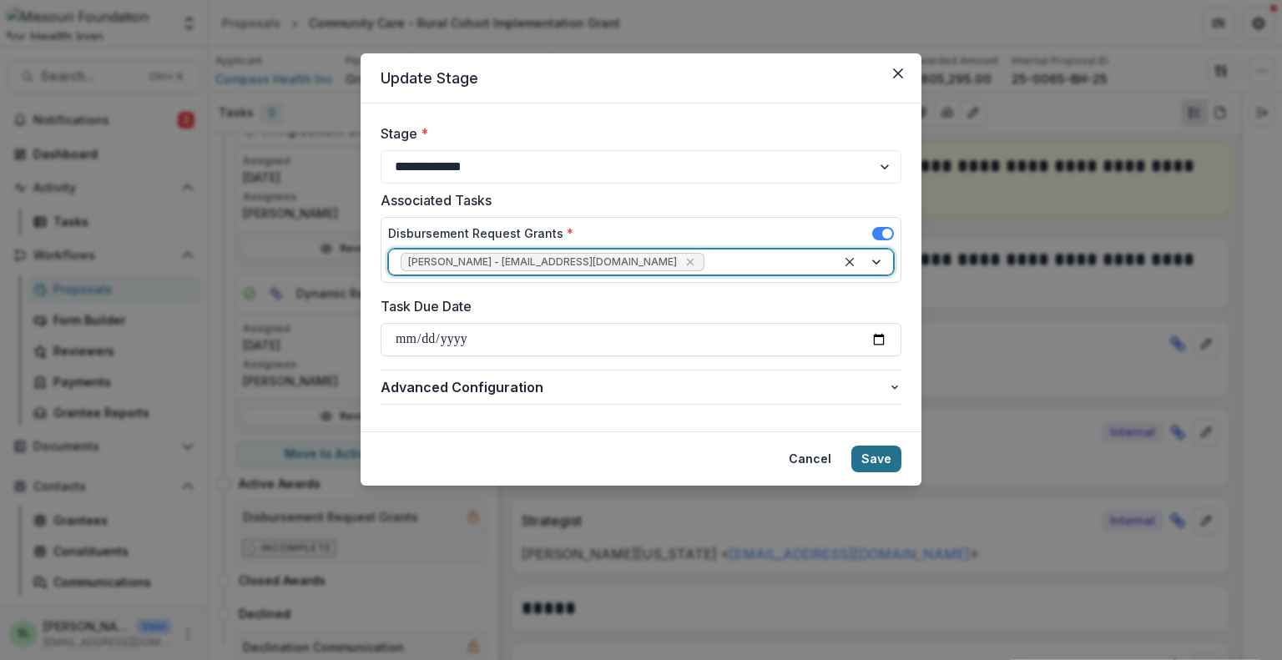
click at [871, 460] on button "Save" at bounding box center [876, 459] width 50 height 27
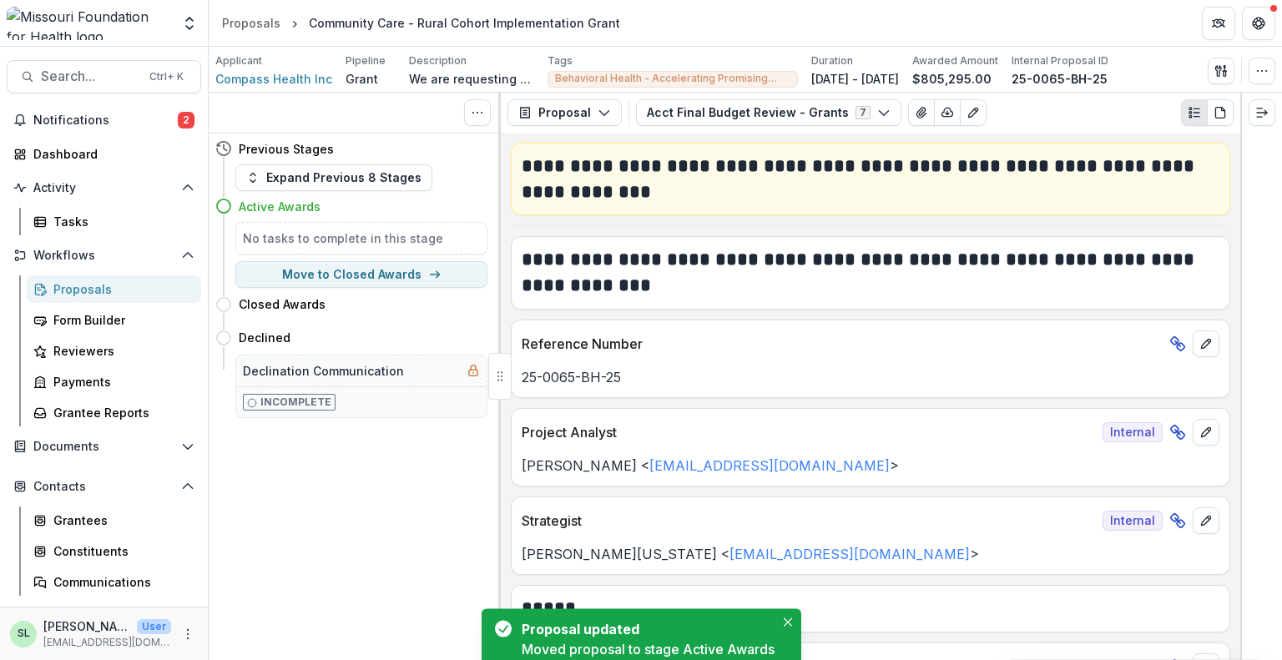
scroll to position [0, 0]
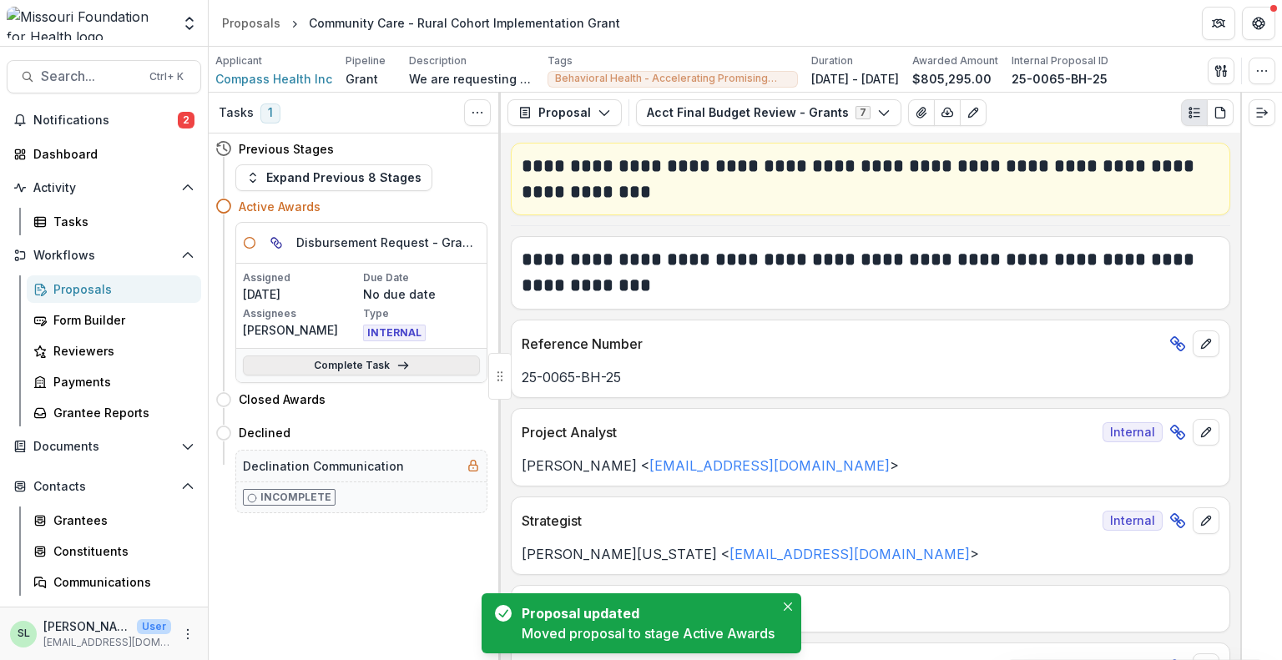
click at [374, 362] on link "Complete Task" at bounding box center [361, 365] width 237 height 20
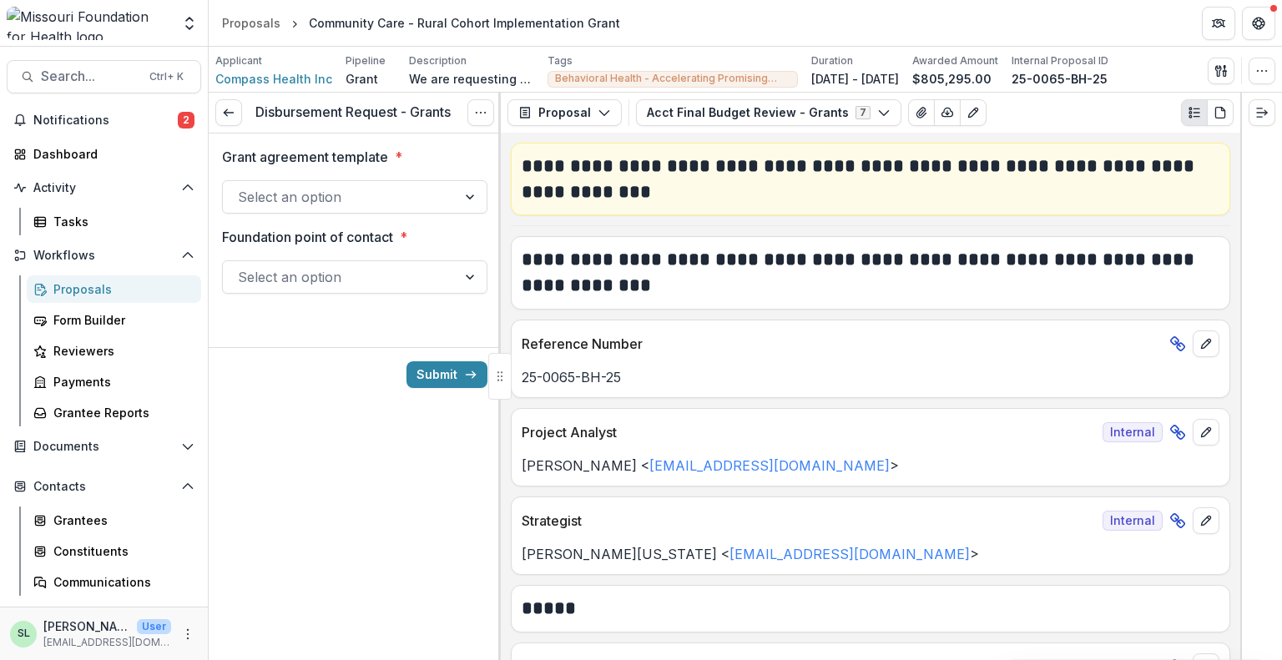
click at [457, 197] on div at bounding box center [471, 197] width 30 height 32
click at [436, 300] on div "Grant agreement template * Select an option Foundation point of contact * Selec…" at bounding box center [354, 226] width 265 height 187
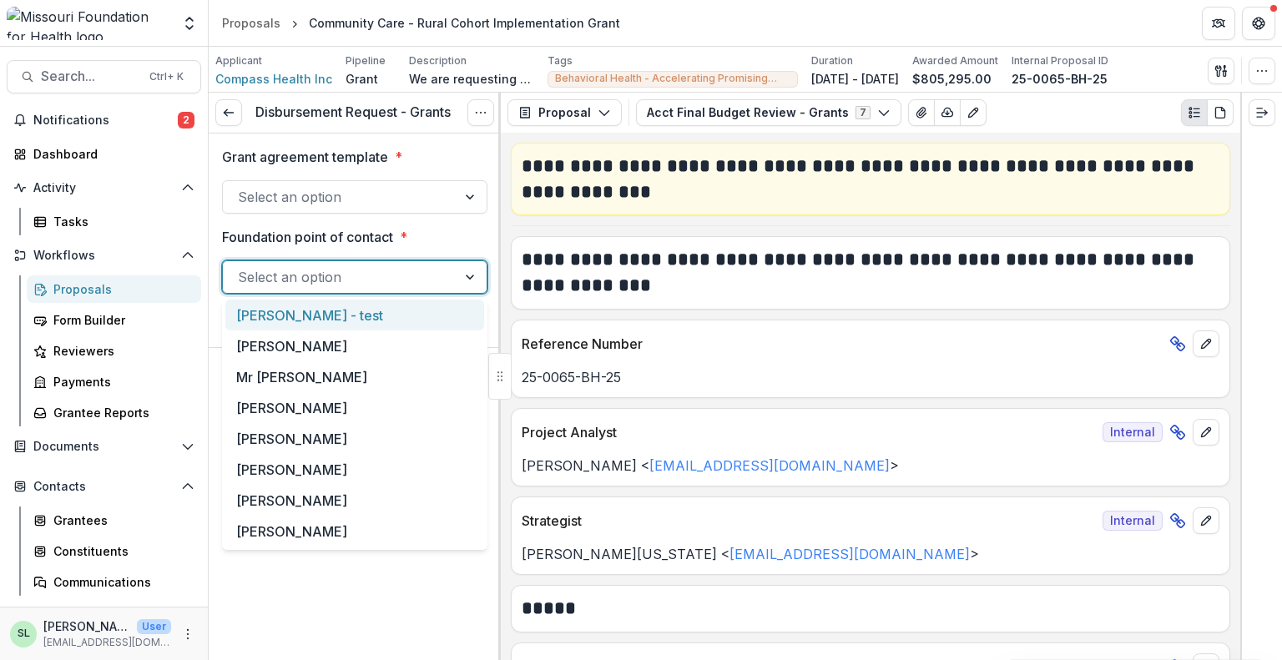
click at [438, 285] on div at bounding box center [340, 276] width 204 height 23
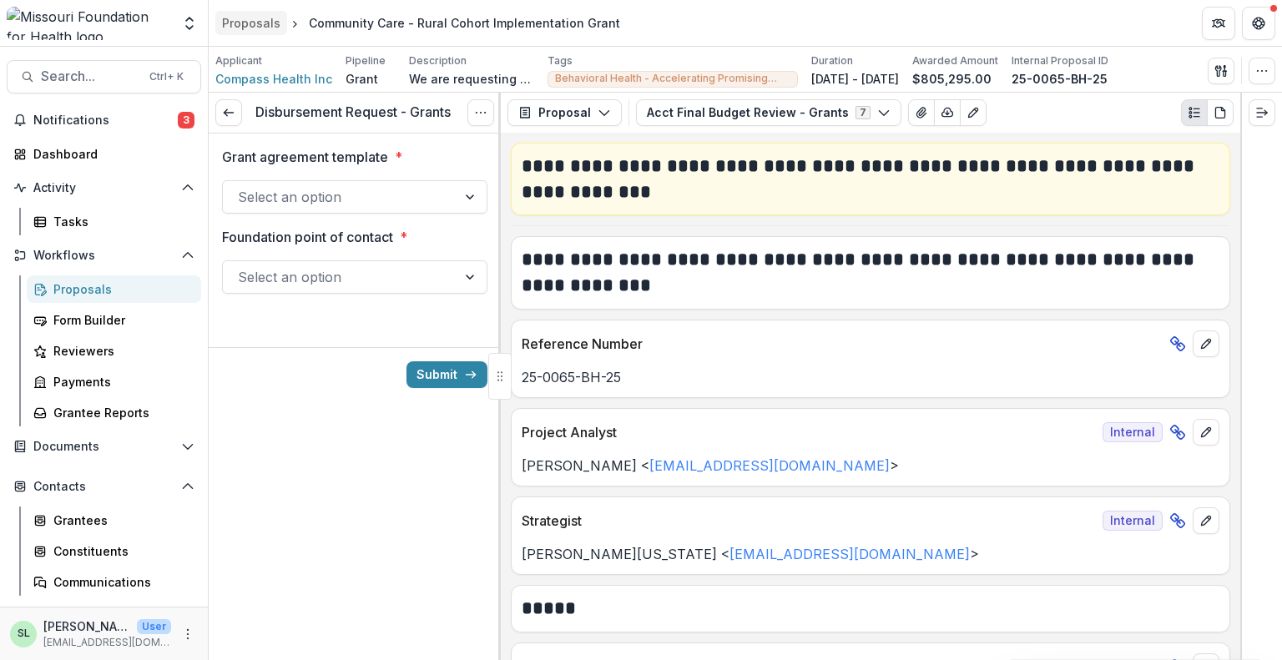
click at [260, 16] on div "Proposals" at bounding box center [251, 23] width 58 height 18
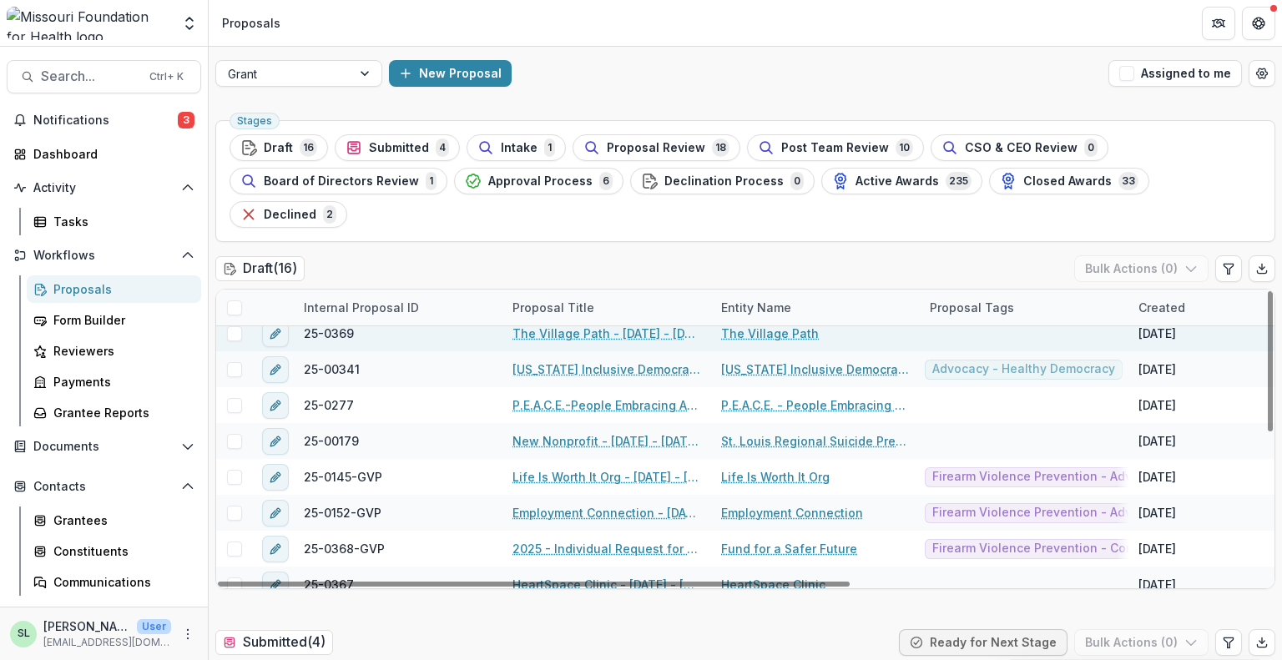
scroll to position [83, 0]
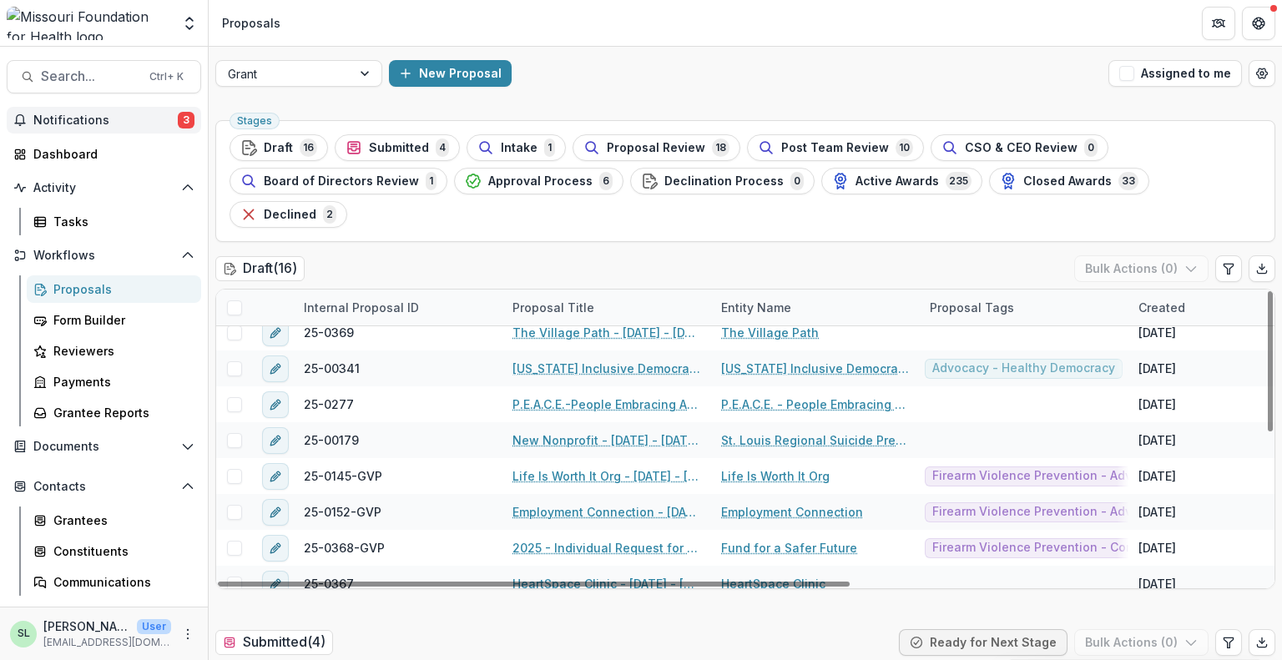
click at [145, 119] on span "Notifications" at bounding box center [105, 120] width 144 height 14
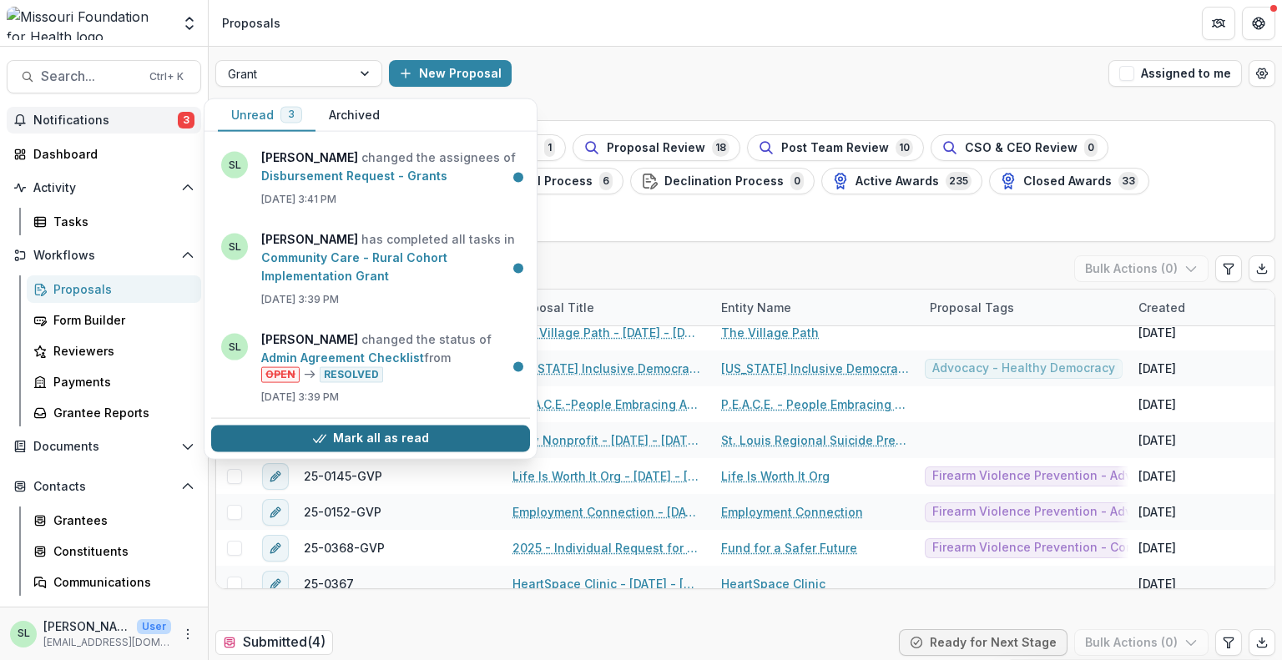
click at [390, 439] on button "Mark all as read" at bounding box center [370, 438] width 319 height 27
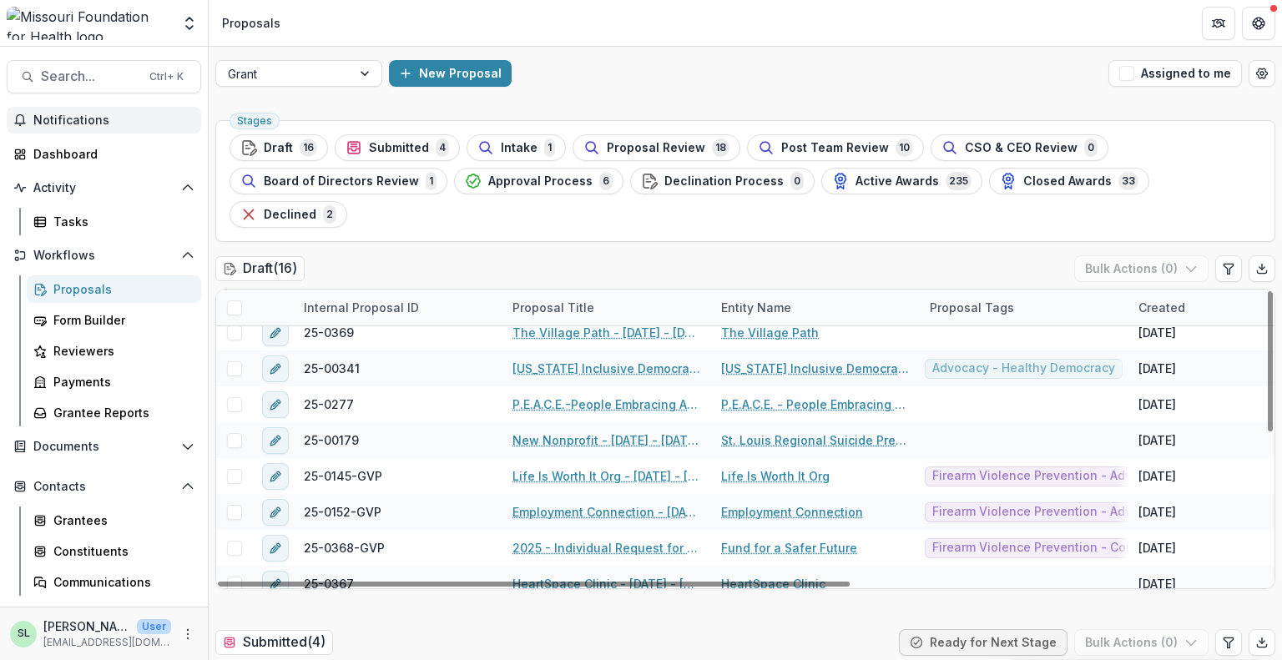
click at [840, 39] on header "Proposals" at bounding box center [745, 23] width 1073 height 46
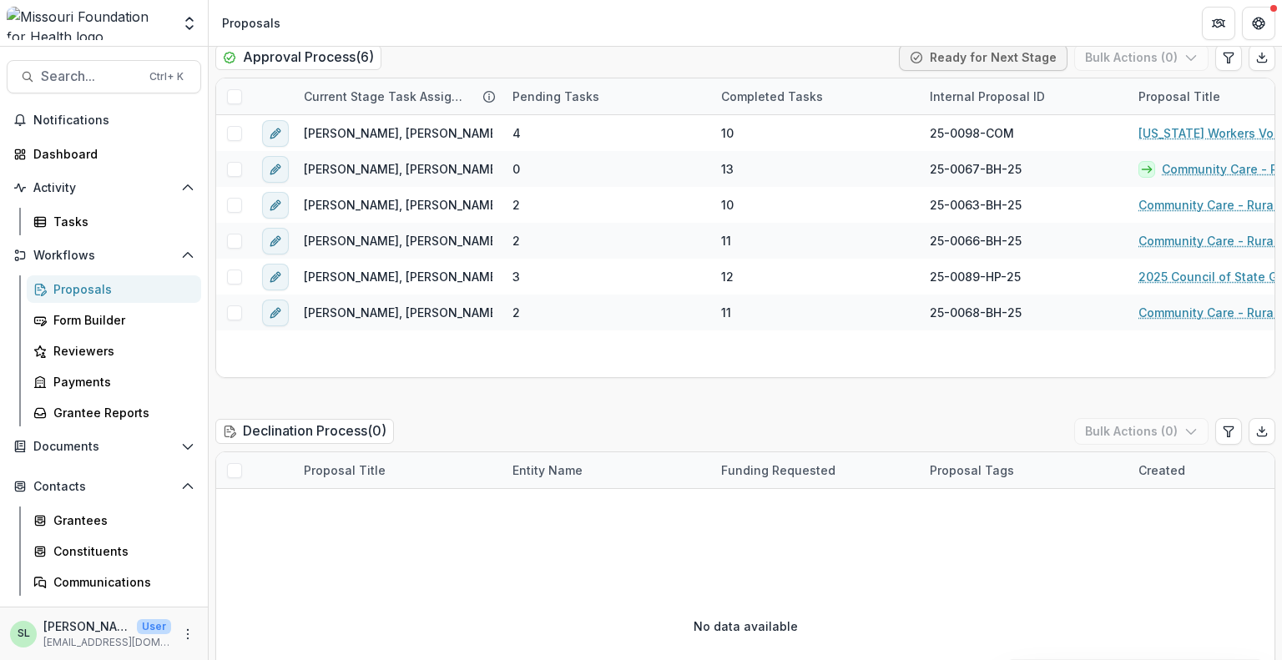
scroll to position [2753, 0]
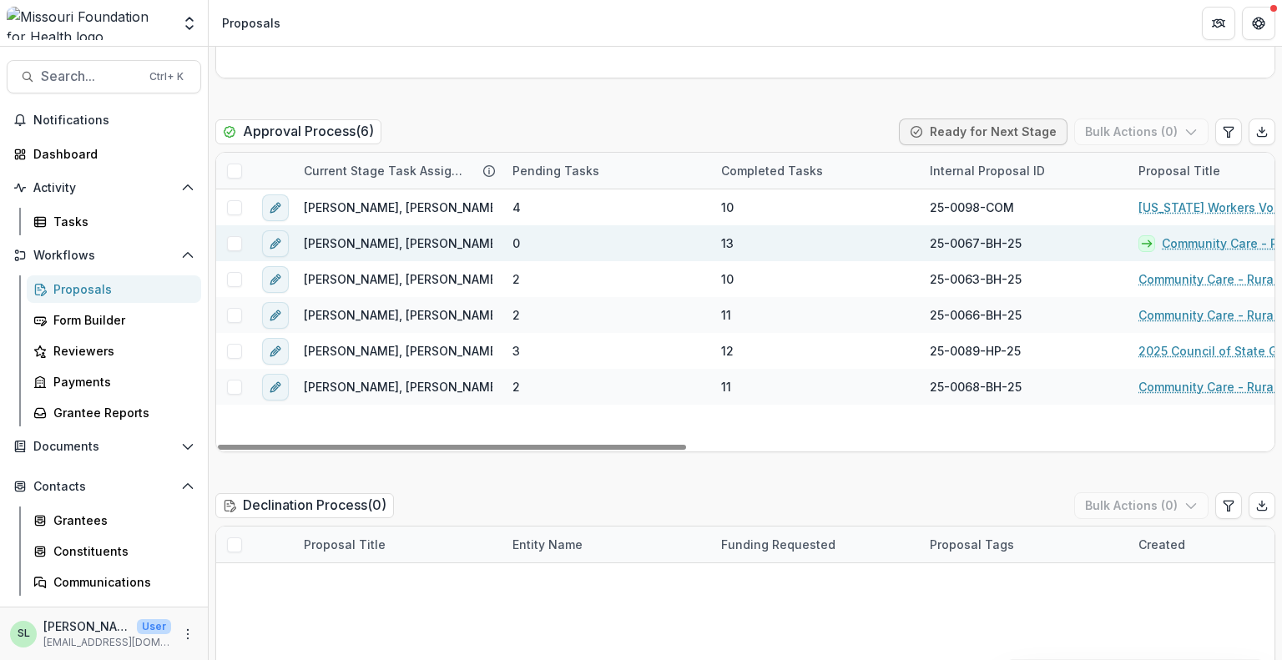
click at [1202, 234] on link "Community Care - Rural Cohort Implementation Grant" at bounding box center [1243, 243] width 165 height 18
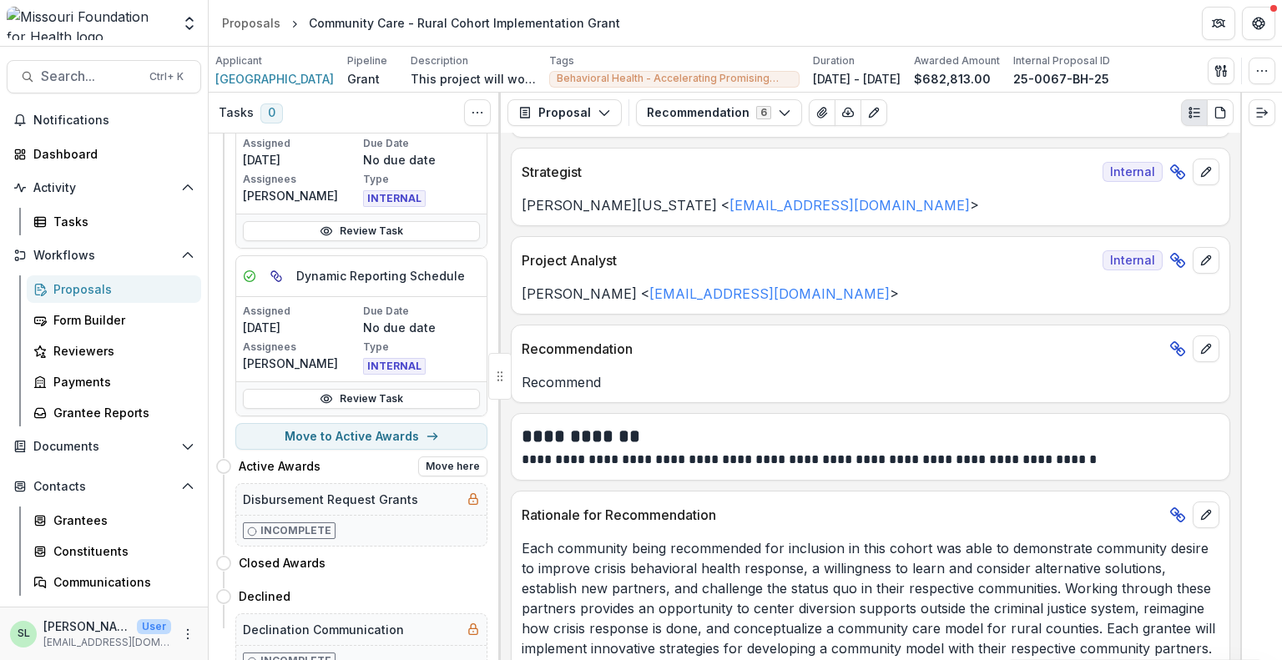
scroll to position [791, 0]
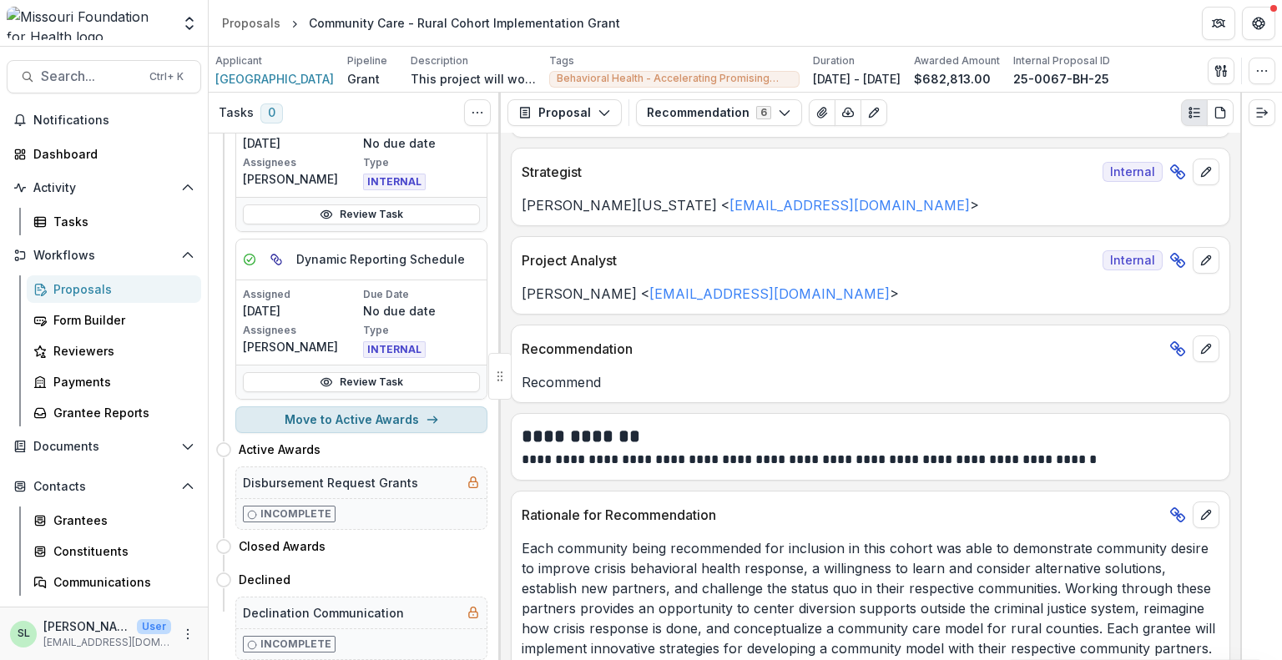
click at [356, 406] on button "Move to Active Awards" at bounding box center [361, 419] width 252 height 27
select select "**********"
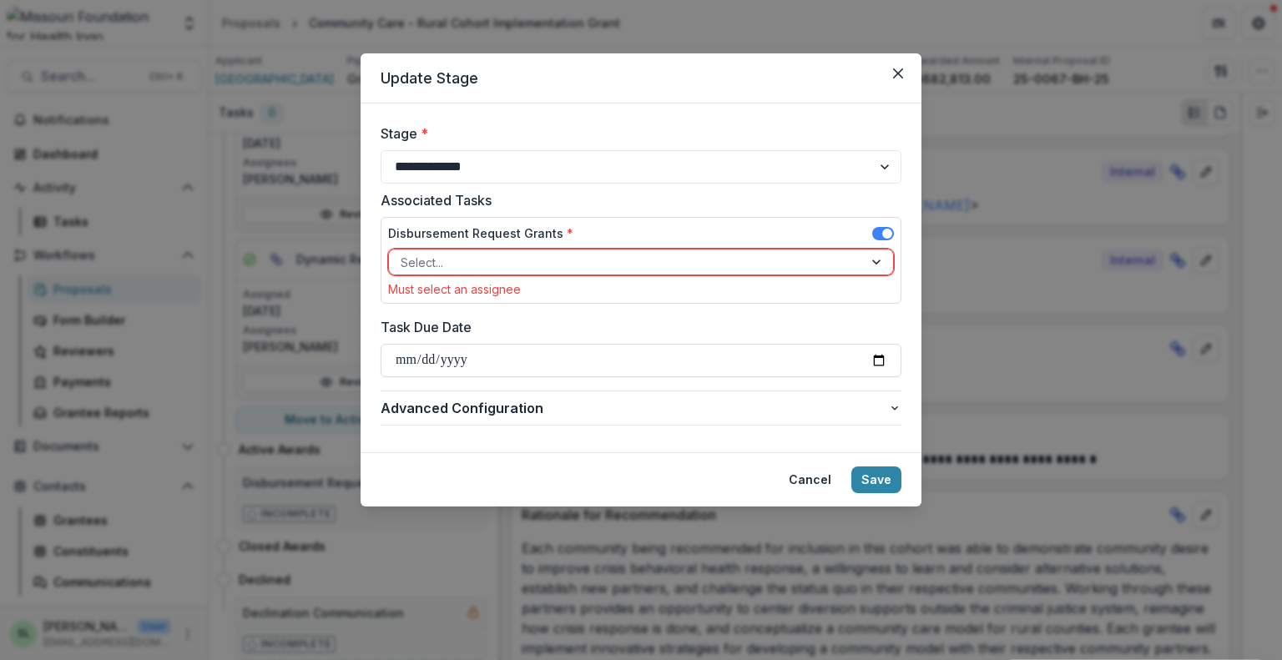
click at [587, 261] on div at bounding box center [625, 262] width 451 height 21
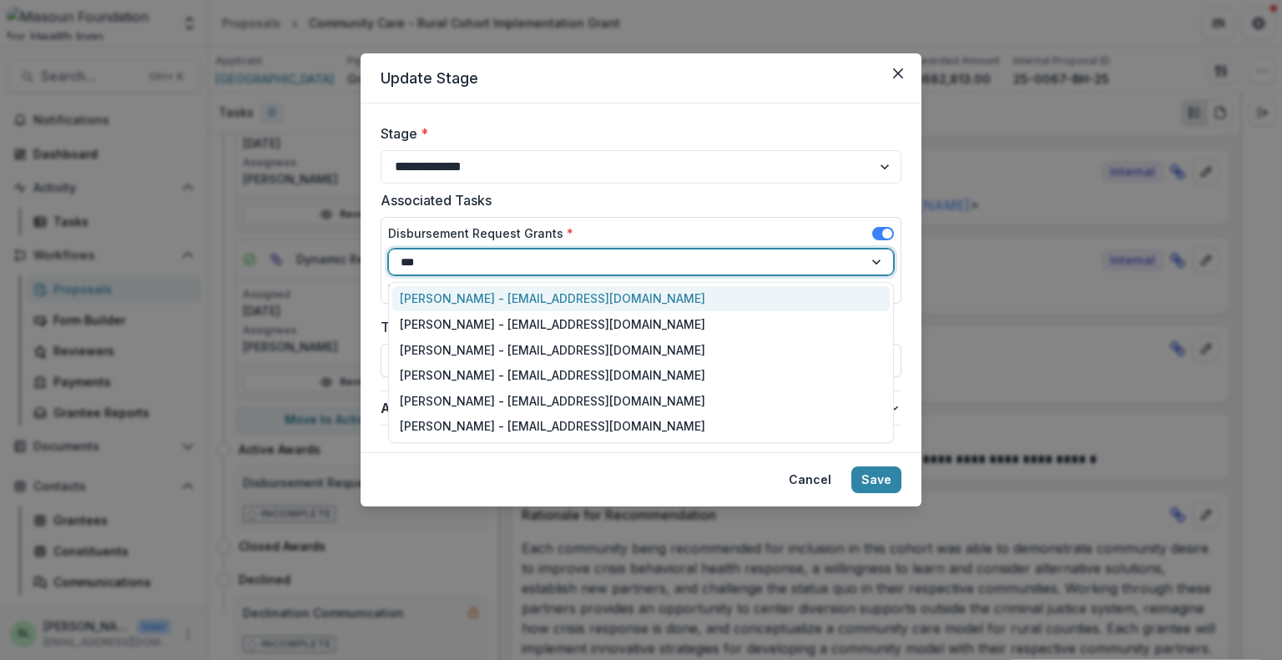
type input "****"
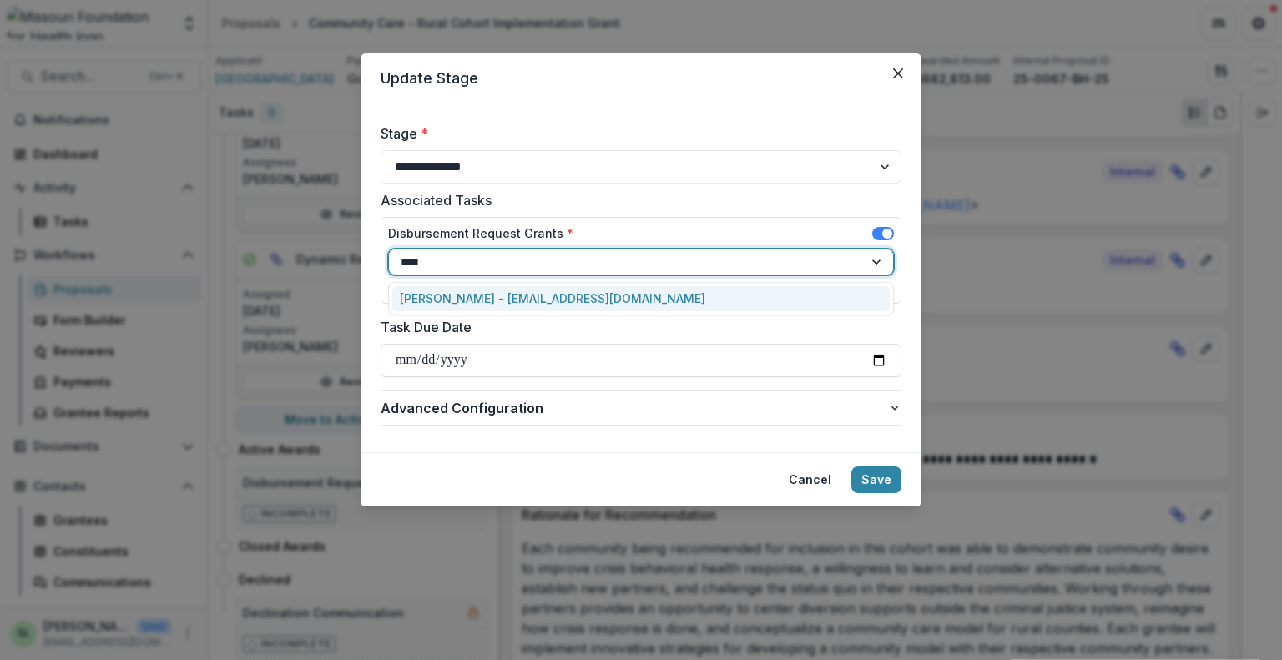
click at [568, 296] on div "[PERSON_NAME] - [EMAIL_ADDRESS][DOMAIN_NAME]" at bounding box center [640, 299] width 497 height 26
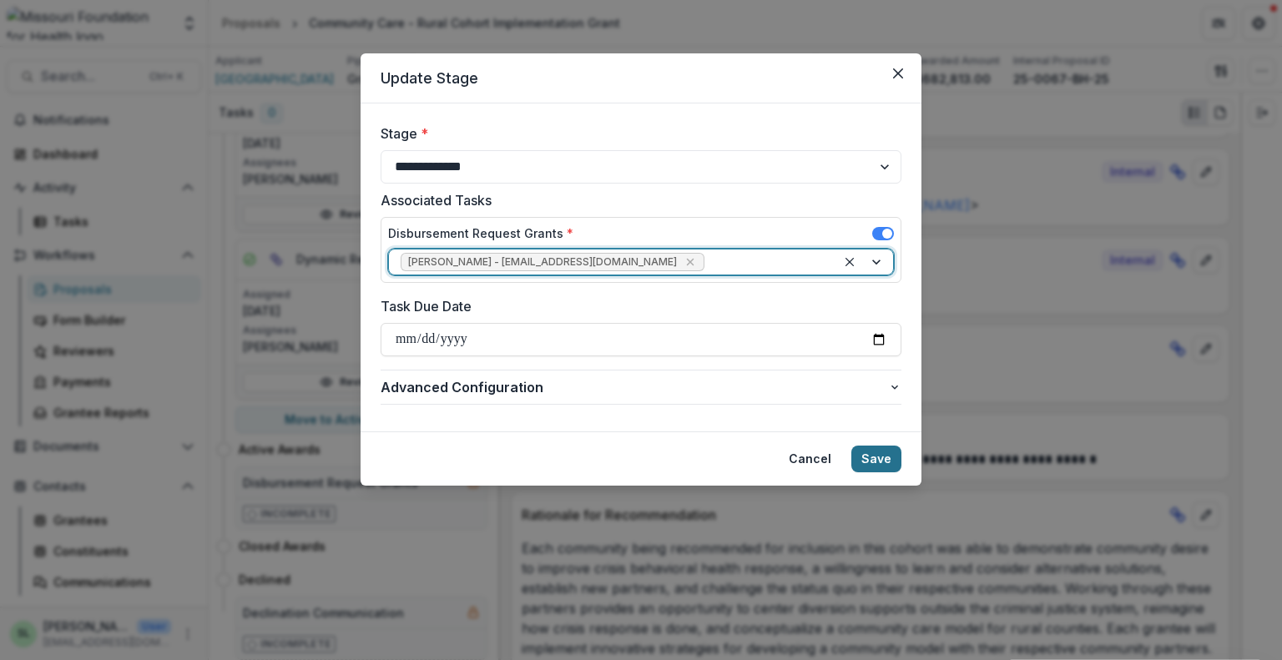
click at [869, 452] on button "Save" at bounding box center [876, 459] width 50 height 27
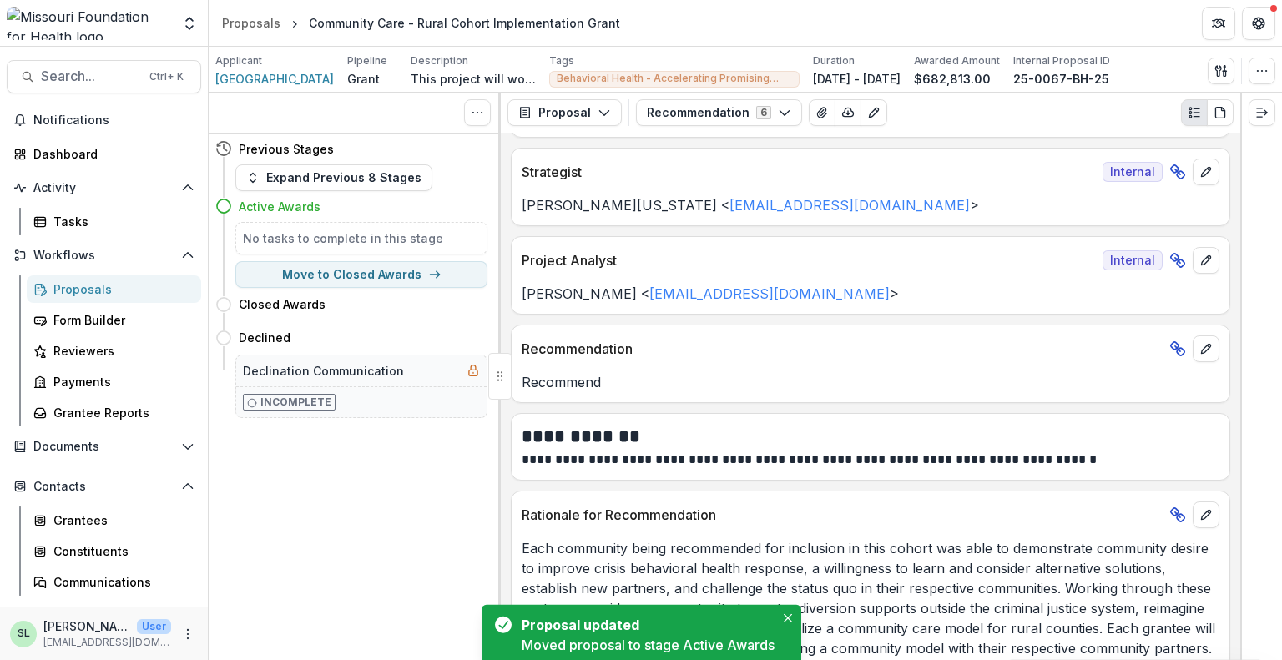
scroll to position [0, 0]
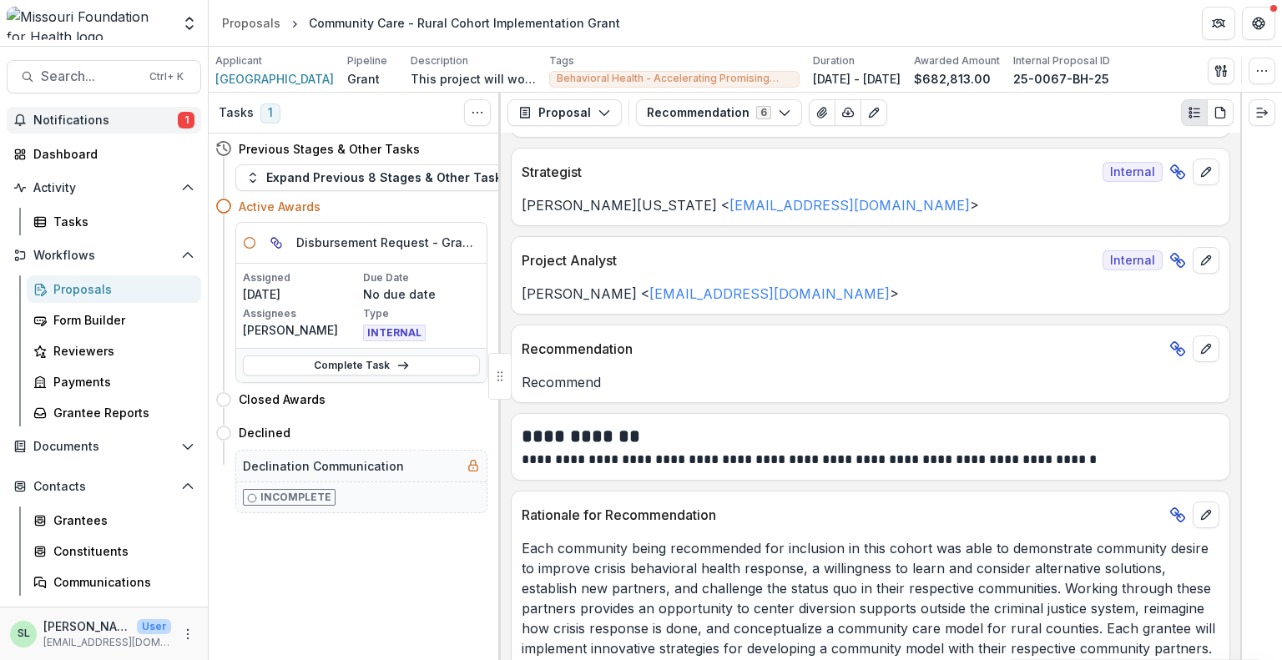
click at [139, 123] on span "Notifications" at bounding box center [105, 120] width 144 height 14
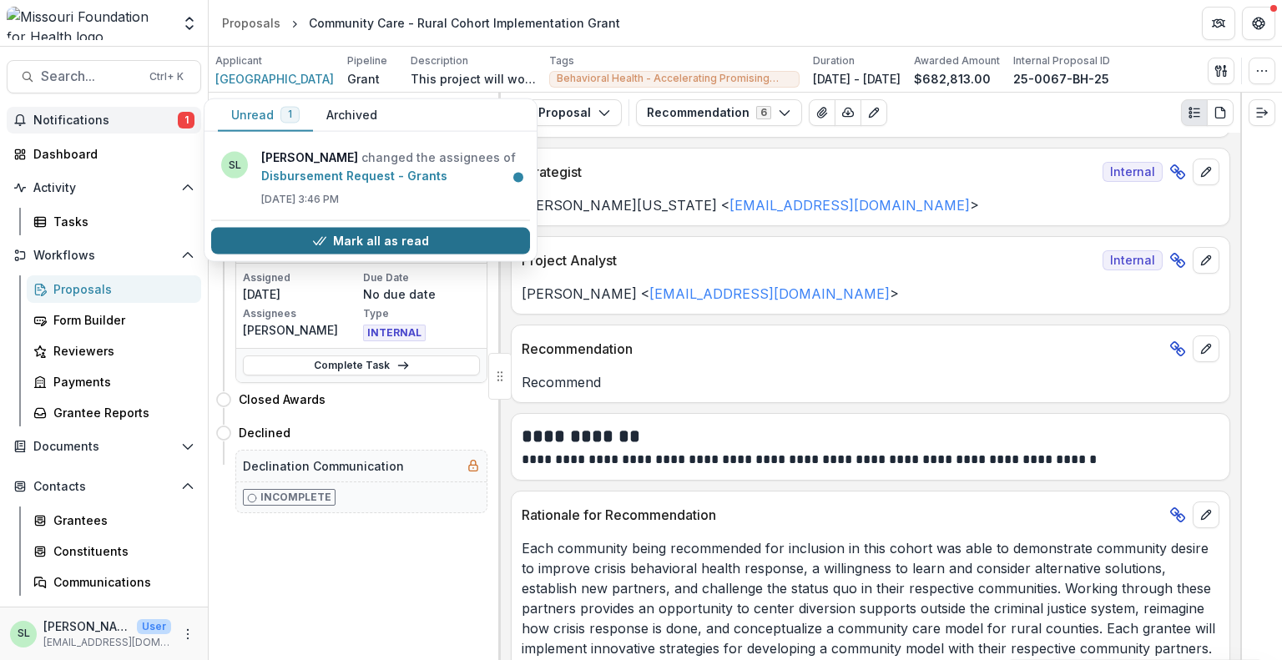
click at [368, 240] on button "Mark all as read" at bounding box center [370, 241] width 319 height 27
